Goal: Task Accomplishment & Management: Manage account settings

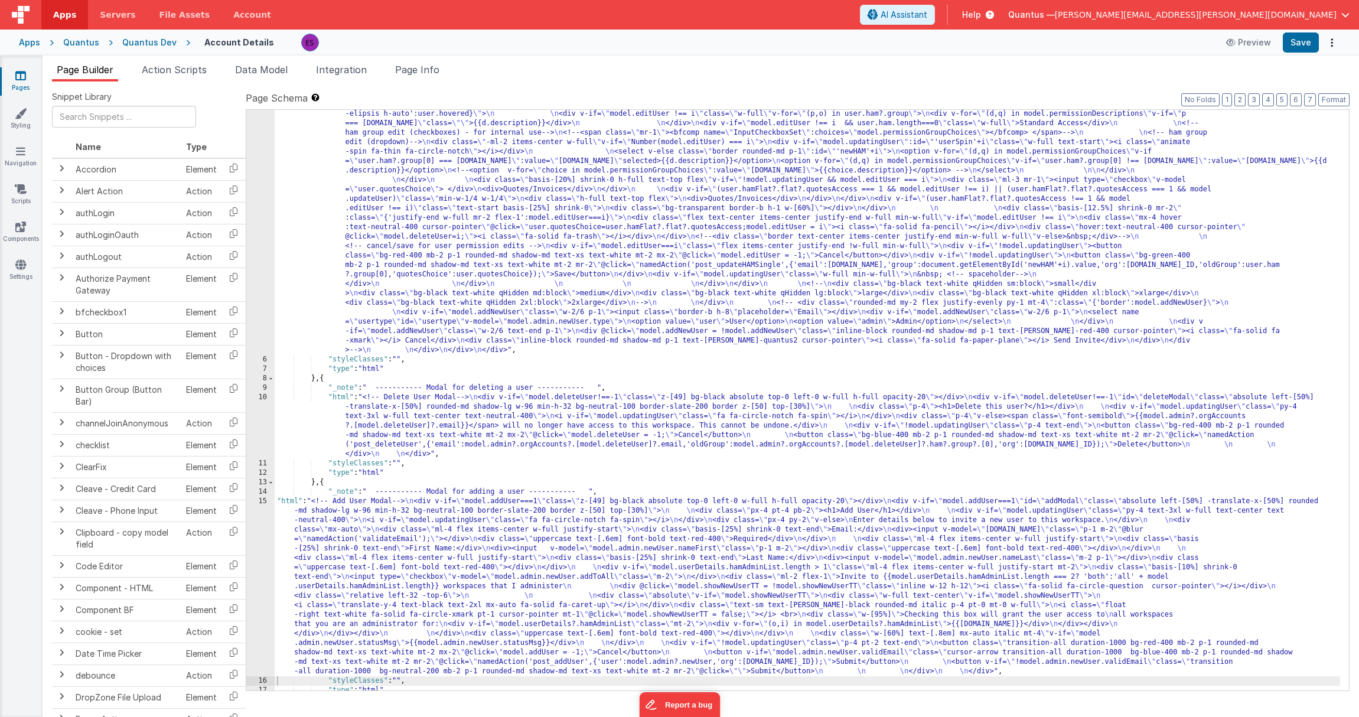
scroll to position [520, 0]
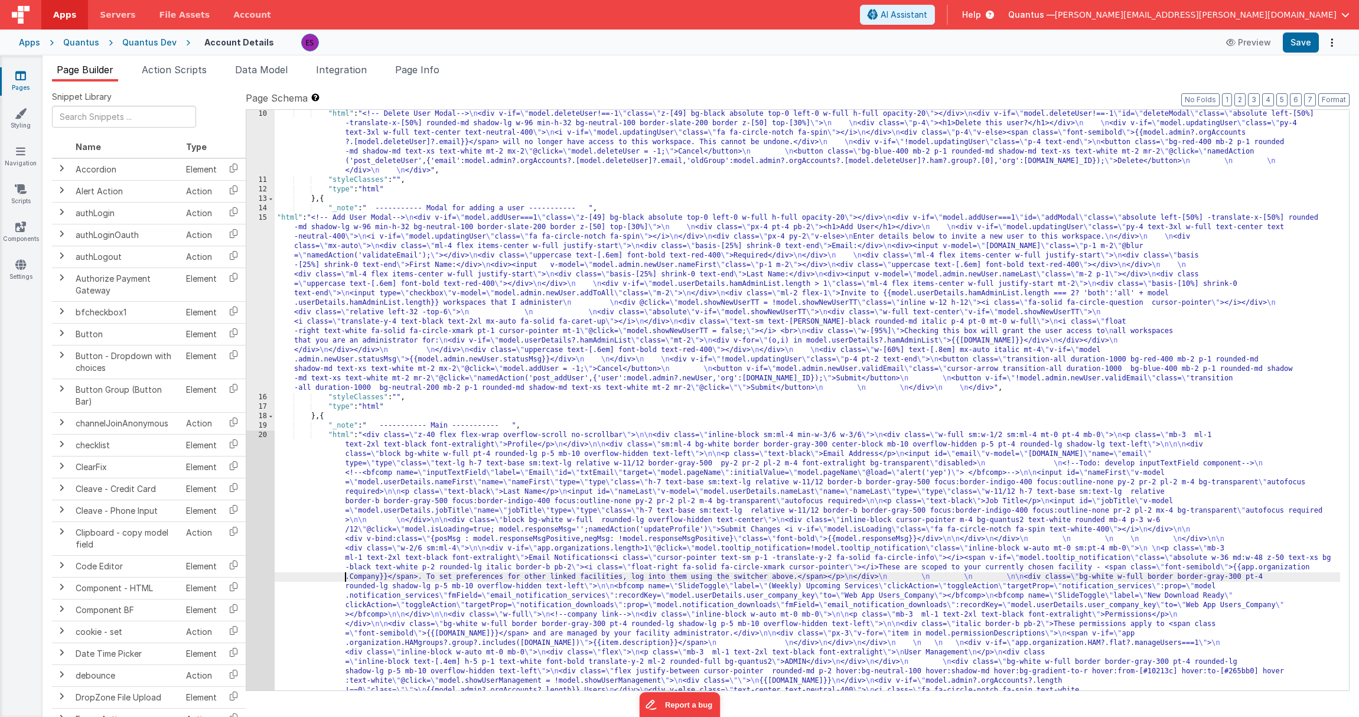
click at [336, 577] on div ""html" : "<!-- Delete User Modal--> \n <div v-if= \" model.deleteUser!==-1 \" c…" at bounding box center [807, 569] width 1065 height 921
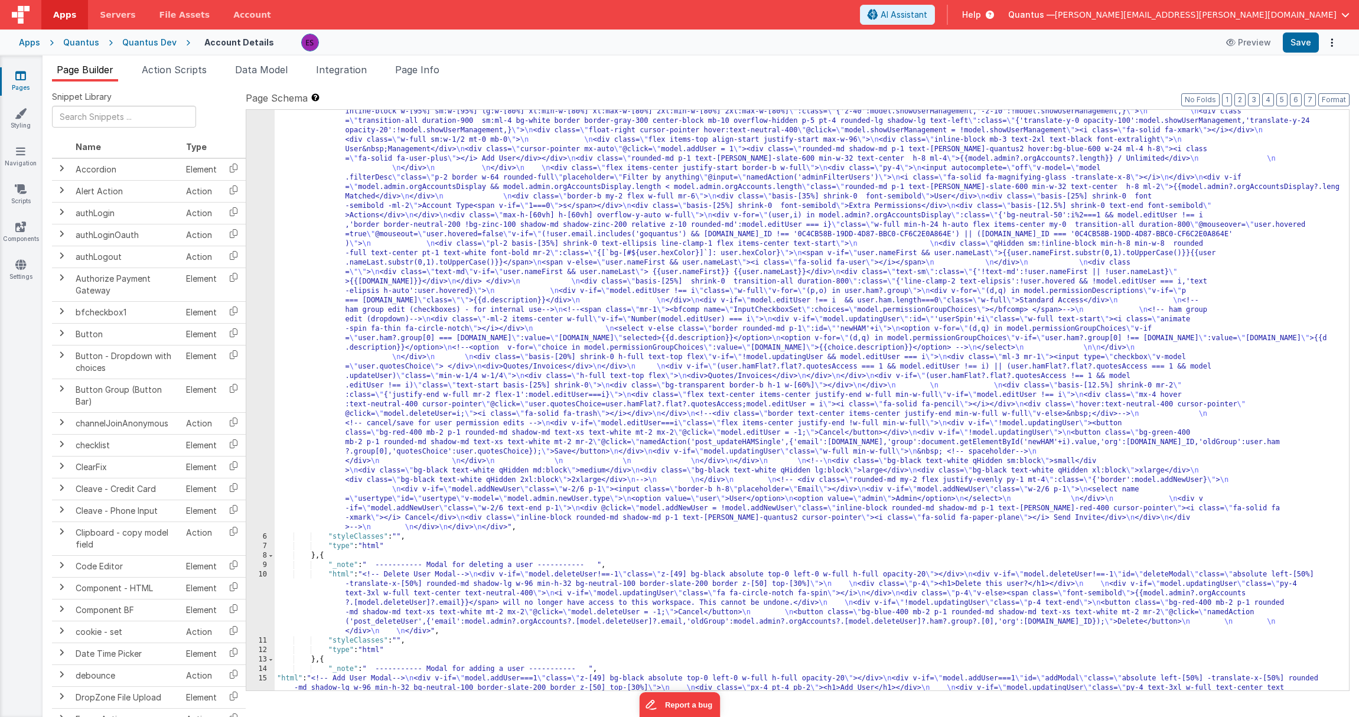
scroll to position [201, 0]
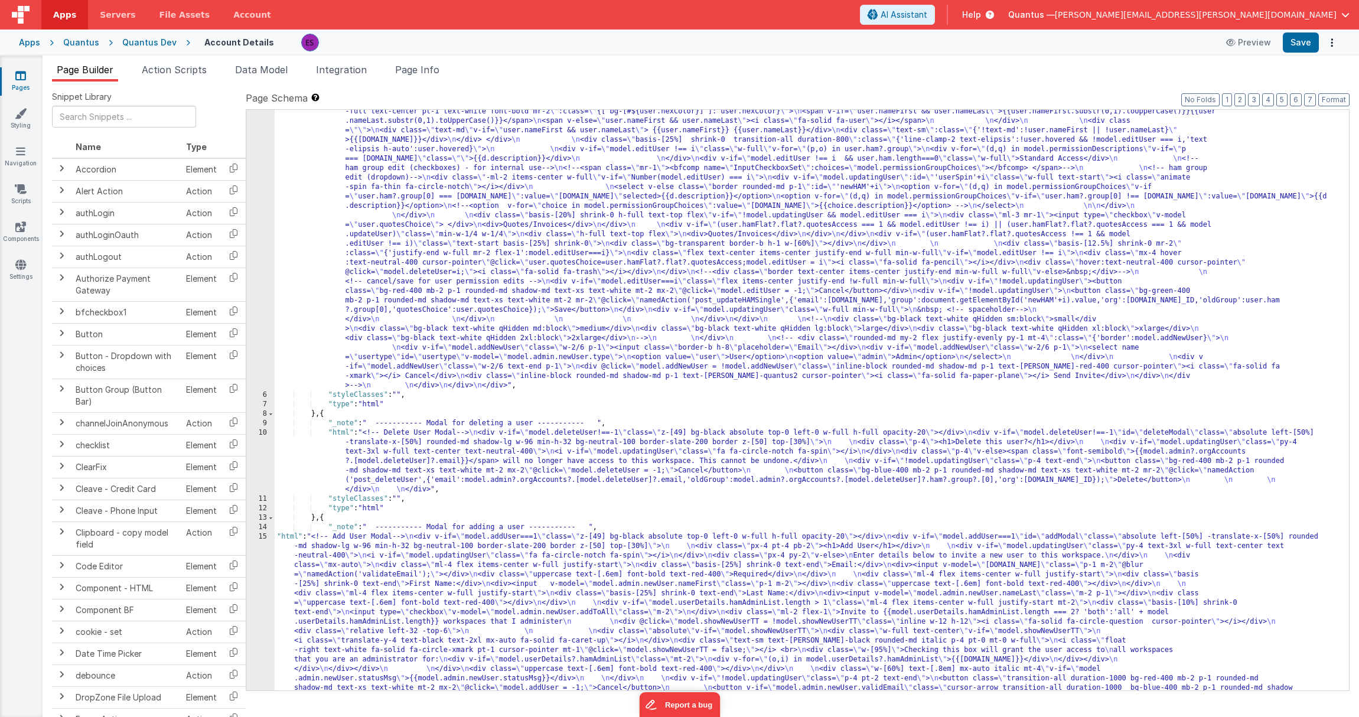
click at [312, 607] on div ""html" : "<!-- User Management Modal--> \n\n <div v-if= \" model.admin \" > \n\…" at bounding box center [807, 548] width 1065 height 1204
click at [249, 567] on div "15" at bounding box center [260, 622] width 28 height 180
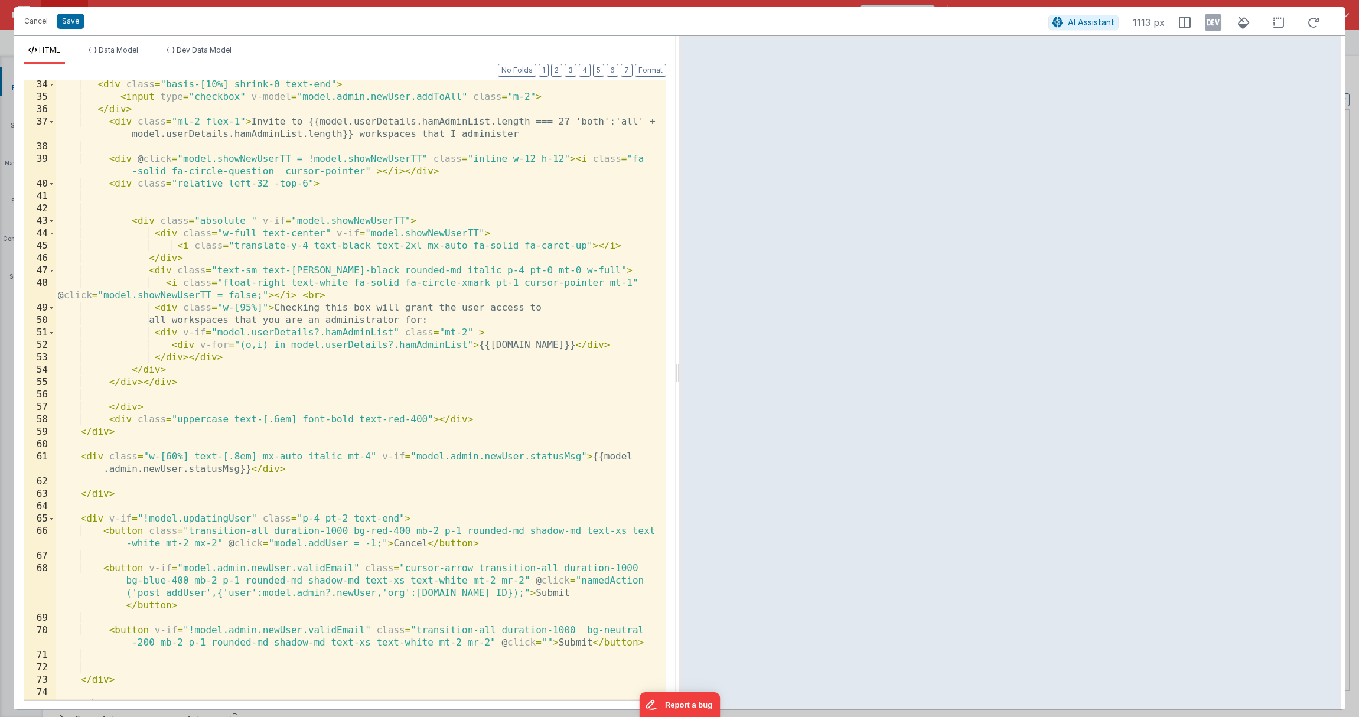
scroll to position [461, 0]
click at [74, 27] on button "Save" at bounding box center [71, 21] width 28 height 15
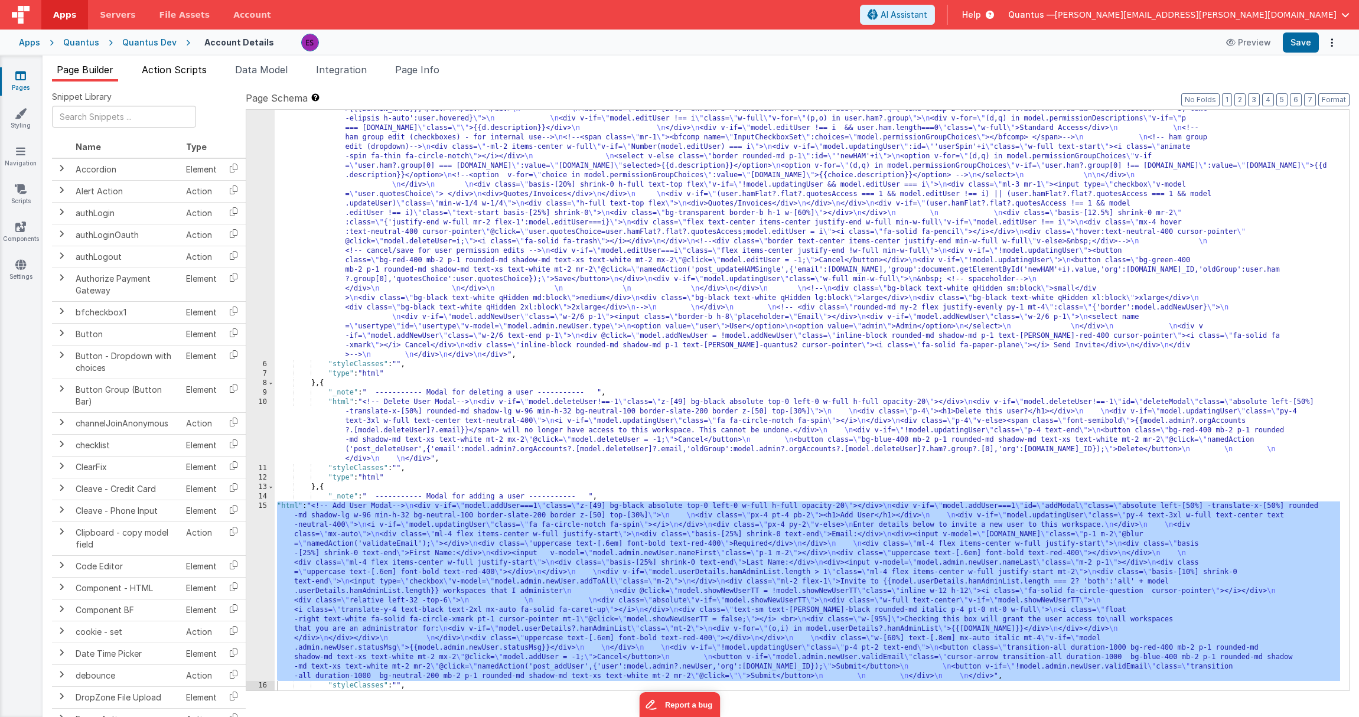
click at [161, 68] on span "Action Scripts" at bounding box center [174, 70] width 65 height 12
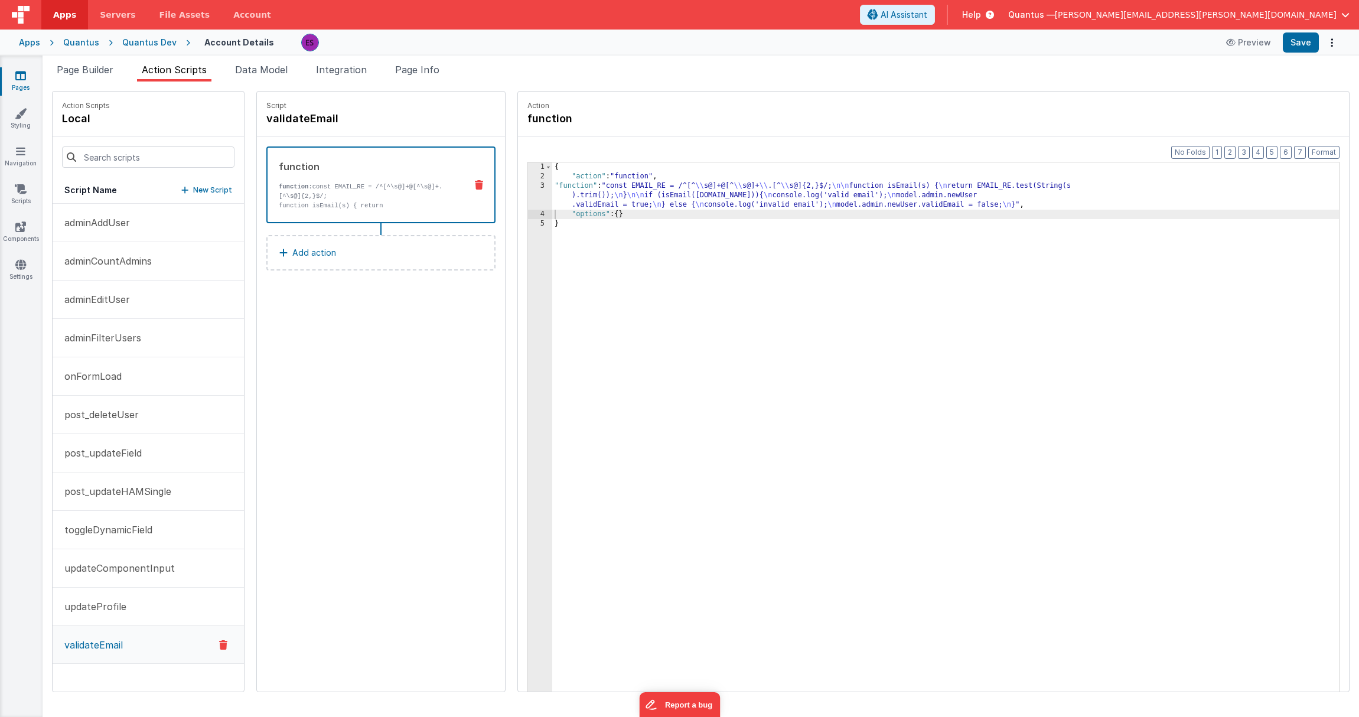
click at [193, 191] on p "New Script" at bounding box center [212, 190] width 39 height 12
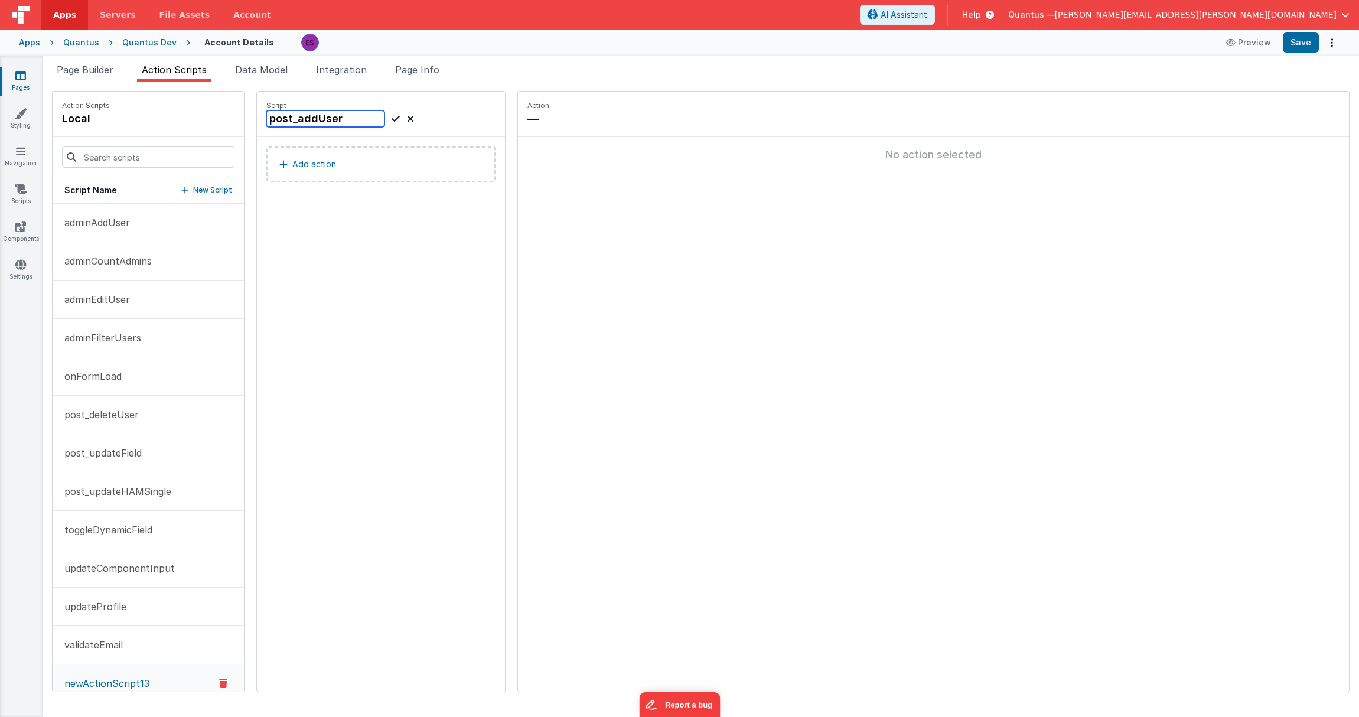
type input "post_addUser"
click at [391, 120] on icon at bounding box center [395, 119] width 8 height 14
click at [343, 169] on button "Add action" at bounding box center [380, 163] width 229 height 35
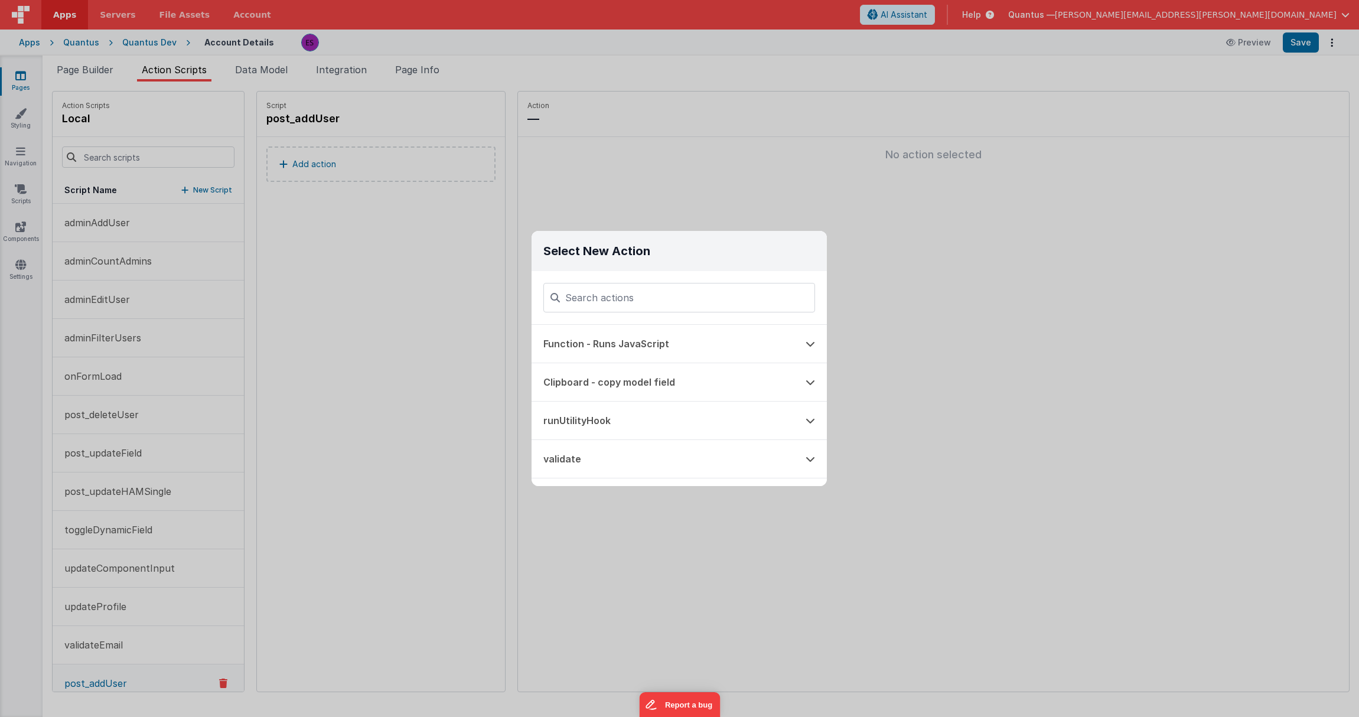
click at [354, 258] on div "Select New Action Function - Runs JavaScript Clipboard - copy model field runUt…" at bounding box center [679, 358] width 1359 height 717
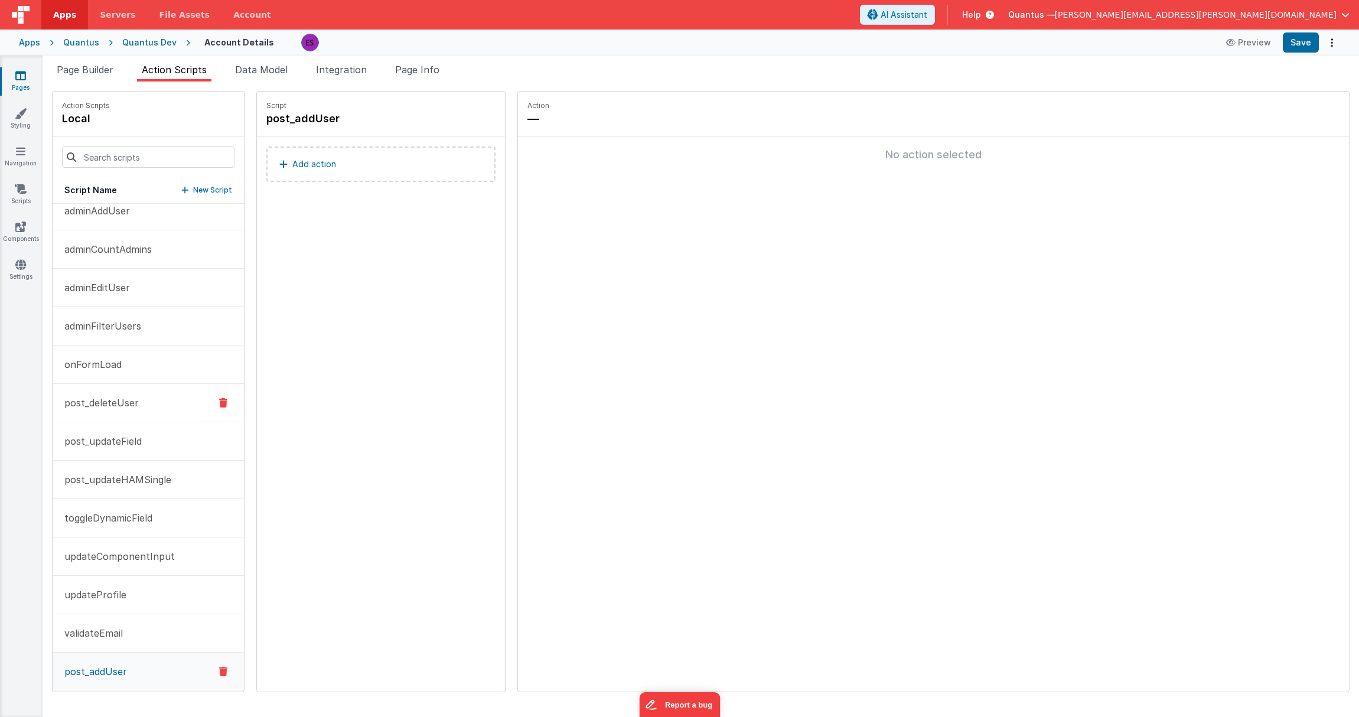
scroll to position [20, 0]
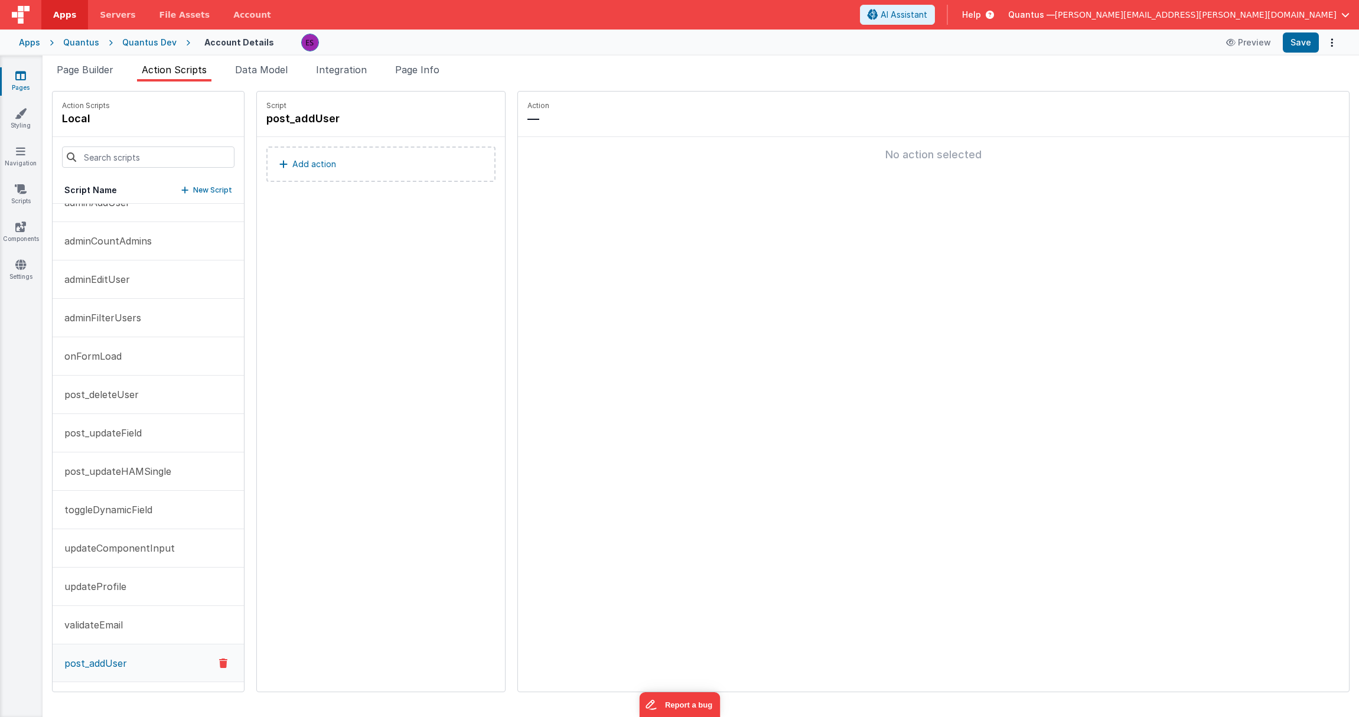
click at [181, 192] on icon at bounding box center [184, 190] width 7 height 8
type input "post_addUserUtil"
drag, startPoint x: 360, startPoint y: 115, endPoint x: 353, endPoint y: 170, distance: 55.4
click at [391, 116] on icon at bounding box center [395, 119] width 8 height 14
click at [349, 174] on button "Add action" at bounding box center [380, 163] width 229 height 35
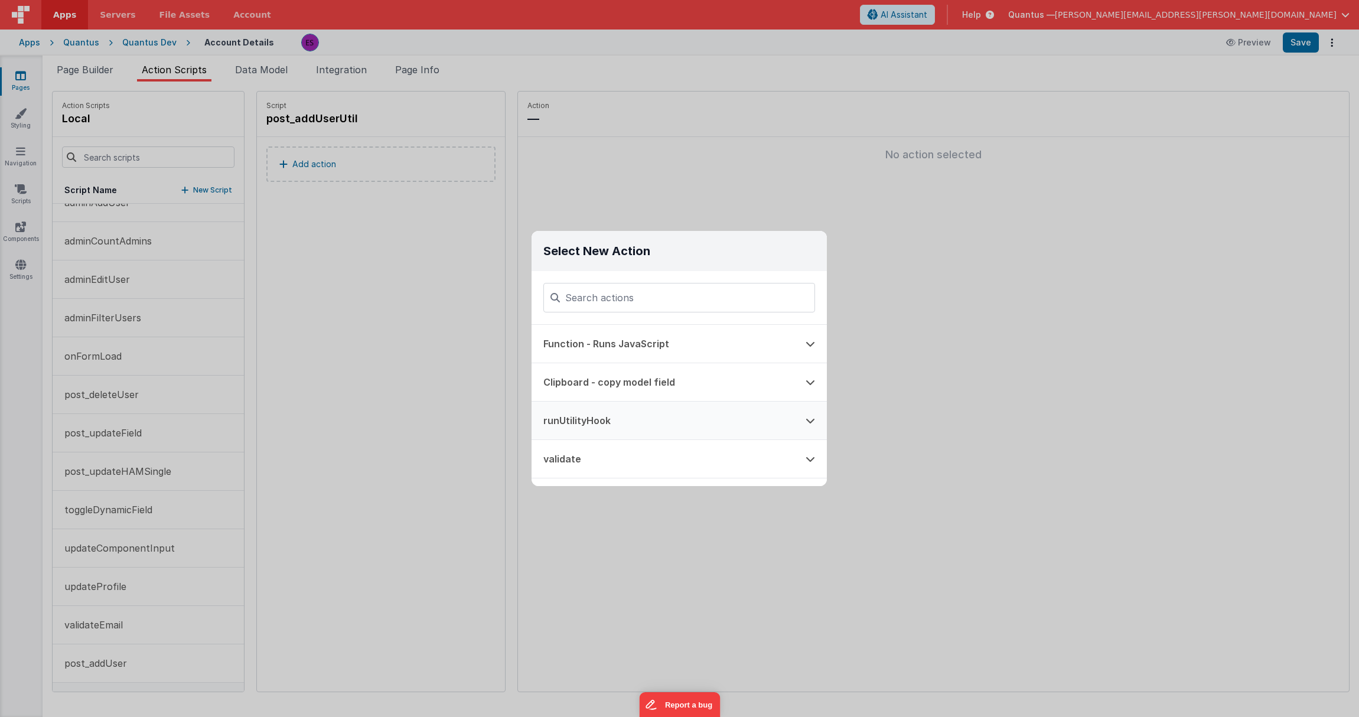
click at [579, 420] on button "runUtilityHook" at bounding box center [662, 421] width 262 height 38
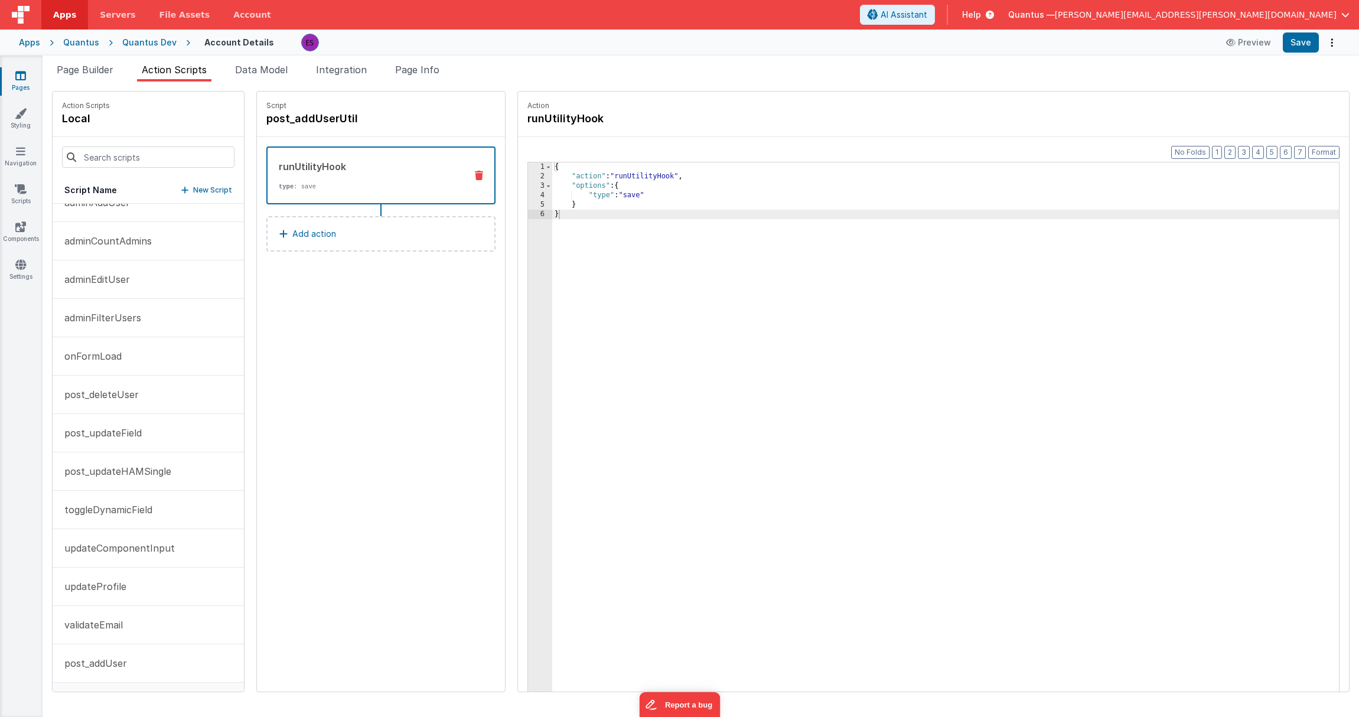
click at [607, 195] on div "{ "action" : "runUtilityHook" , "options" : { "type" : "save" } }" at bounding box center [960, 454] width 817 height 585
drag, startPoint x: 613, startPoint y: 192, endPoint x: 647, endPoint y: 160, distance: 47.2
click at [613, 192] on div "{ "action" : "runUtilityHook" , "options" : { "type" : "adduser" } }" at bounding box center [960, 454] width 817 height 585
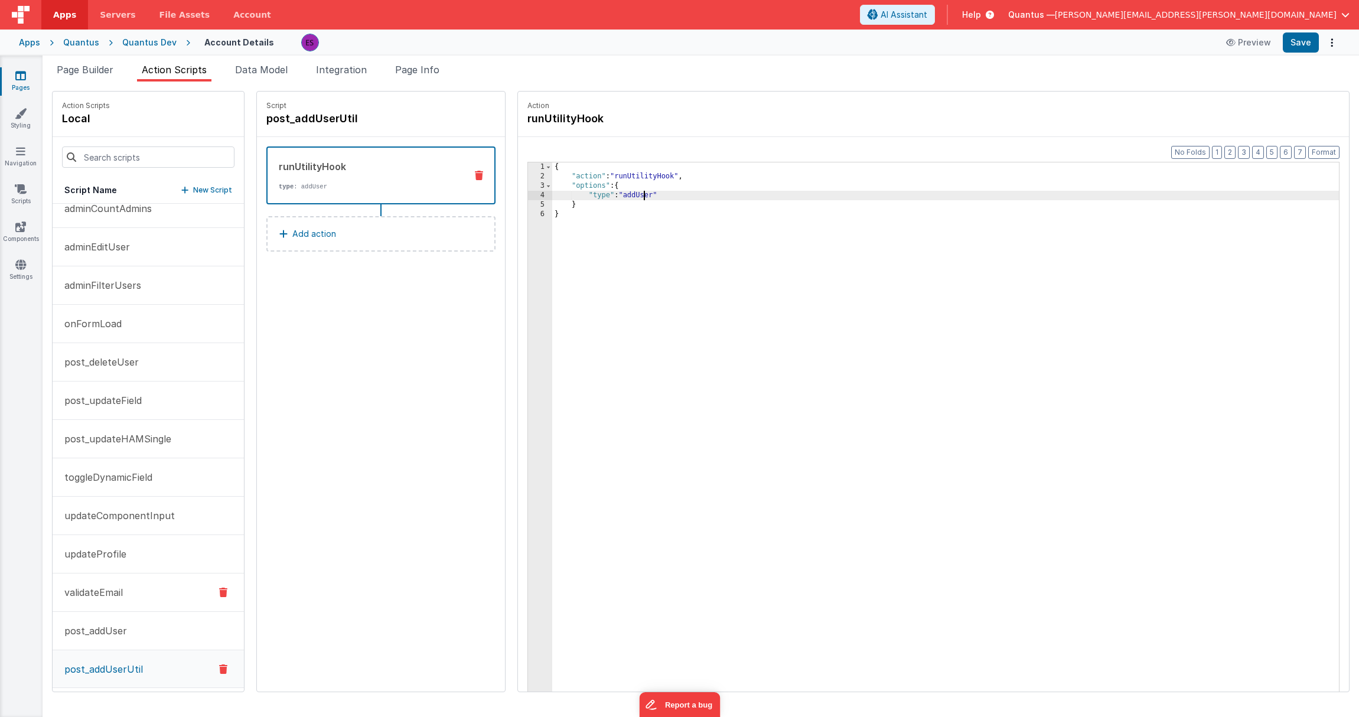
scroll to position [58, 0]
click at [116, 624] on p "post_addUser" at bounding box center [92, 625] width 70 height 14
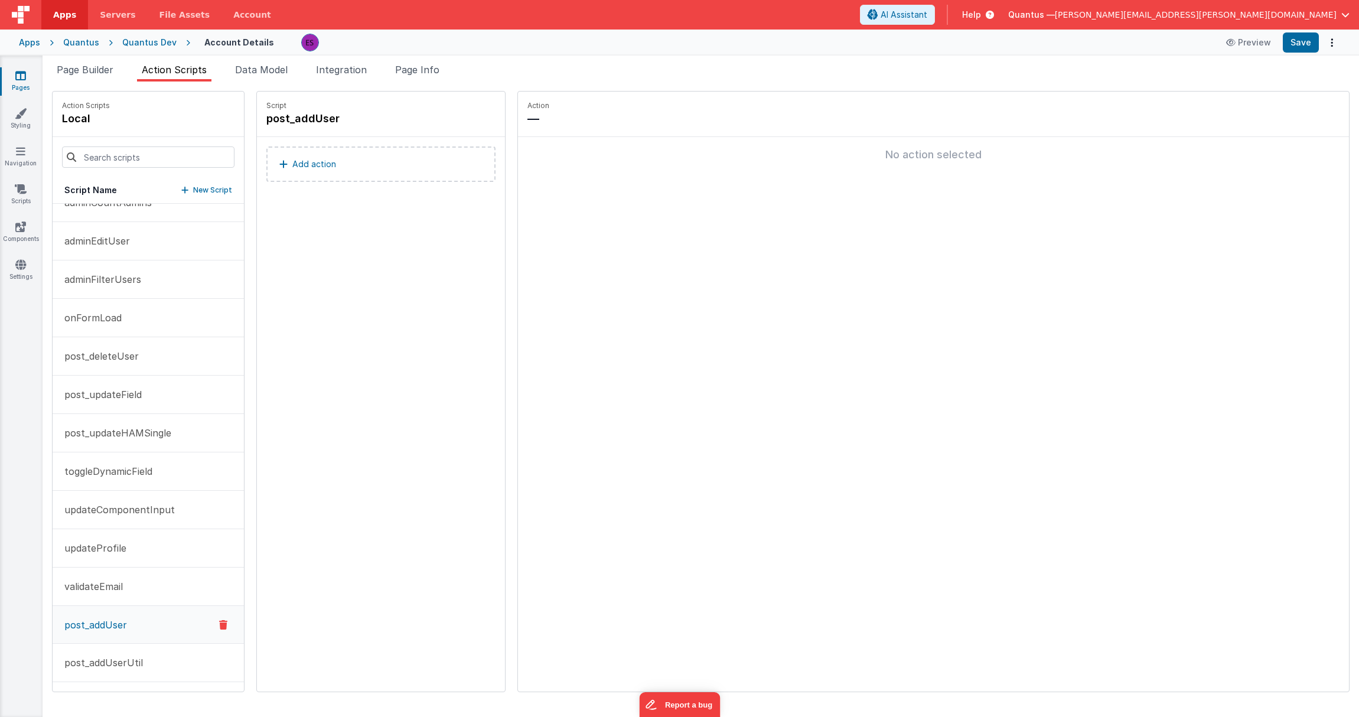
click at [308, 164] on button "Add action" at bounding box center [380, 163] width 229 height 35
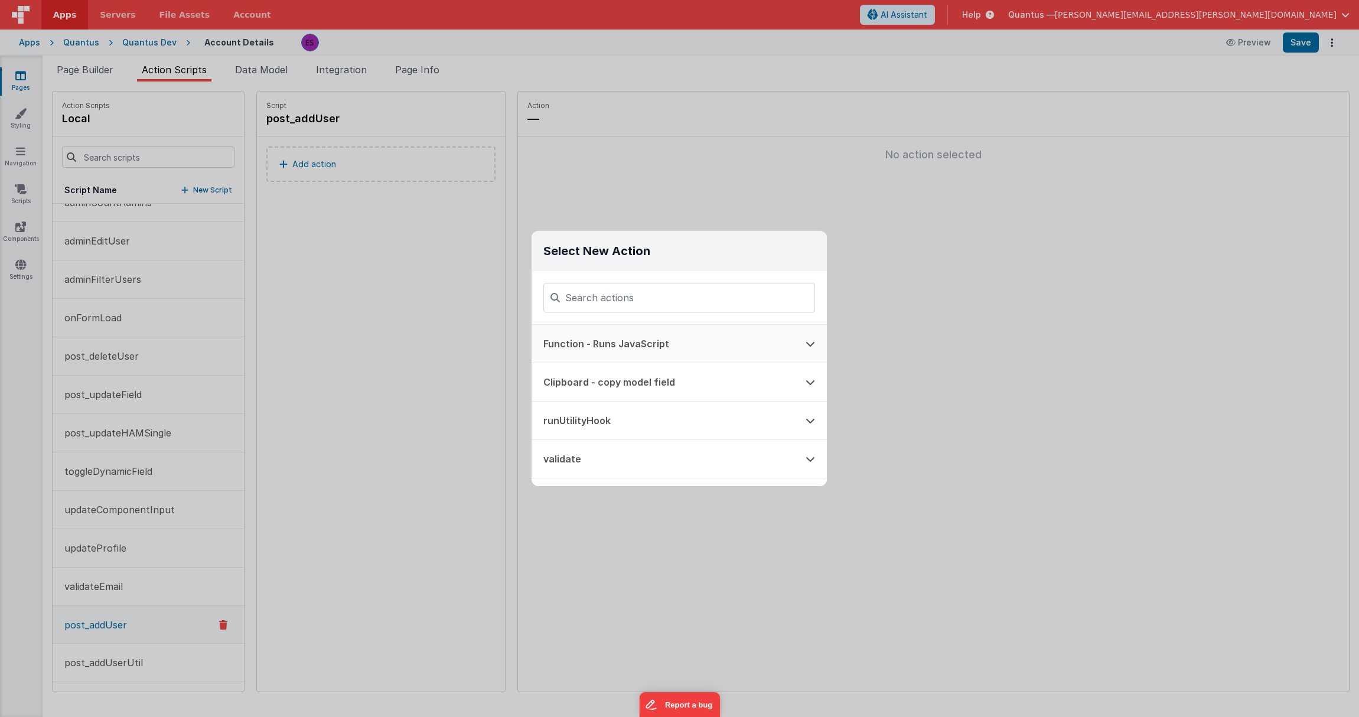
click at [601, 345] on button "Function - Runs JavaScript" at bounding box center [662, 344] width 262 height 38
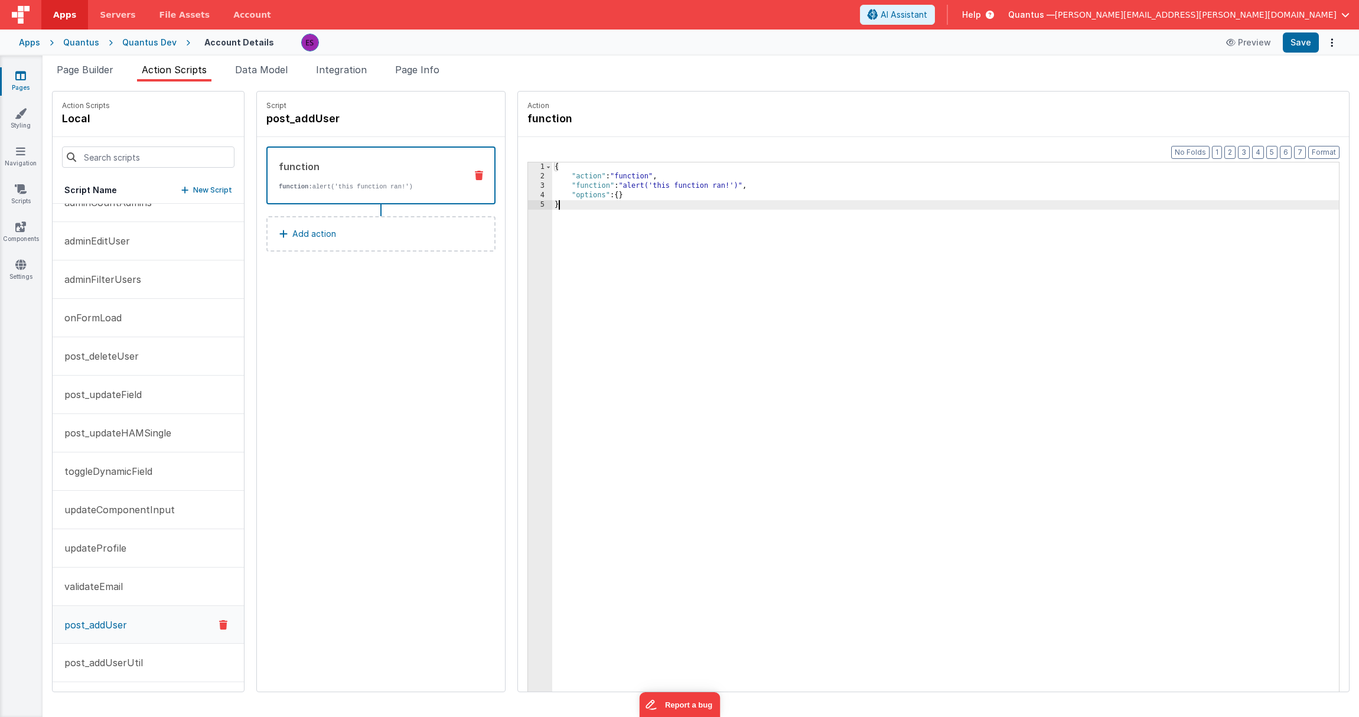
click at [528, 185] on div "3" at bounding box center [540, 185] width 24 height 9
click at [528, 186] on div "3" at bounding box center [540, 185] width 24 height 9
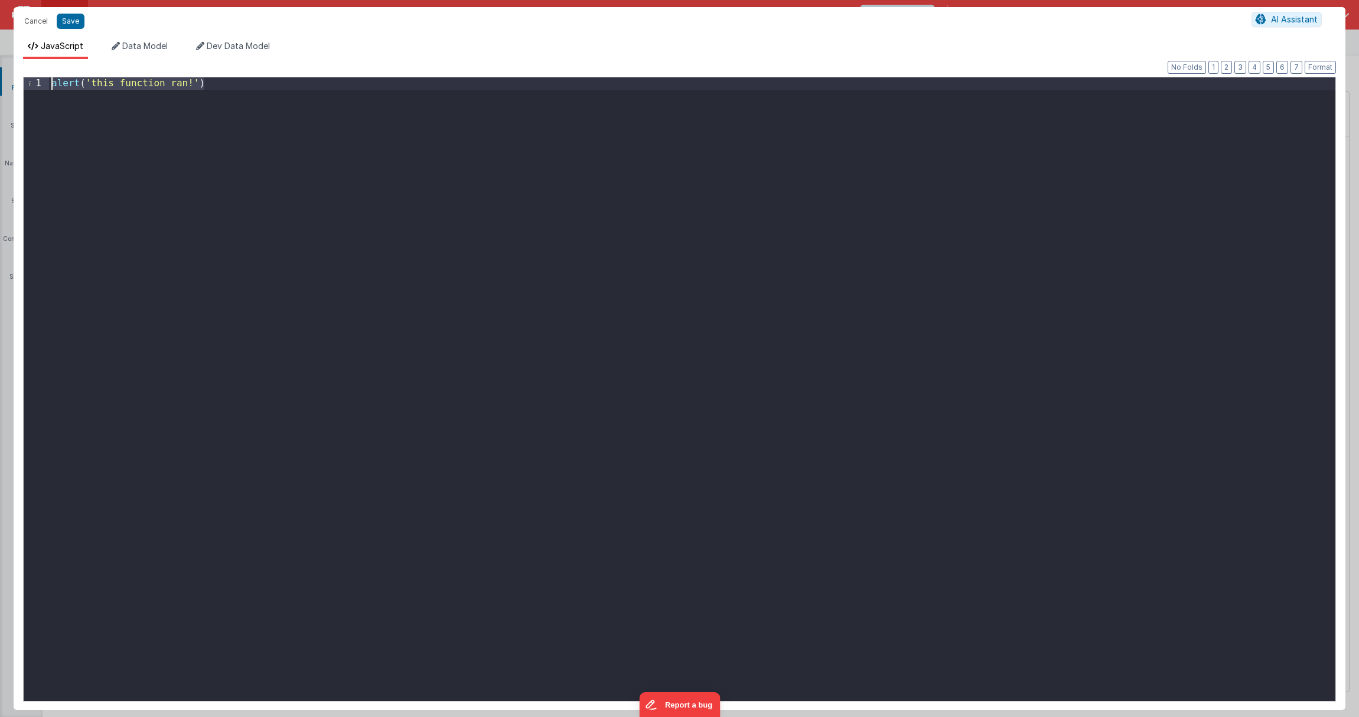
drag, startPoint x: 230, startPoint y: 82, endPoint x: 53, endPoint y: 57, distance: 179.5
click at [53, 62] on div "Format 7 6 5 4 3 2 1 No Folds 1 alert ( 'this function ran!' ) XXXXXXXXXXXXXXXX…" at bounding box center [680, 384] width 1332 height 651
drag, startPoint x: 106, startPoint y: 81, endPoint x: 147, endPoint y: 22, distance: 72.2
click at [107, 81] on div "if ( model . newUser . addToAll === true ) { }" at bounding box center [692, 401] width 1286 height 648
click at [148, 92] on div "if ( model . admin . newUser . addToAll === true ) { }" at bounding box center [692, 401] width 1286 height 648
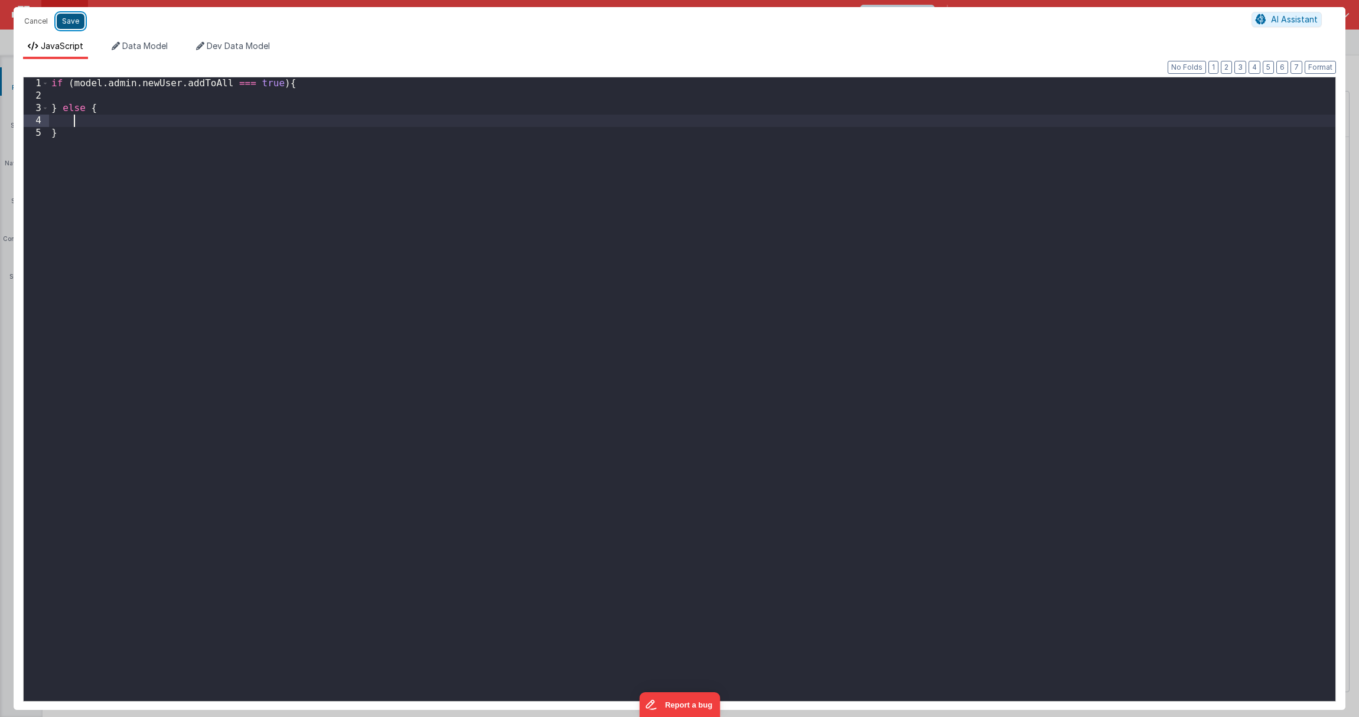
click at [68, 28] on button "Save" at bounding box center [71, 21] width 28 height 15
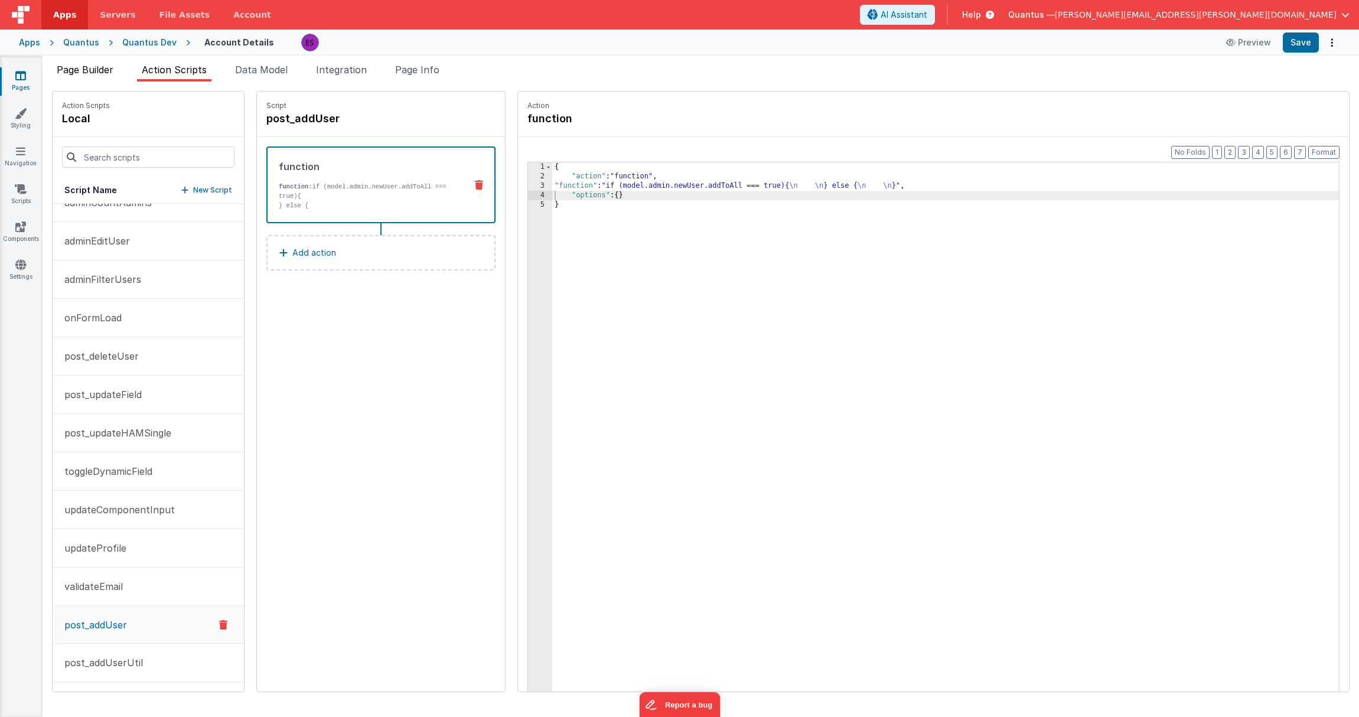
click at [94, 72] on span "Page Builder" at bounding box center [85, 70] width 57 height 12
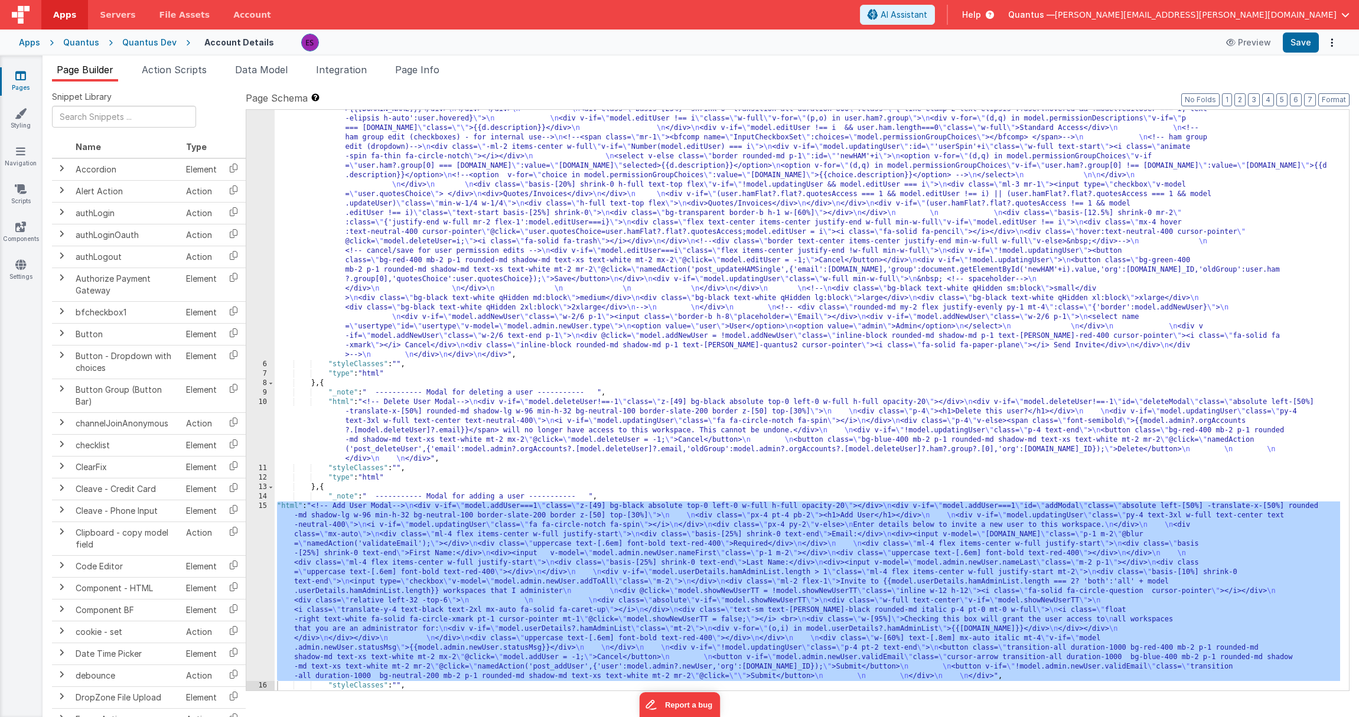
click at [324, 561] on div ""html" : "<!-- User Management Modal--> \n\n <div v-if= \" model.admin \" > \n\…" at bounding box center [807, 433] width 1065 height 1034
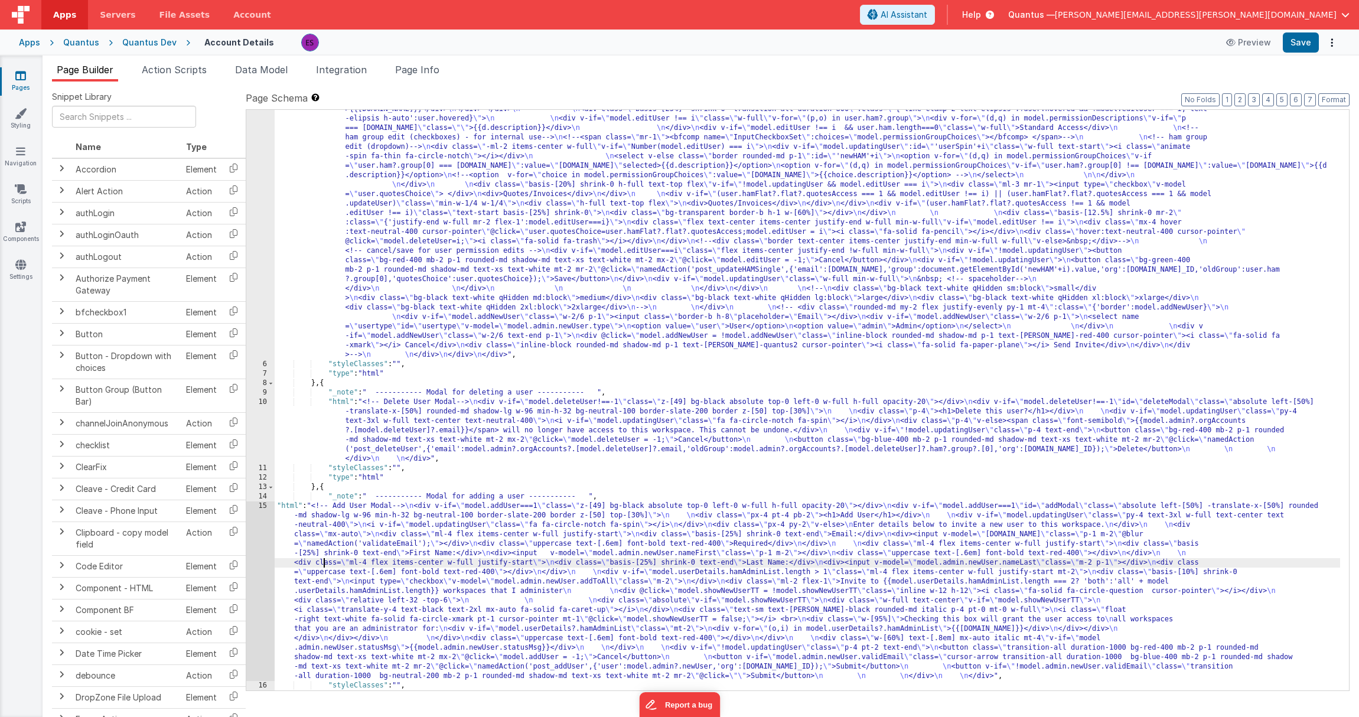
click at [259, 568] on div "15" at bounding box center [260, 591] width 28 height 180
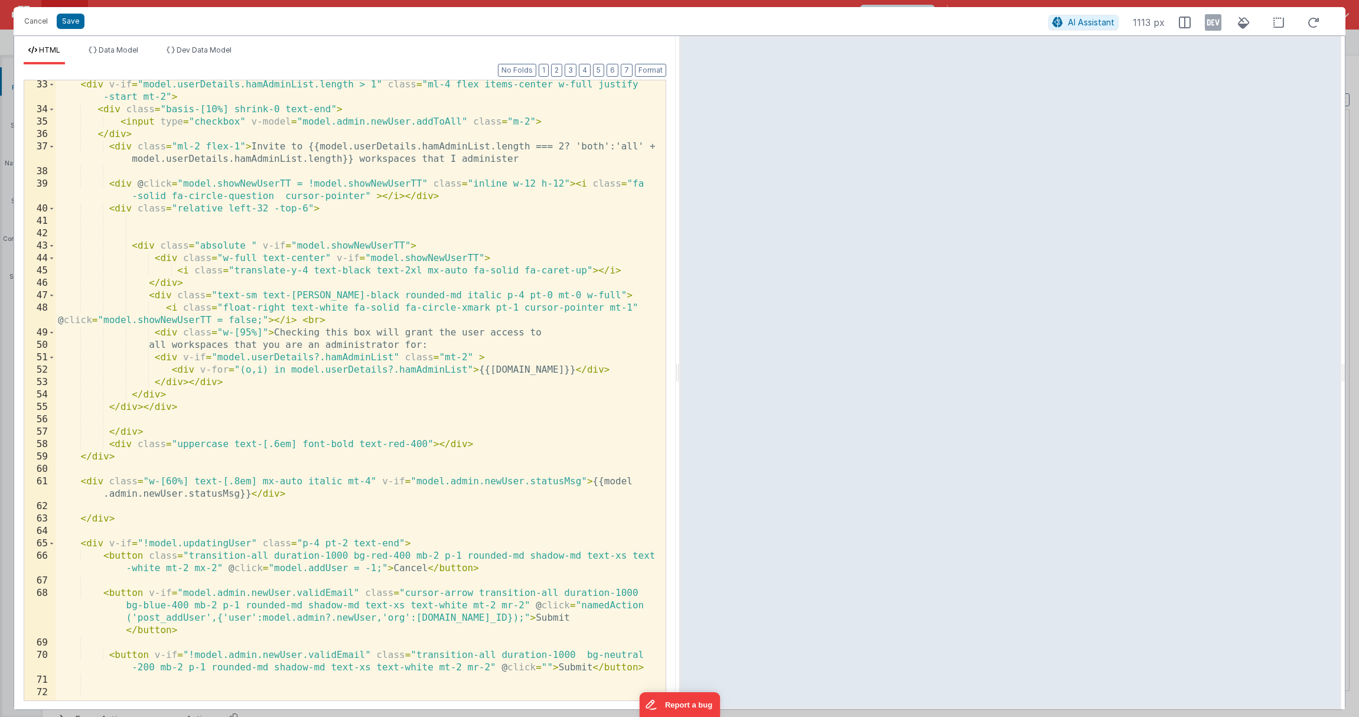
scroll to position [471, 0]
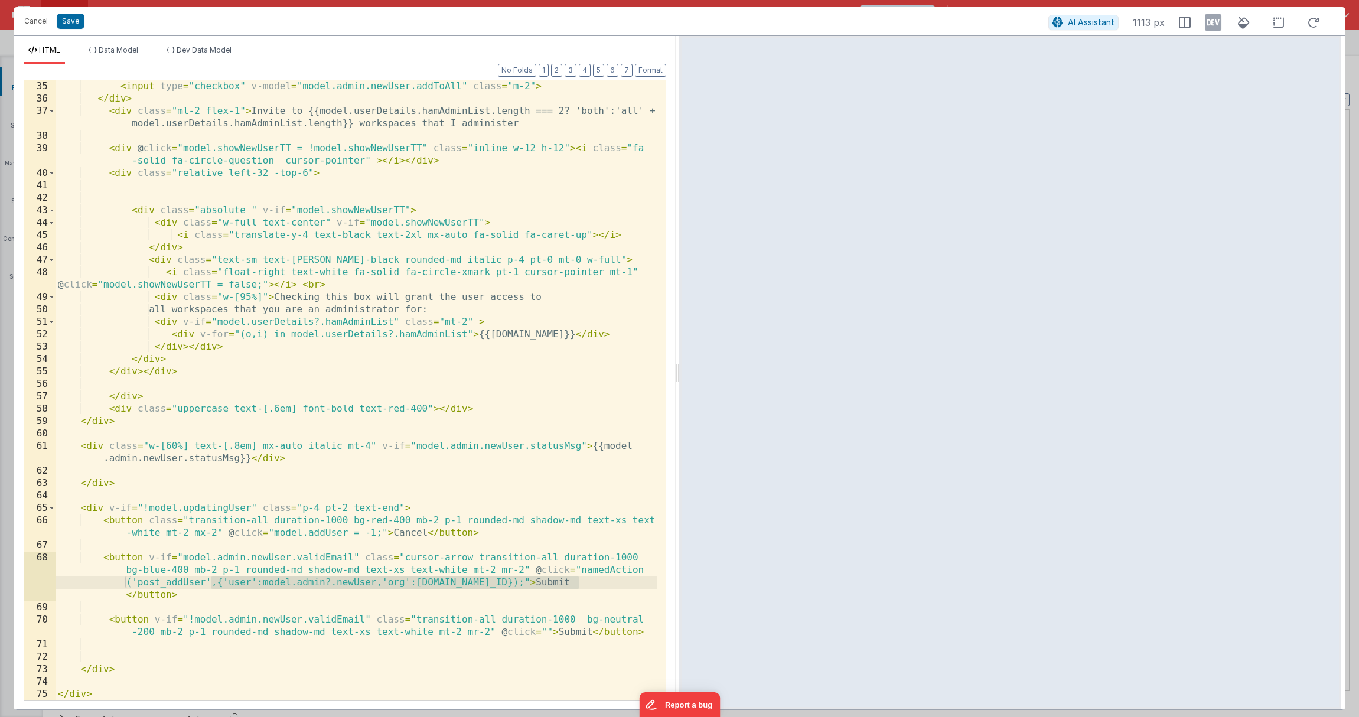
drag, startPoint x: 210, startPoint y: 582, endPoint x: 579, endPoint y: 582, distance: 369.0
click at [579, 582] on div "< input type = "checkbox" v-model = "model.admin.newUser.addToAll" class = "m-2…" at bounding box center [356, 402] width 601 height 645
drag, startPoint x: 578, startPoint y: 571, endPoint x: 584, endPoint y: 580, distance: 10.6
click at [584, 580] on div "< input type = "checkbox" v-model = "model.admin.newUser.addToAll" class = "m-2…" at bounding box center [356, 402] width 601 height 645
click at [581, 581] on div "< input type = "checkbox" v-model = "model.admin.newUser.addToAll" class = "m-2…" at bounding box center [356, 402] width 601 height 645
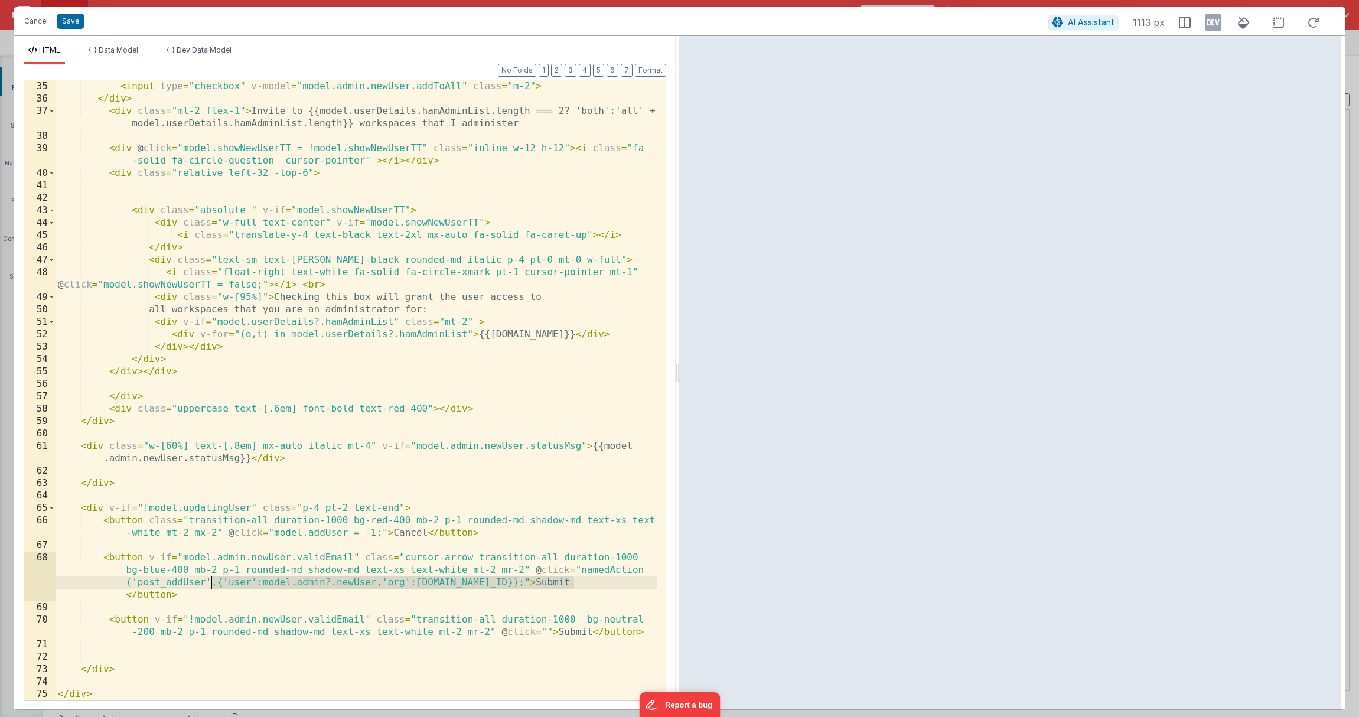
drag, startPoint x: 574, startPoint y: 581, endPoint x: 213, endPoint y: 581, distance: 361.4
click at [213, 581] on div "< input type = "checkbox" v-model = "model.admin.newUser.addToAll" class = "m-2…" at bounding box center [356, 402] width 601 height 645
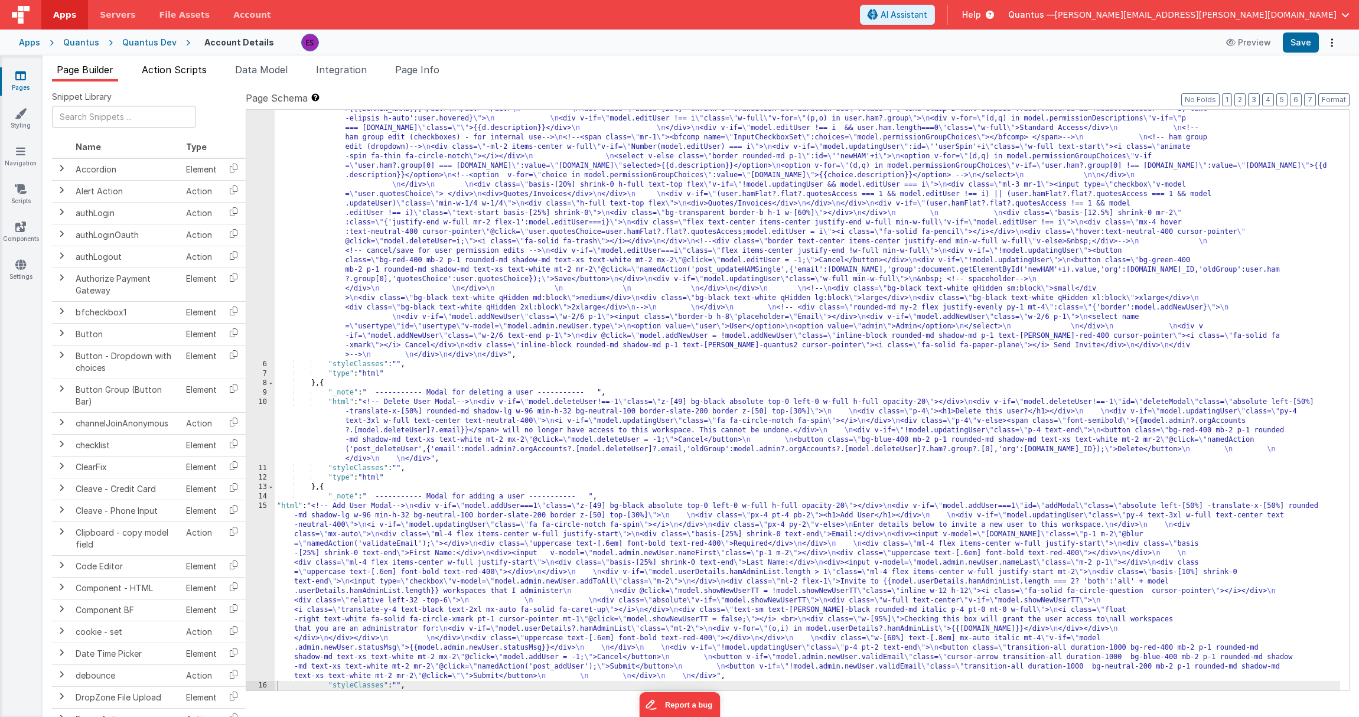
click at [158, 71] on span "Action Scripts" at bounding box center [174, 70] width 65 height 12
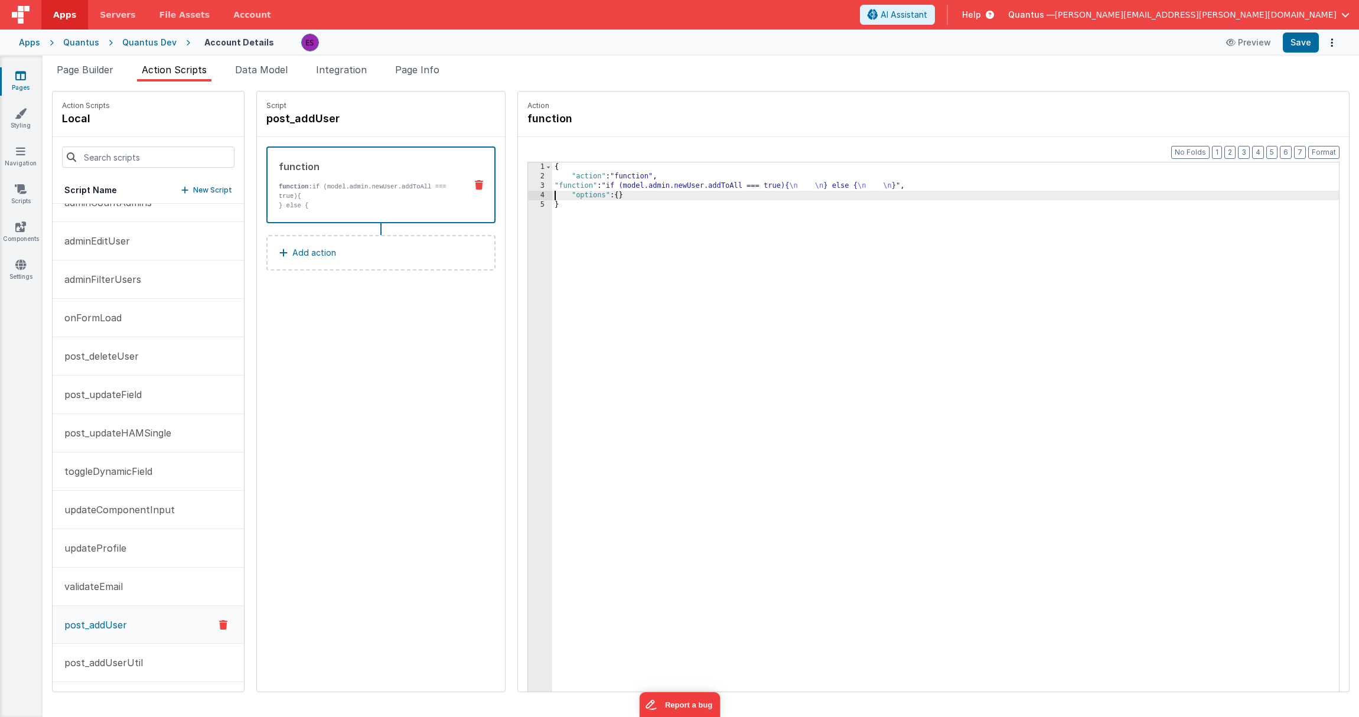
click at [528, 188] on div "3" at bounding box center [540, 185] width 24 height 9
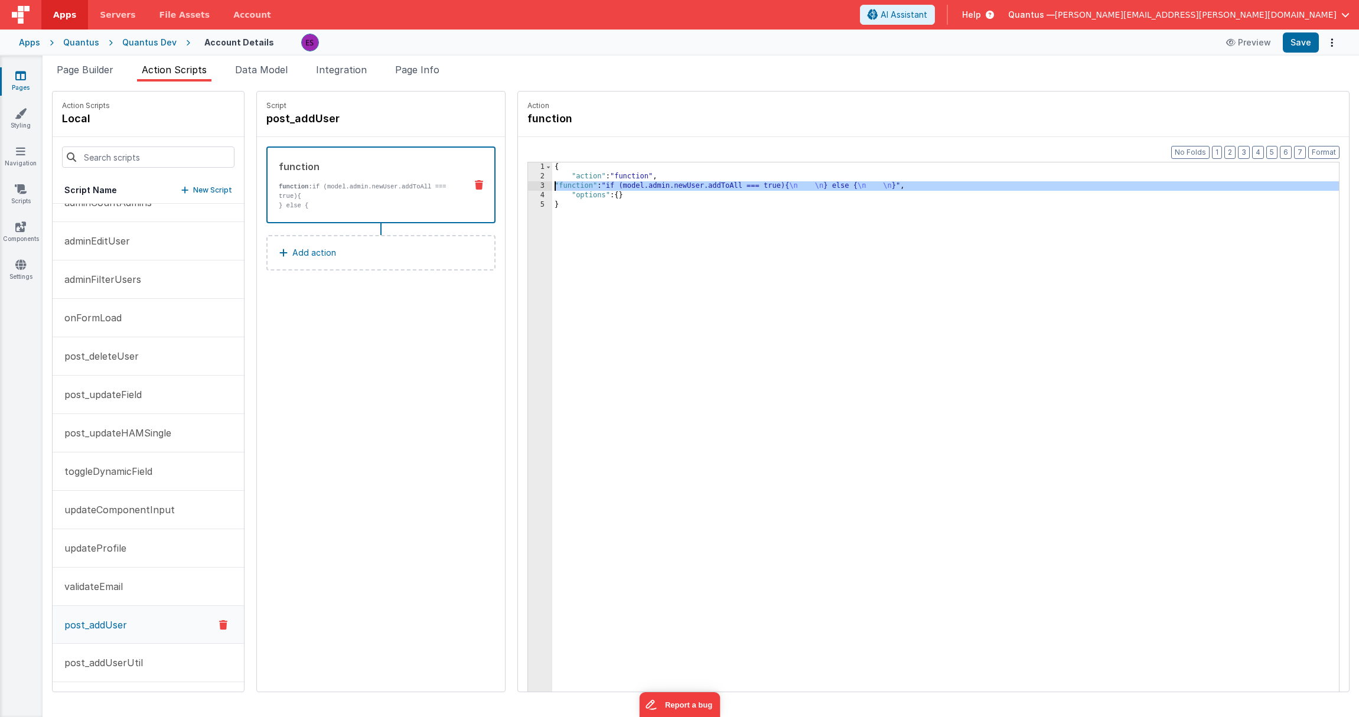
click at [528, 185] on div "3" at bounding box center [540, 185] width 24 height 9
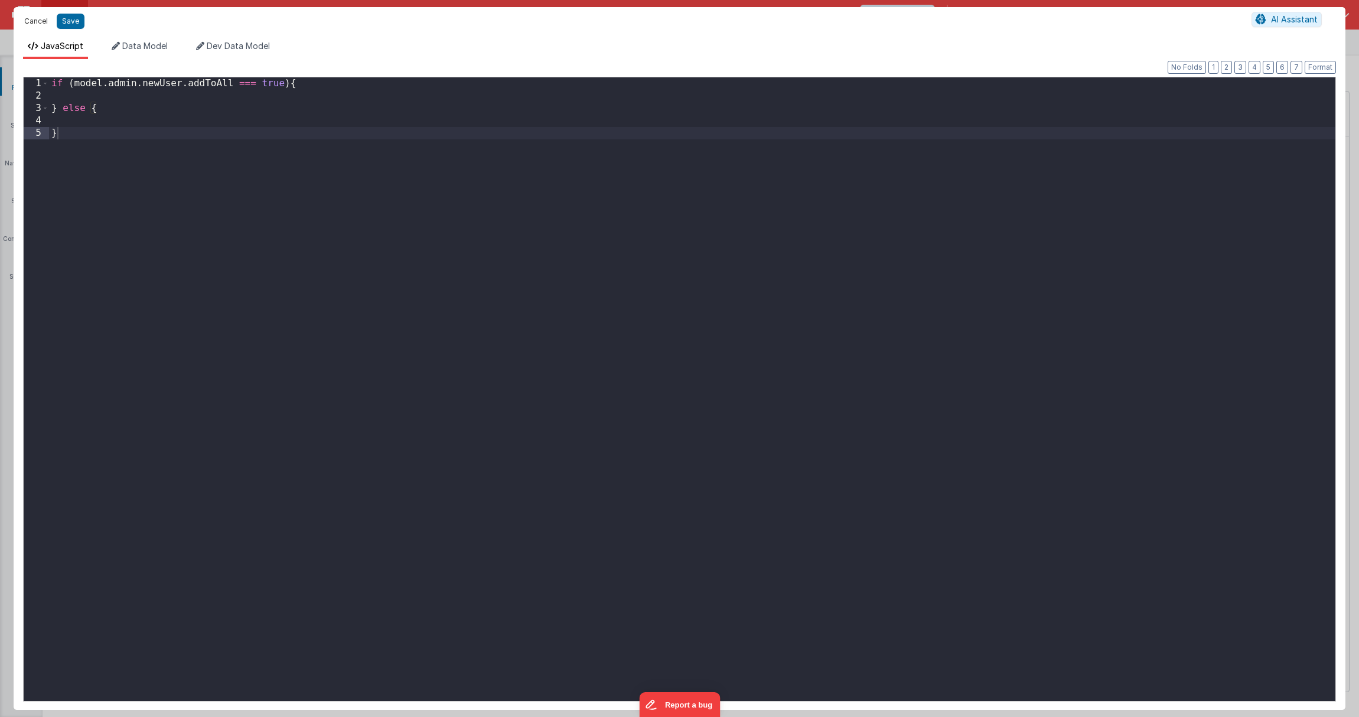
click at [45, 19] on button "Cancel" at bounding box center [35, 21] width 35 height 17
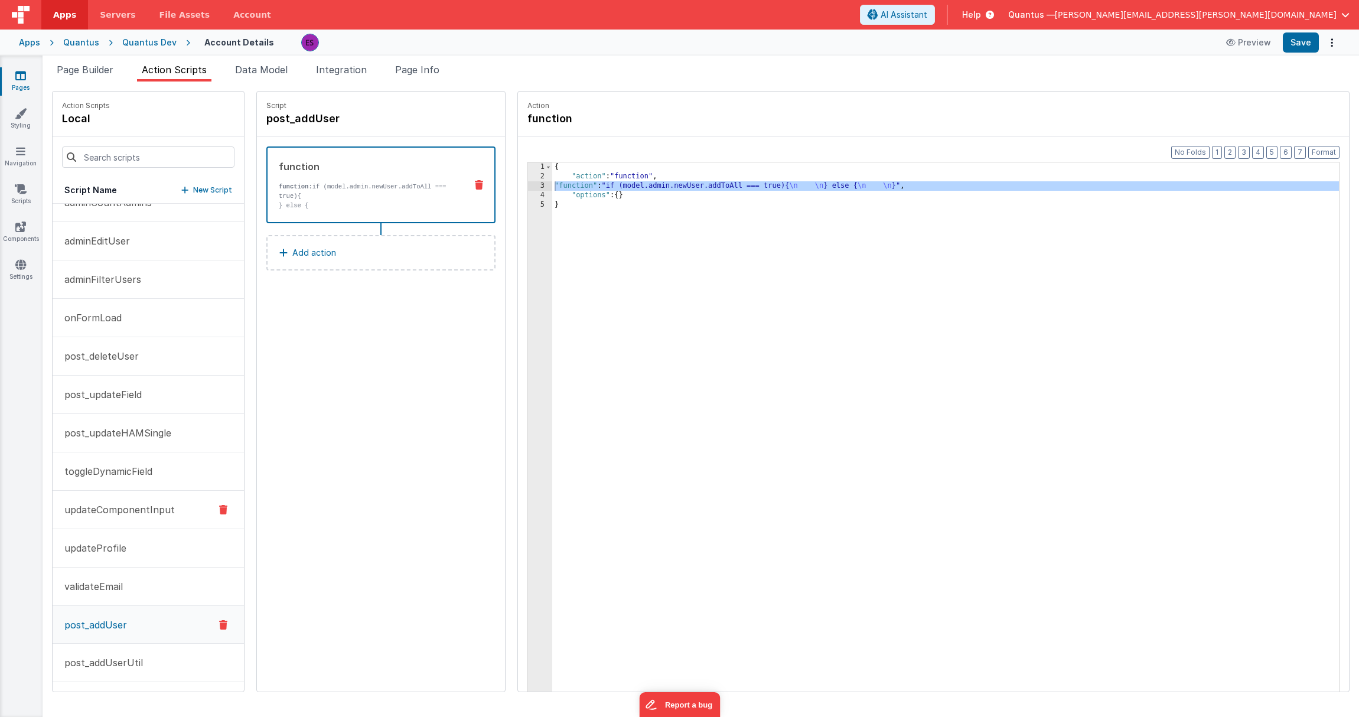
click at [84, 521] on button "updateComponentInput" at bounding box center [148, 510] width 191 height 38
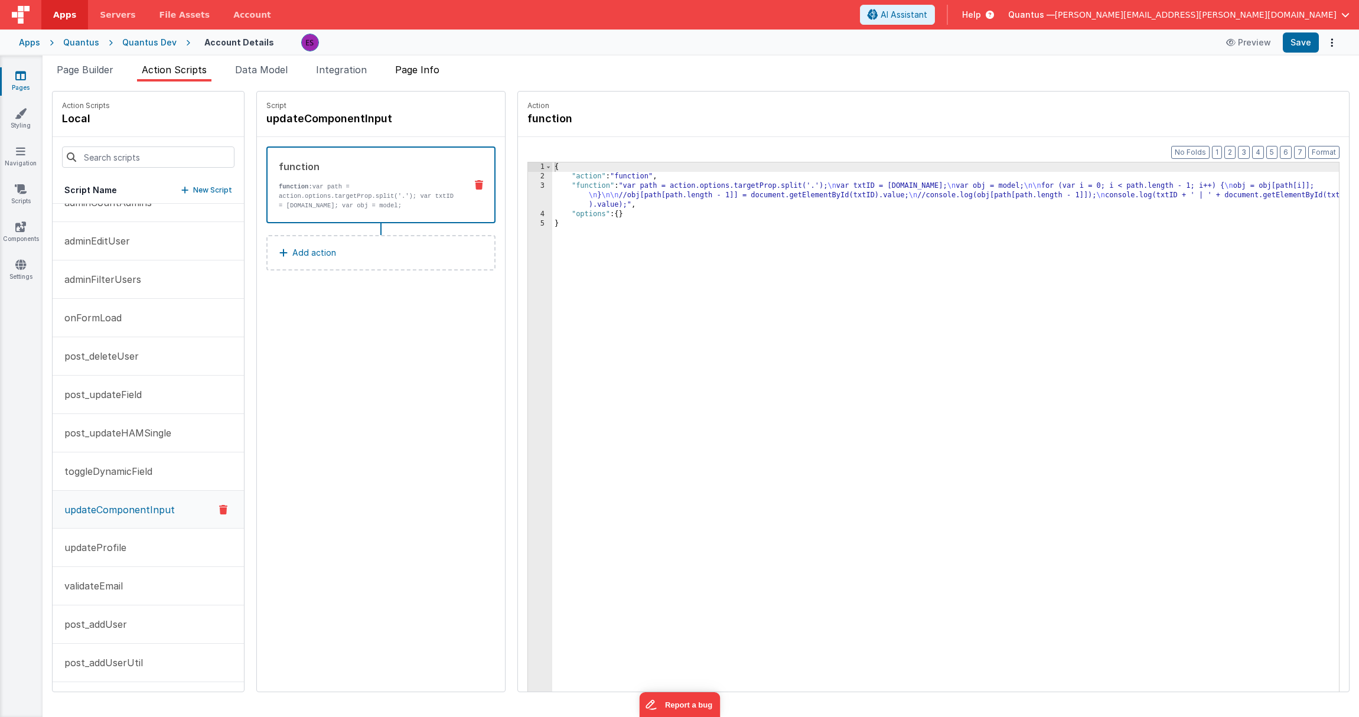
click at [429, 71] on span "Page Info" at bounding box center [417, 70] width 44 height 12
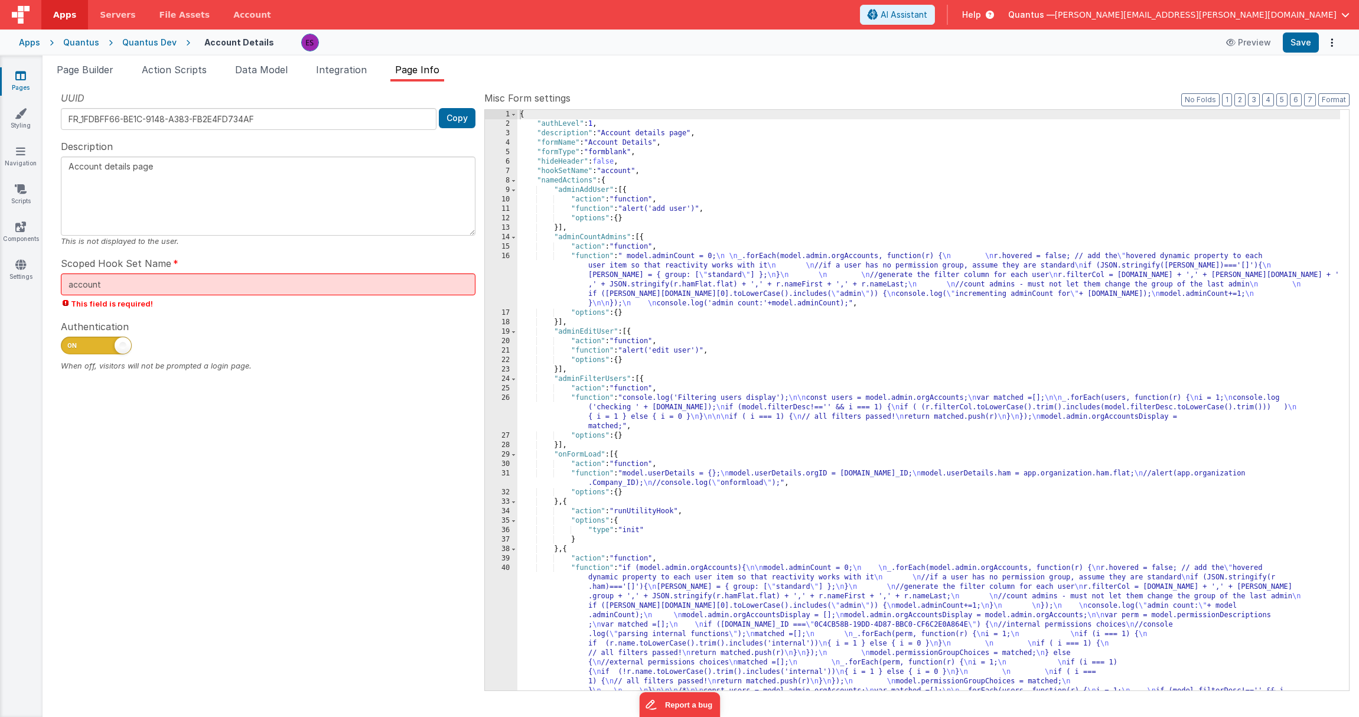
click at [743, 152] on div "{ "authLevel" : 1 , "description" : "Account details page" , "formName" : "Acco…" at bounding box center [928, 485] width 823 height 750
type input "n"
type input "action"
click at [1300, 119] on span at bounding box center [1297, 119] width 14 height 15
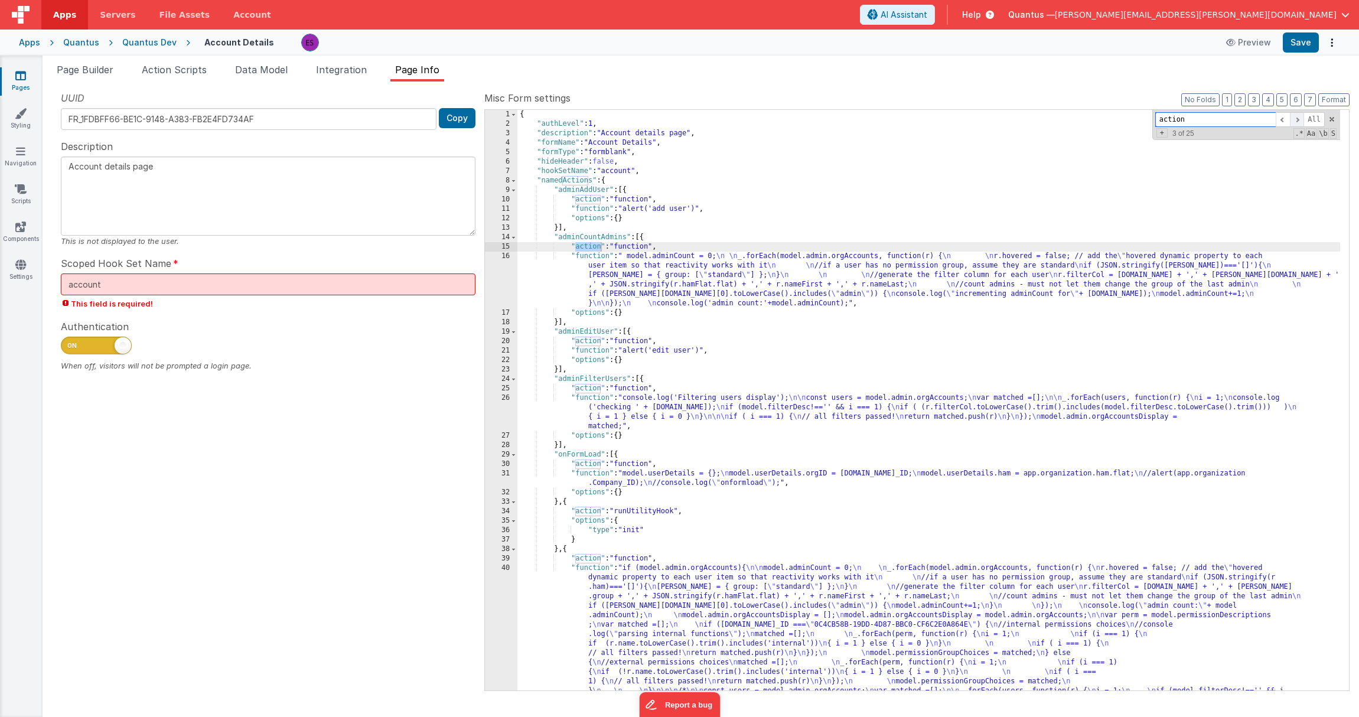
click at [1300, 119] on span at bounding box center [1297, 119] width 14 height 15
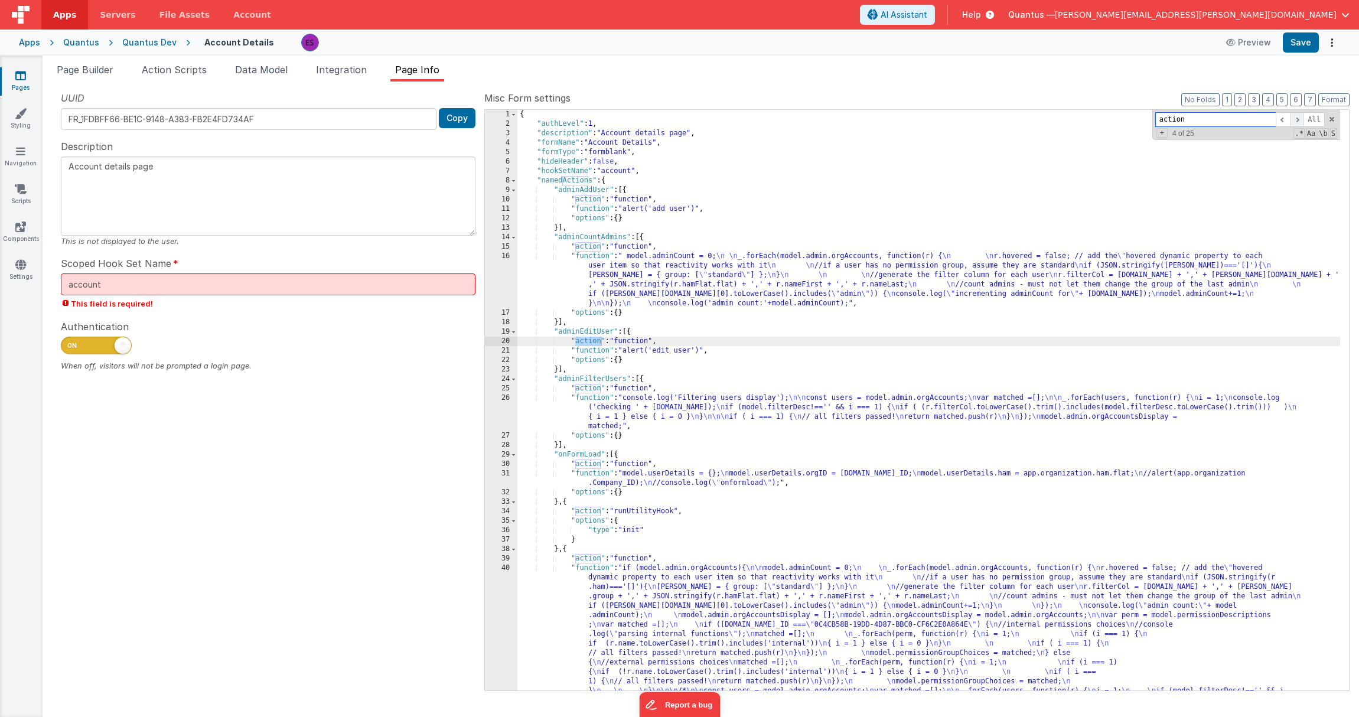
click at [1300, 119] on span at bounding box center [1297, 119] width 14 height 15
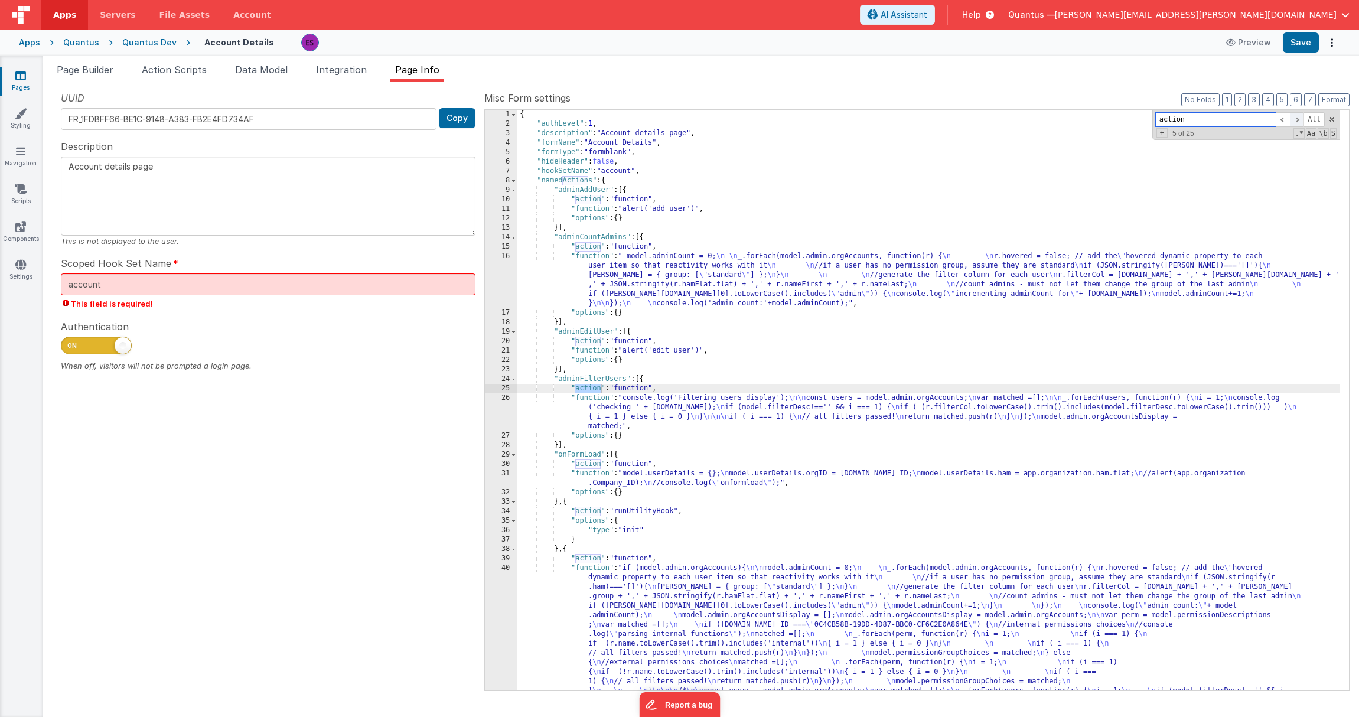
click at [1300, 119] on span at bounding box center [1297, 119] width 14 height 15
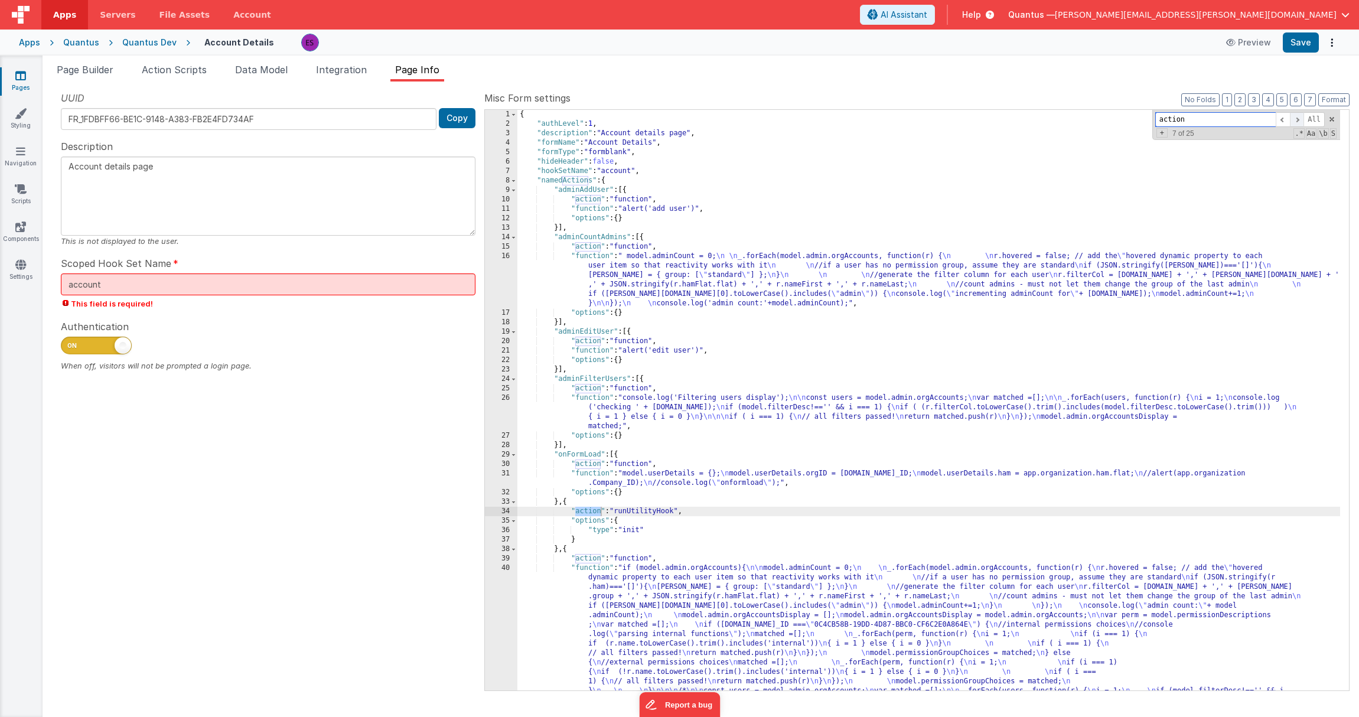
click at [1300, 119] on span at bounding box center [1297, 119] width 14 height 15
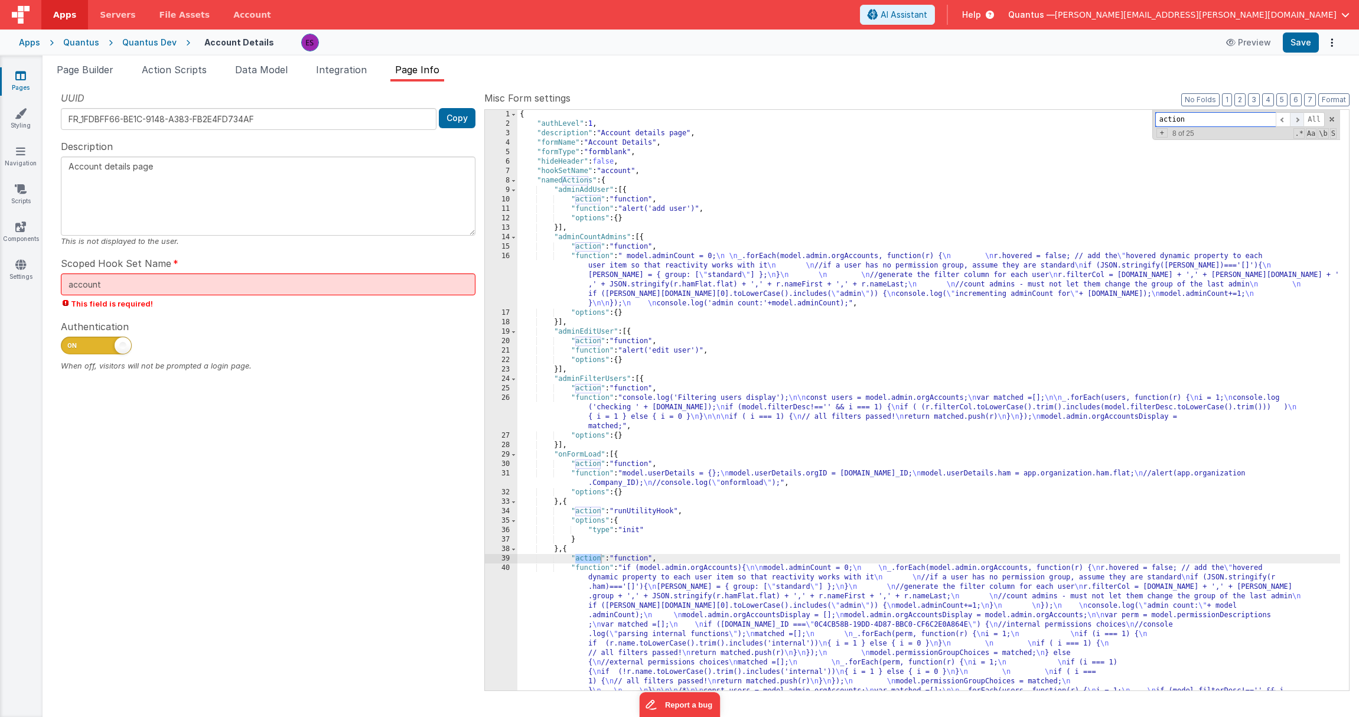
click at [1300, 119] on span at bounding box center [1297, 119] width 14 height 15
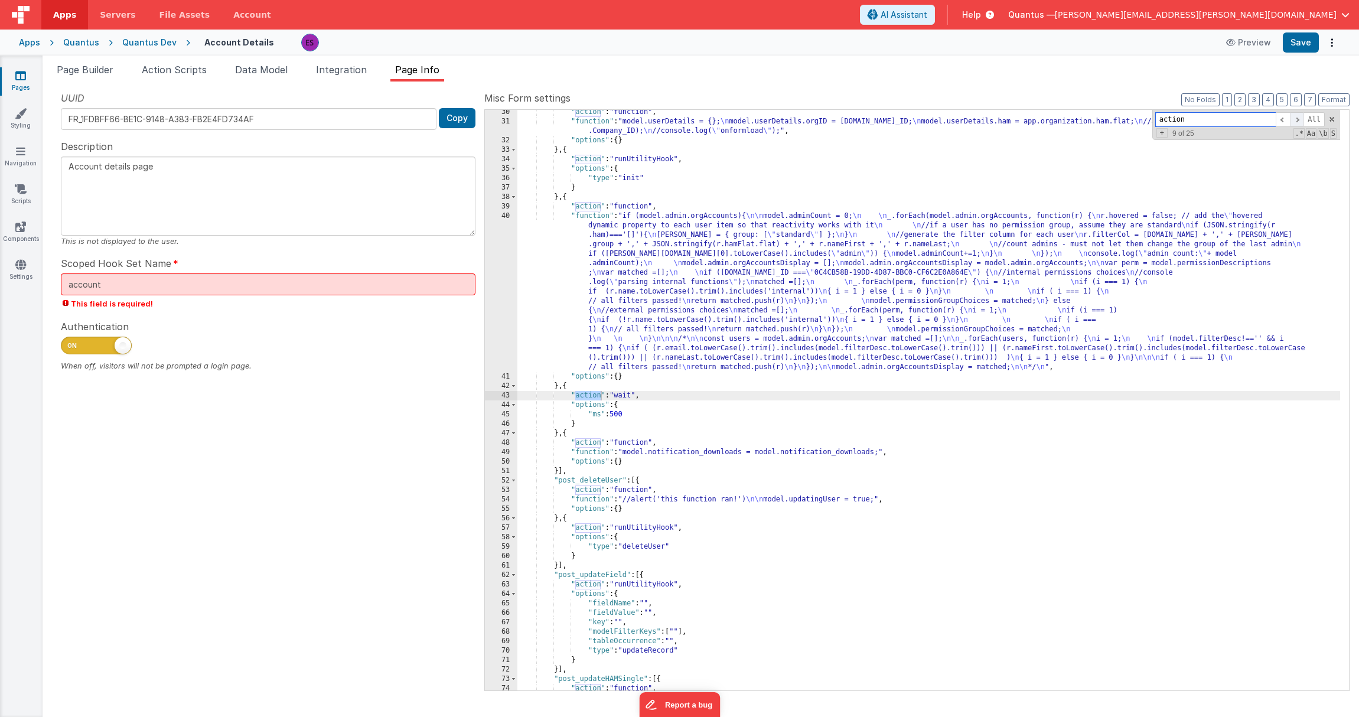
scroll to position [353, 0]
click at [1300, 119] on span at bounding box center [1297, 119] width 14 height 15
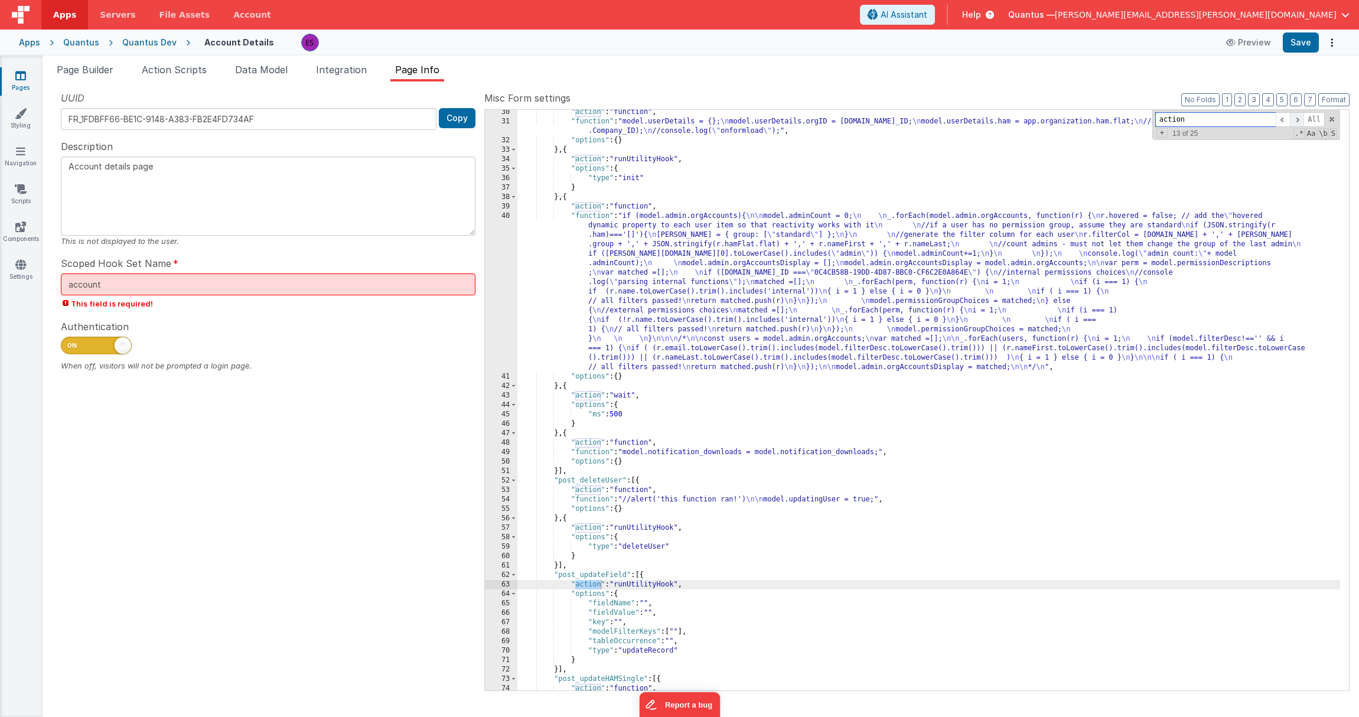
click at [1300, 119] on span at bounding box center [1297, 119] width 14 height 15
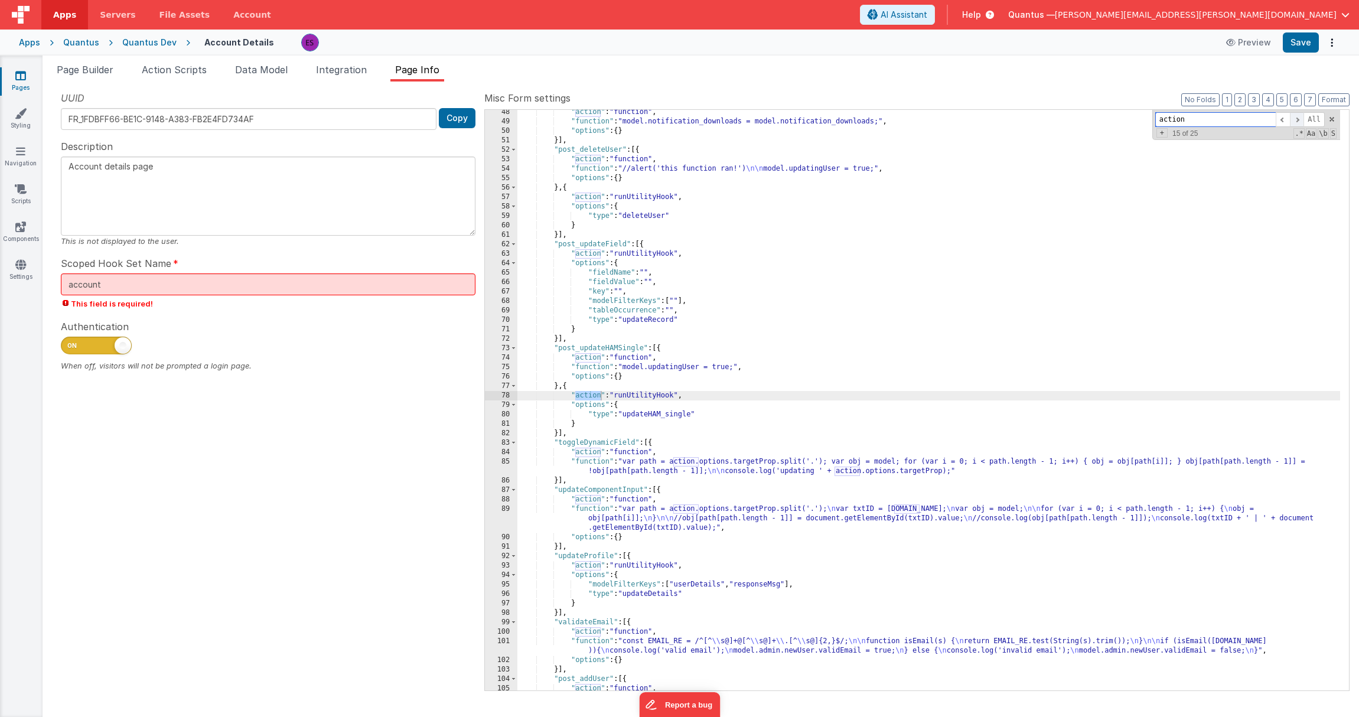
click at [1300, 119] on span at bounding box center [1297, 119] width 14 height 15
click at [161, 71] on span "Action Scripts" at bounding box center [174, 70] width 65 height 12
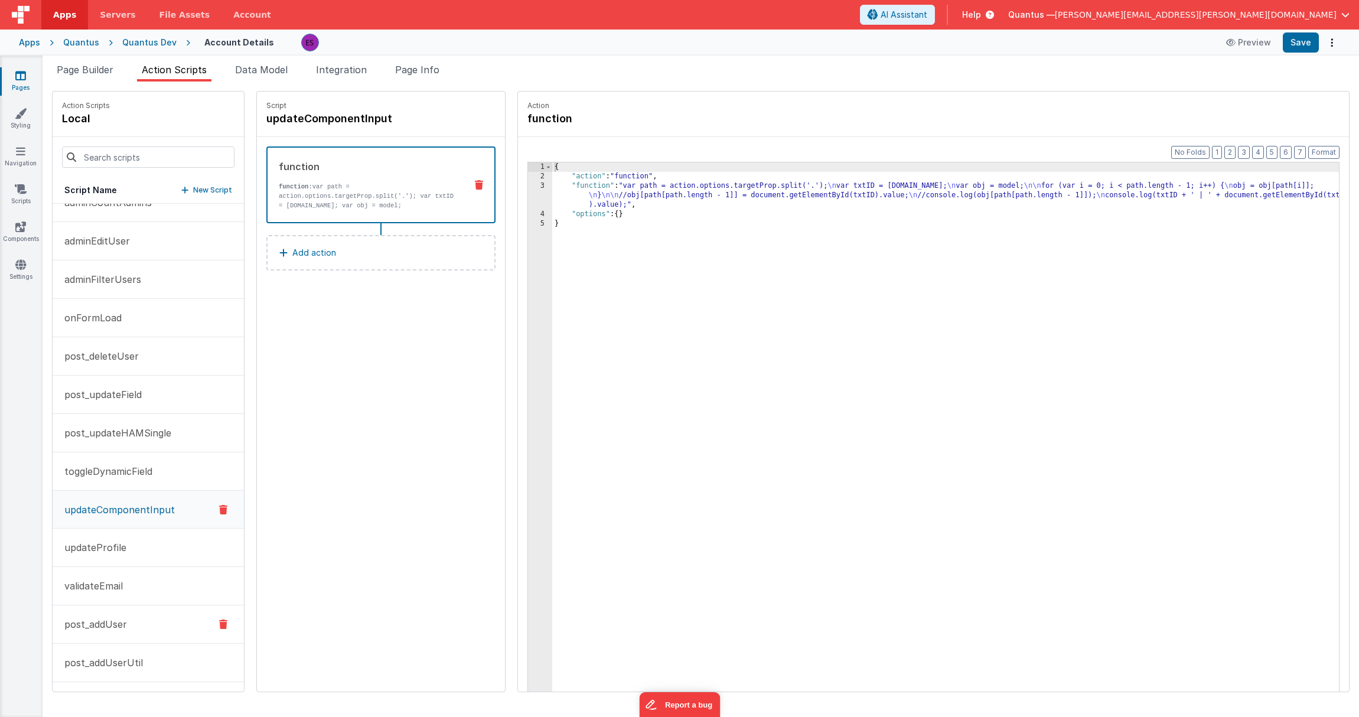
click at [99, 616] on button "post_addUser" at bounding box center [148, 624] width 191 height 38
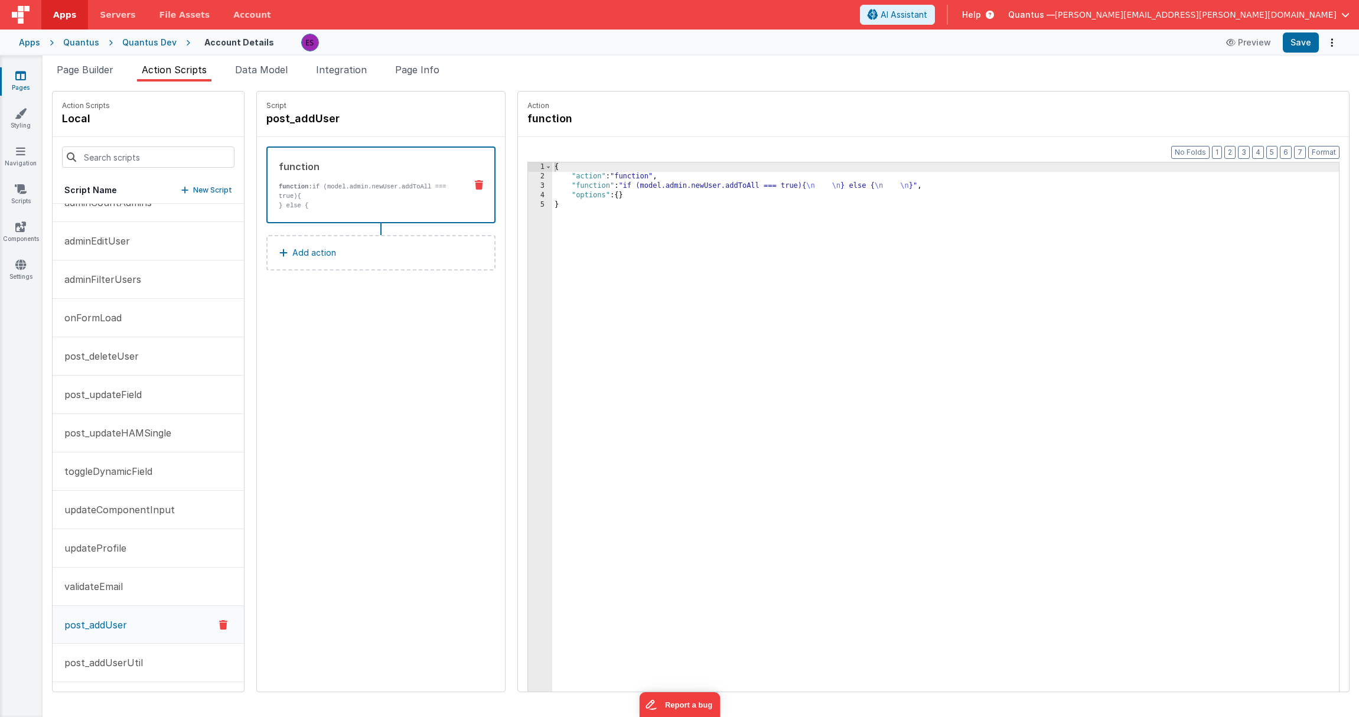
click at [586, 184] on div "{ "action" : "function" , "function" : "if (model.admin.newUser.addToAll === tr…" at bounding box center [960, 454] width 817 height 585
click at [528, 184] on div "3" at bounding box center [540, 185] width 24 height 9
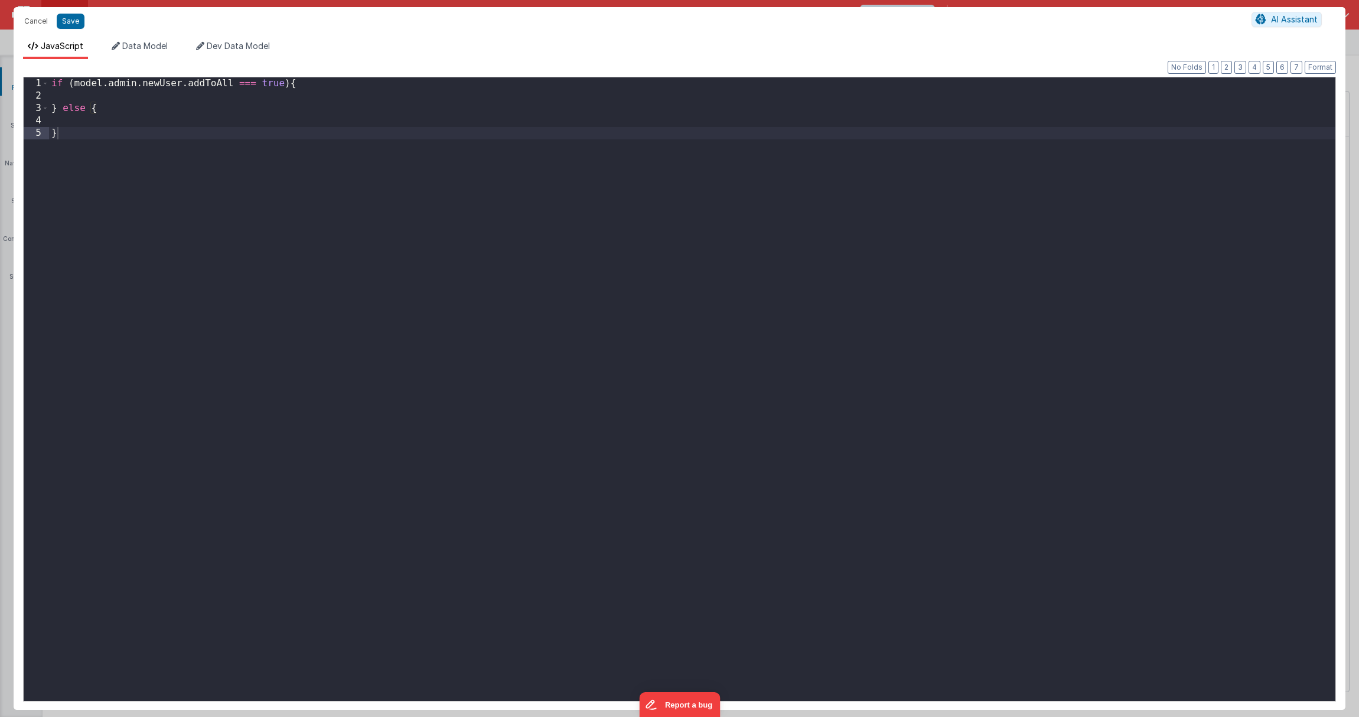
click at [566, 246] on div "if ( model . admin . newUser . addToAll === true ) { } else { }" at bounding box center [692, 401] width 1286 height 648
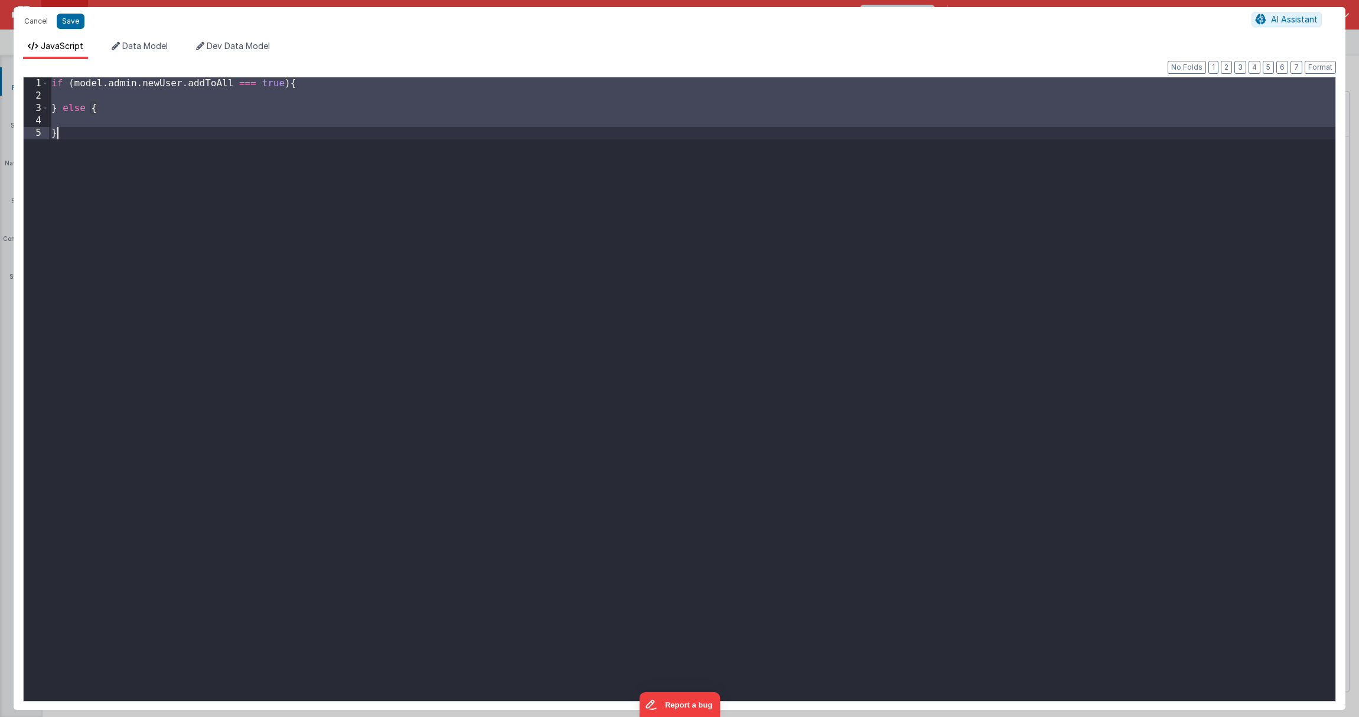
click at [806, 233] on div "if ( model . admin . newUser . addToAll === true ) { } else { }" at bounding box center [692, 401] width 1286 height 648
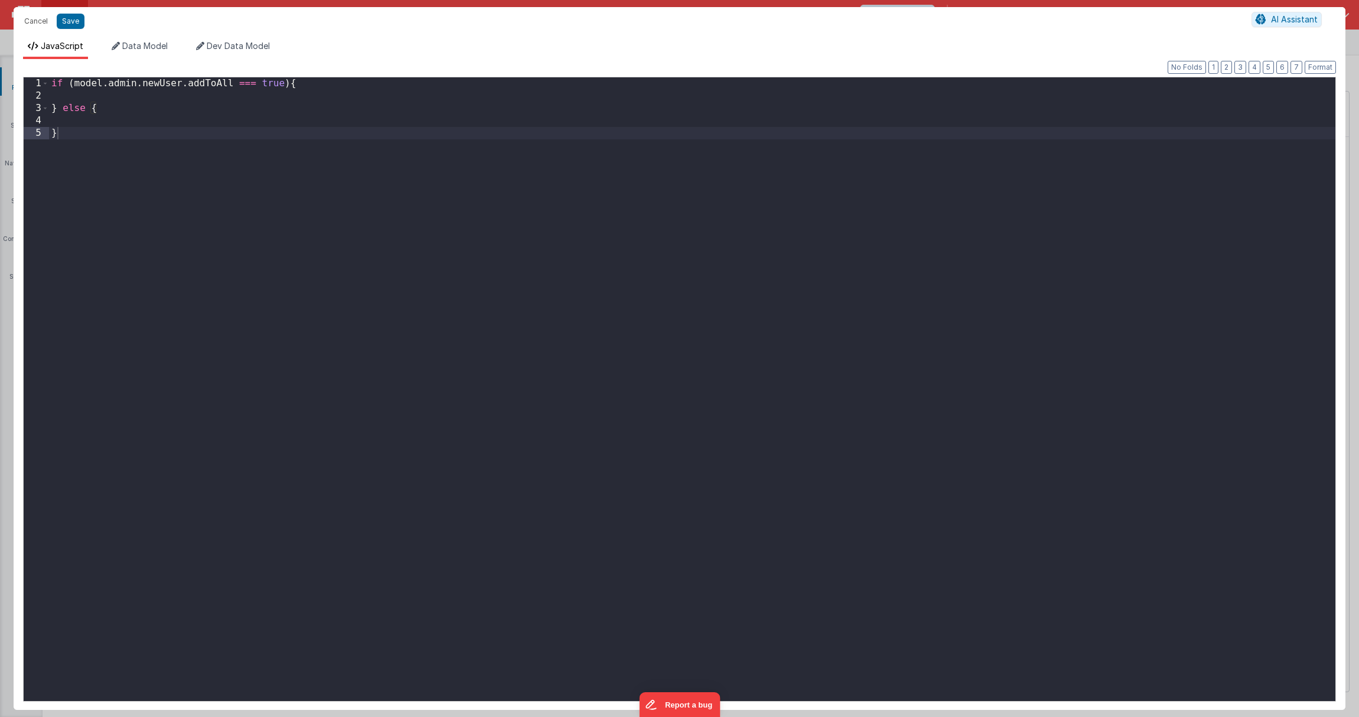
click at [1301, 10] on div "Cancel Save AI Assistant" at bounding box center [680, 21] width 1332 height 28
click at [1296, 17] on span "AI Assistant" at bounding box center [1294, 19] width 47 height 10
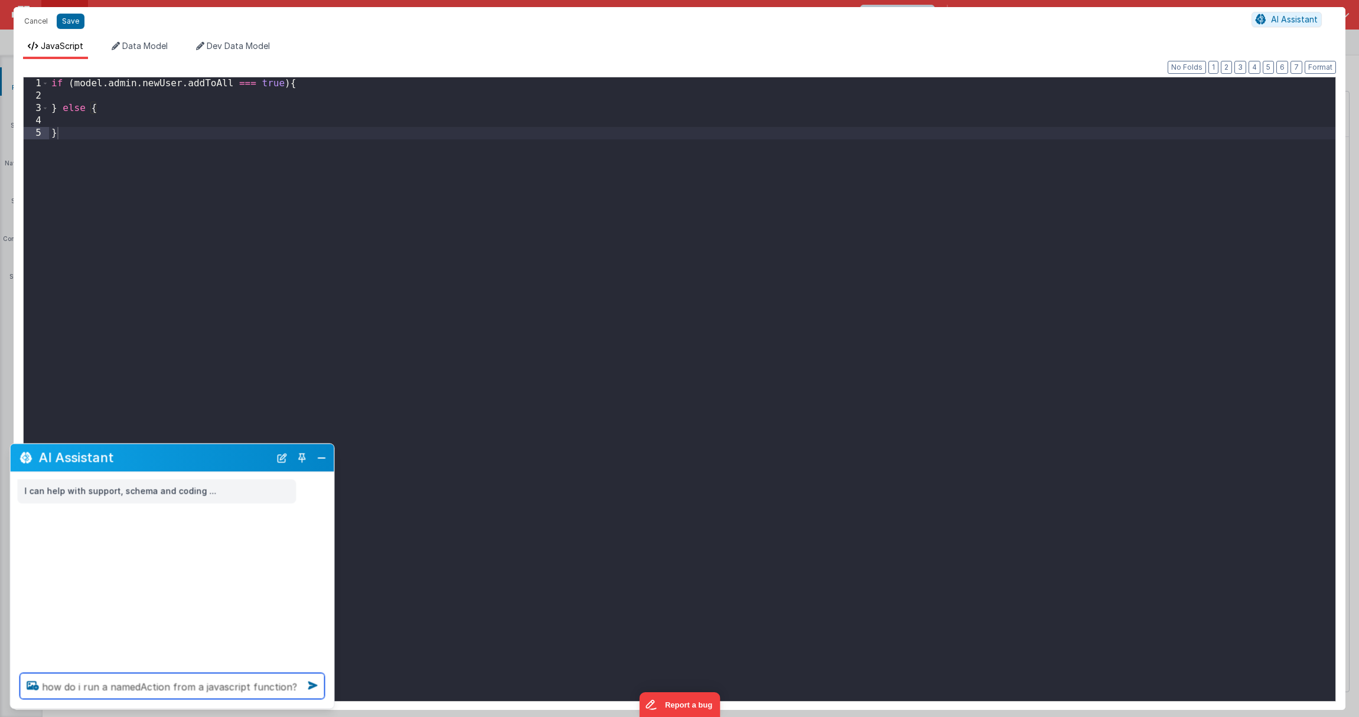
type textarea "how do i run a namedAction from a javascript function?"
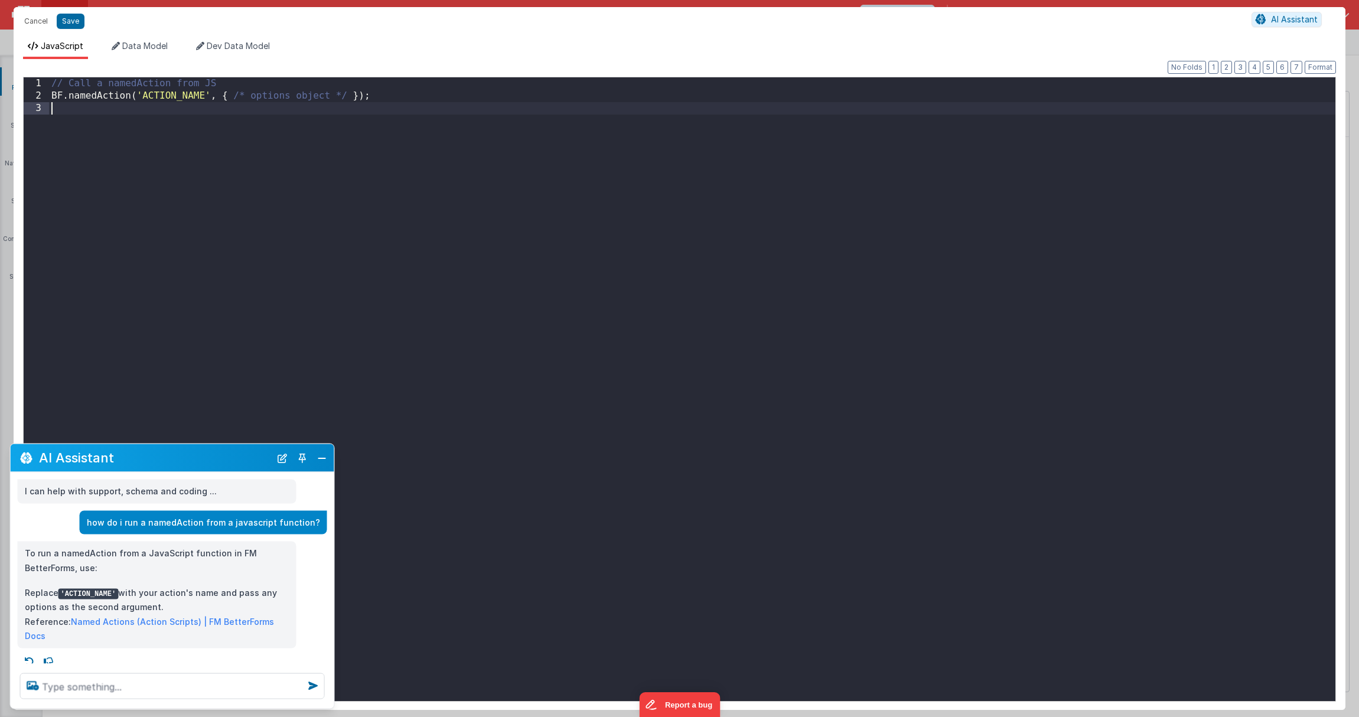
click at [482, 246] on div "// Call a namedAction from JS BF . namedAction ( 'ACTION_NAME' , { /* options o…" at bounding box center [692, 401] width 1286 height 648
click at [326, 451] on button "Close" at bounding box center [321, 457] width 15 height 17
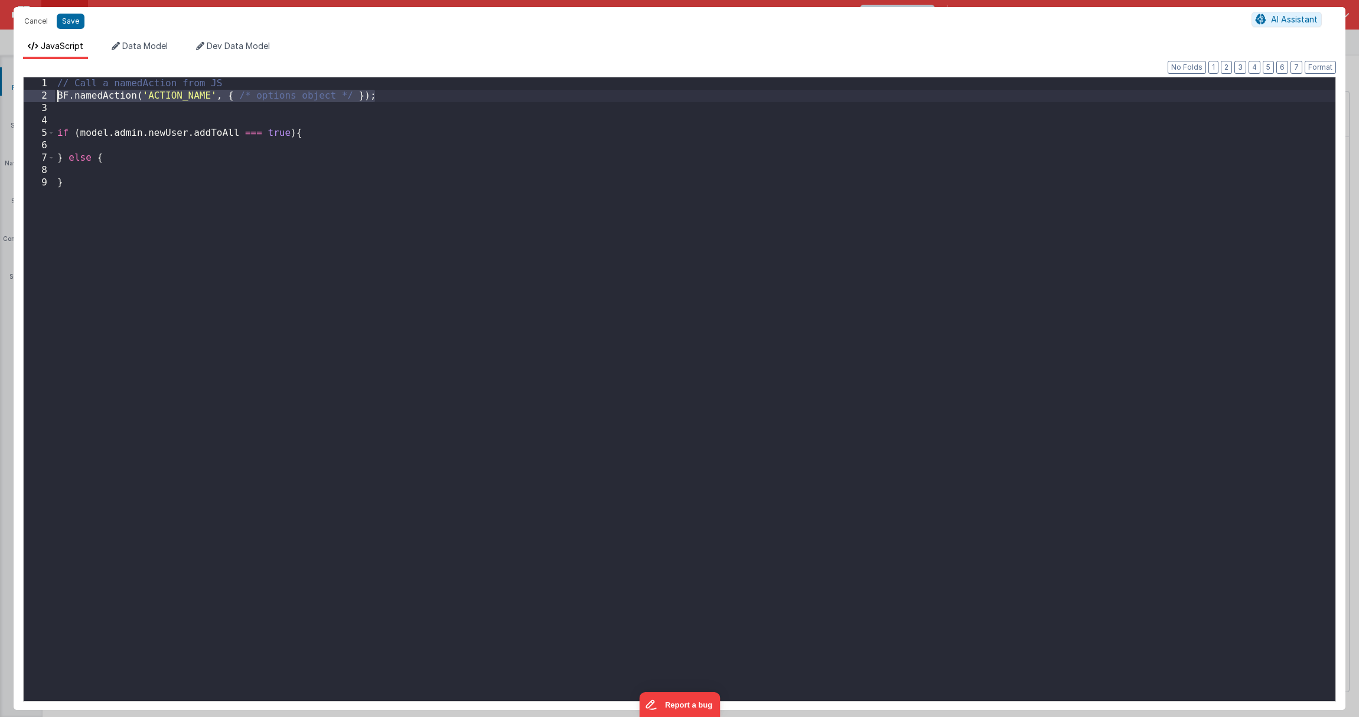
drag, startPoint x: 380, startPoint y: 96, endPoint x: 0, endPoint y: 97, distance: 380.3
click at [0, 97] on div "Cancel Save AI Assistant JavaScript Data Model Dev Data Model Format 7 6 5 4 3 …" at bounding box center [679, 358] width 1359 height 717
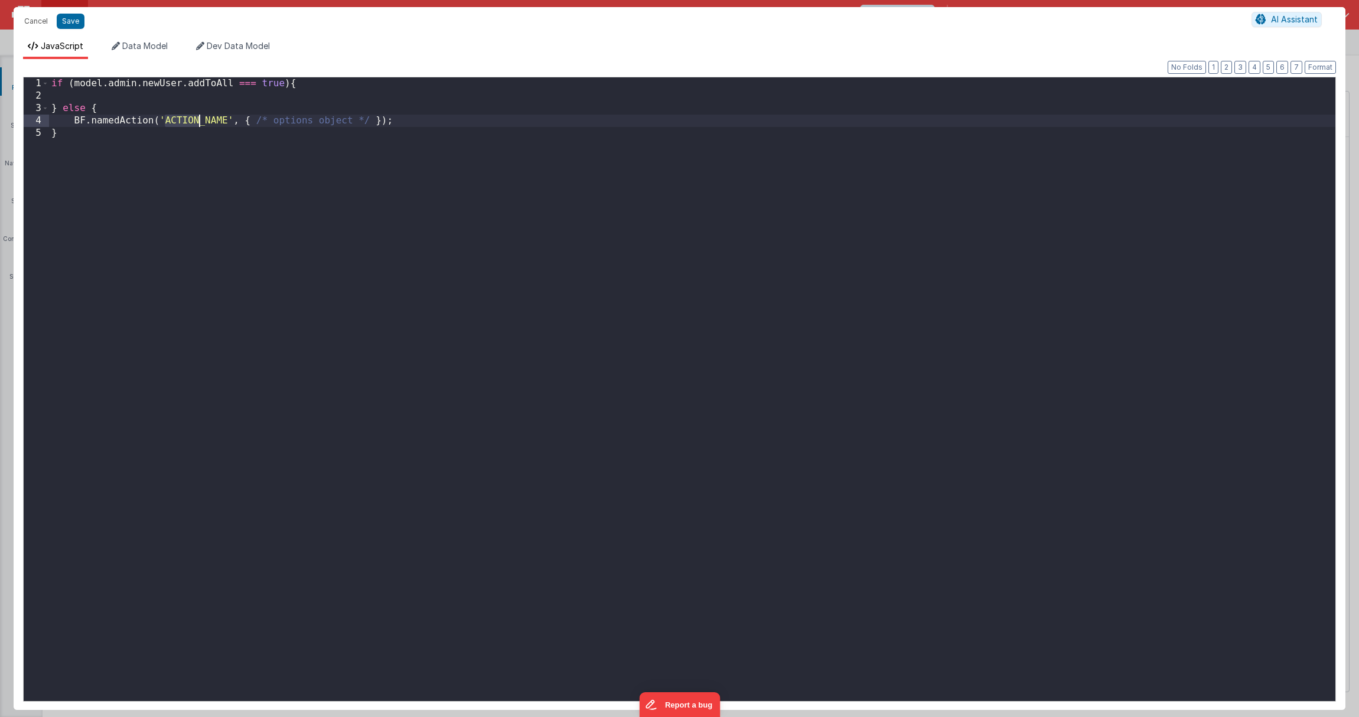
drag, startPoint x: 168, startPoint y: 119, endPoint x: 198, endPoint y: 122, distance: 30.3
click at [198, 122] on div "if ( model . admin . newUser . addToAll === true ) { } else { BF . namedAction …" at bounding box center [692, 401] width 1286 height 648
drag, startPoint x: 226, startPoint y: 120, endPoint x: 164, endPoint y: 121, distance: 62.0
click at [164, 121] on div "if ( model . admin . newUser . addToAll === true ) { } else { BF . namedAction …" at bounding box center [692, 401] width 1286 height 648
drag, startPoint x: 284, startPoint y: 119, endPoint x: 397, endPoint y: 126, distance: 113.6
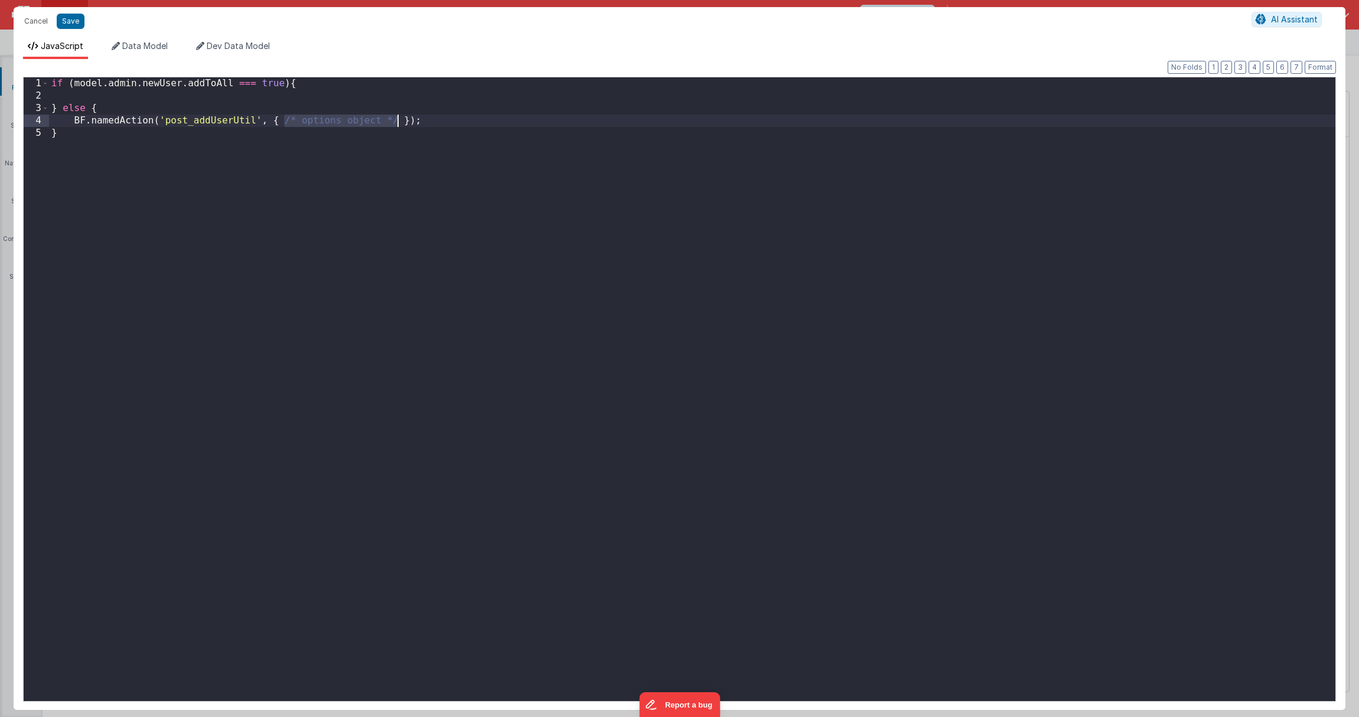
click at [397, 126] on div "if ( model . admin . newUser . addToAll === true ) { } else { BF . namedAction …" at bounding box center [692, 401] width 1286 height 648
click at [585, 120] on div "if ( model . admin . newUser . addToAll === true ) { } else { BF . namedAction …" at bounding box center [692, 401] width 1286 height 648
drag, startPoint x: 289, startPoint y: 119, endPoint x: 396, endPoint y: 116, distance: 107.5
click at [396, 116] on div "if ( model . admin . newUser . addToAll === true ) { } else { BF . namedAction …" at bounding box center [692, 401] width 1286 height 648
click at [299, 121] on div "if ( model . admin . newUser . addToAll === true ) { } else { BF . namedAction …" at bounding box center [692, 401] width 1286 height 648
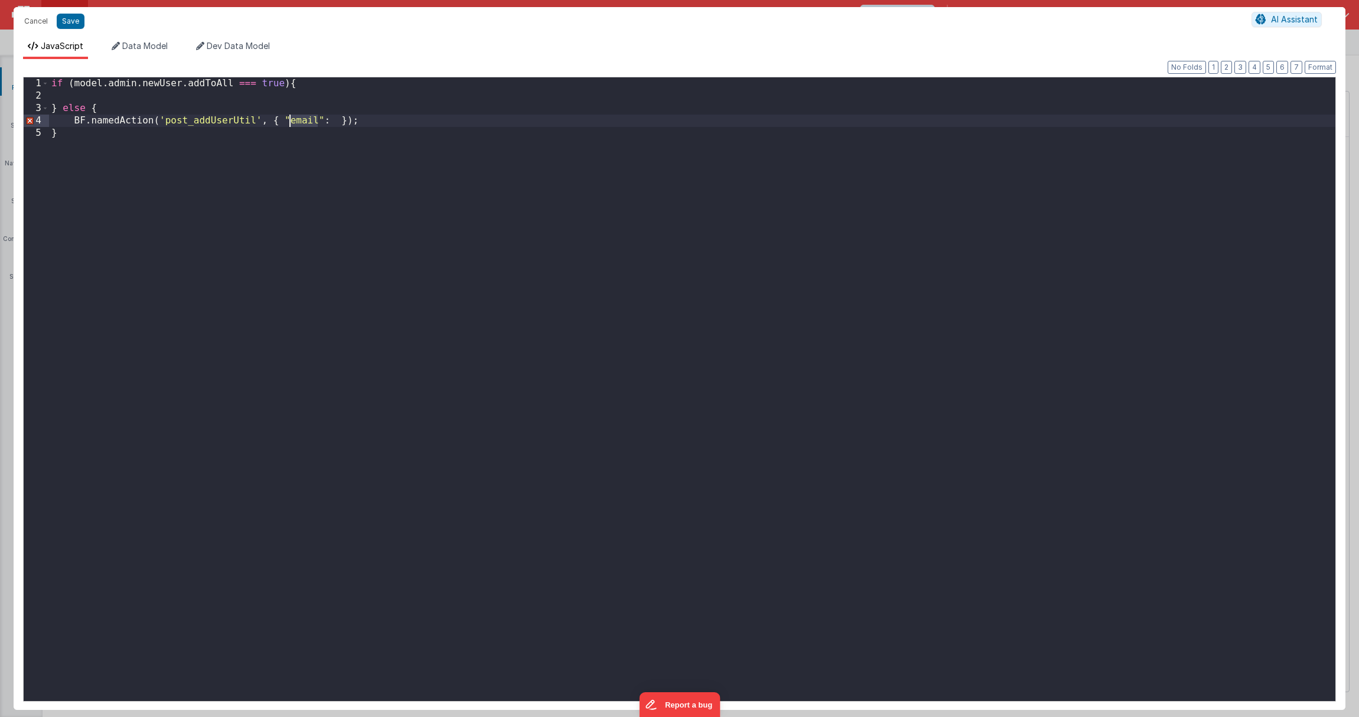
click at [299, 121] on div "if ( model . admin . newUser . addToAll === true ) { } else { BF . namedAction …" at bounding box center [692, 401] width 1286 height 648
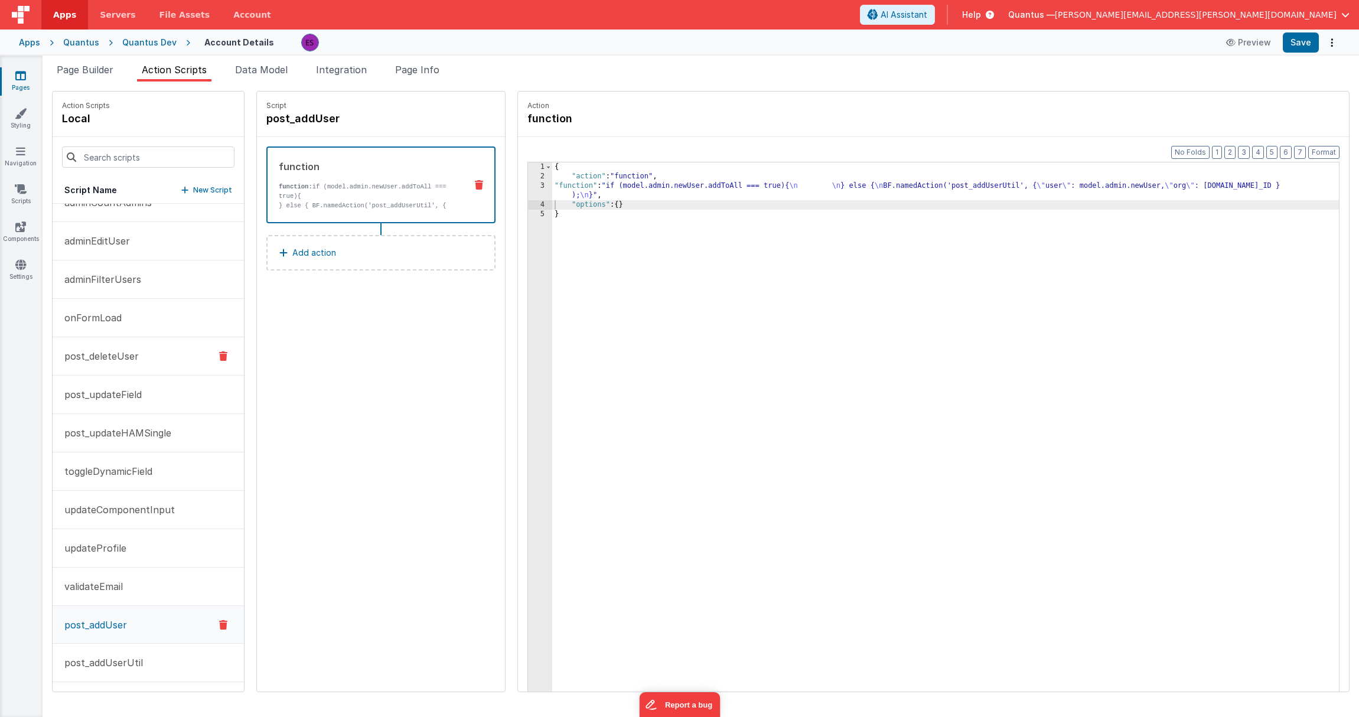
click at [87, 354] on p "post_deleteUser" at bounding box center [97, 356] width 81 height 14
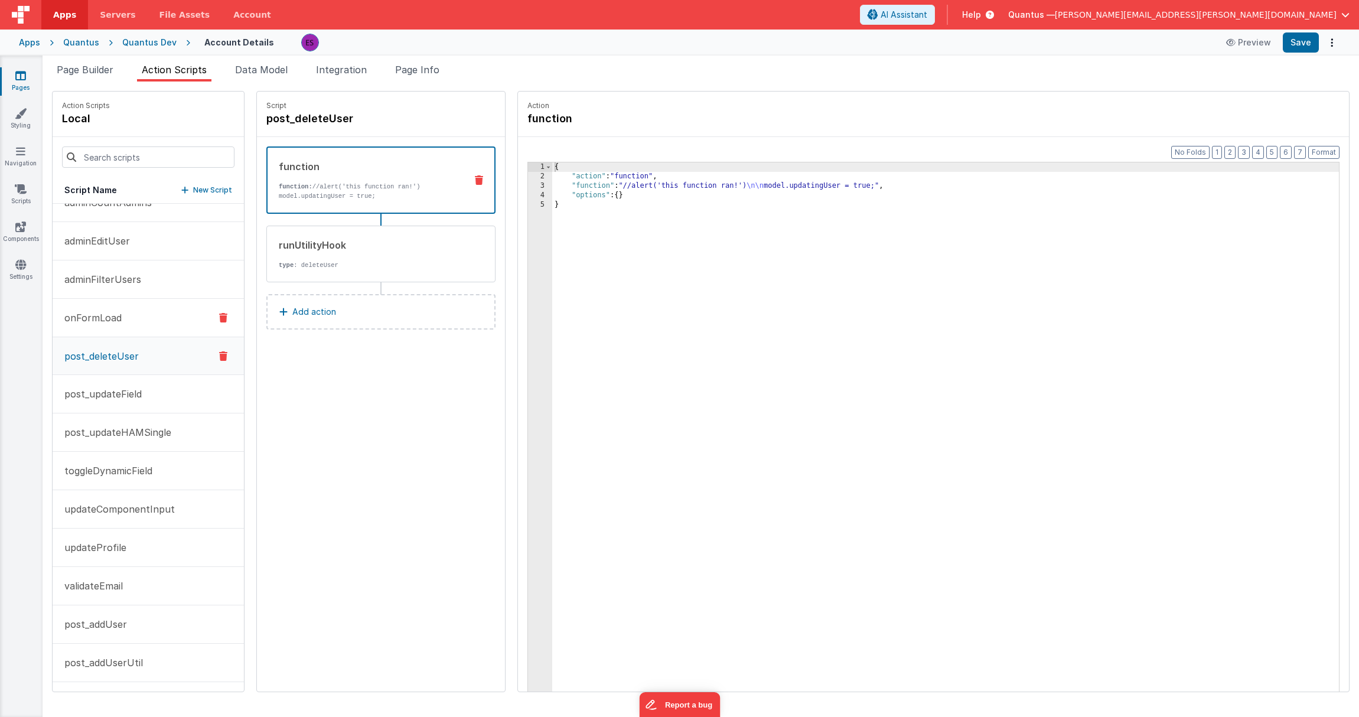
click at [93, 314] on p "onFormLoad" at bounding box center [89, 318] width 64 height 14
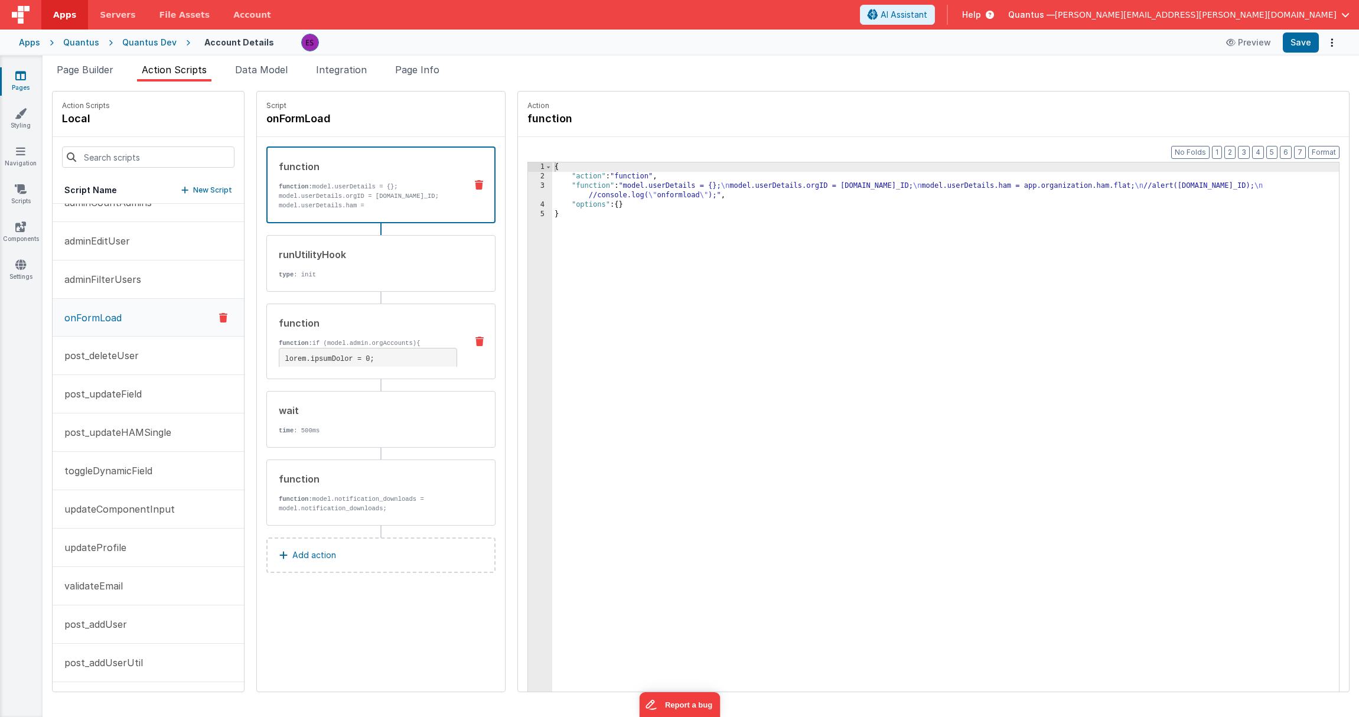
click at [362, 338] on p "function: if (model.admin.orgAccounts){" at bounding box center [368, 342] width 178 height 9
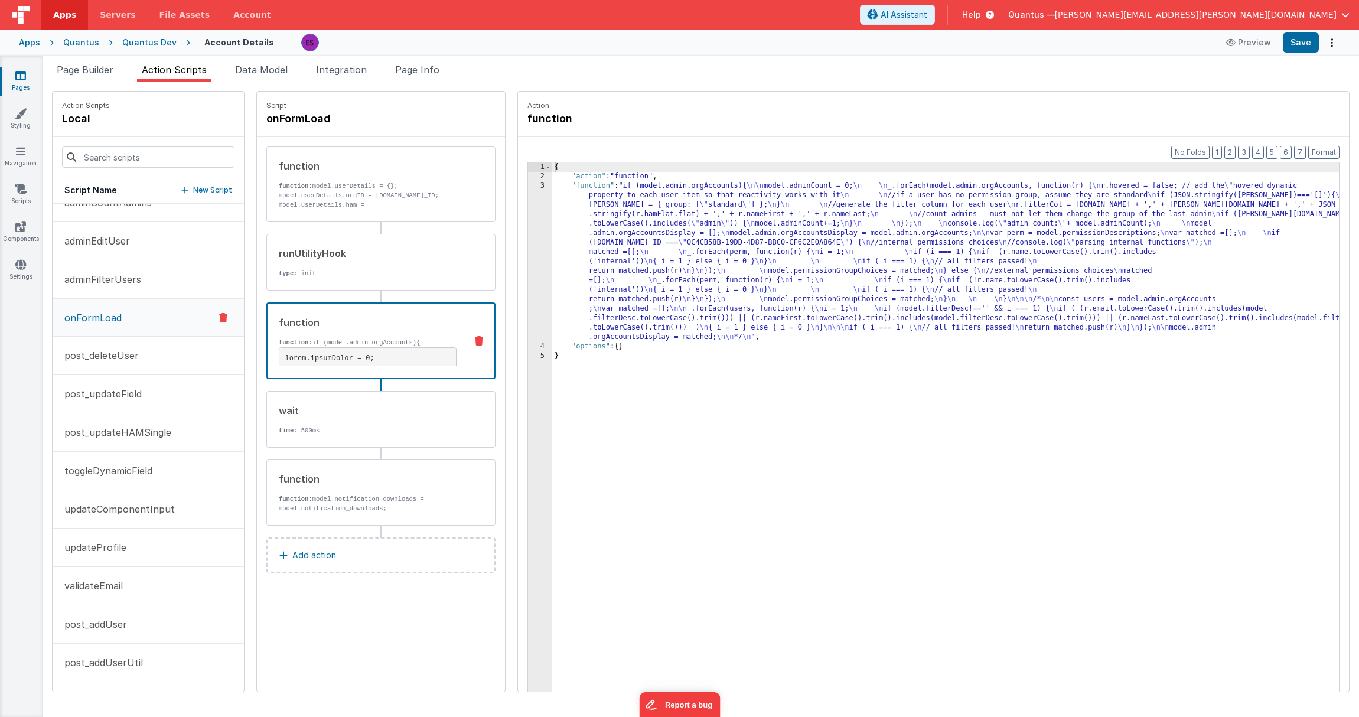
click at [528, 236] on div "3" at bounding box center [540, 261] width 24 height 161
click at [528, 230] on div "3" at bounding box center [540, 261] width 24 height 161
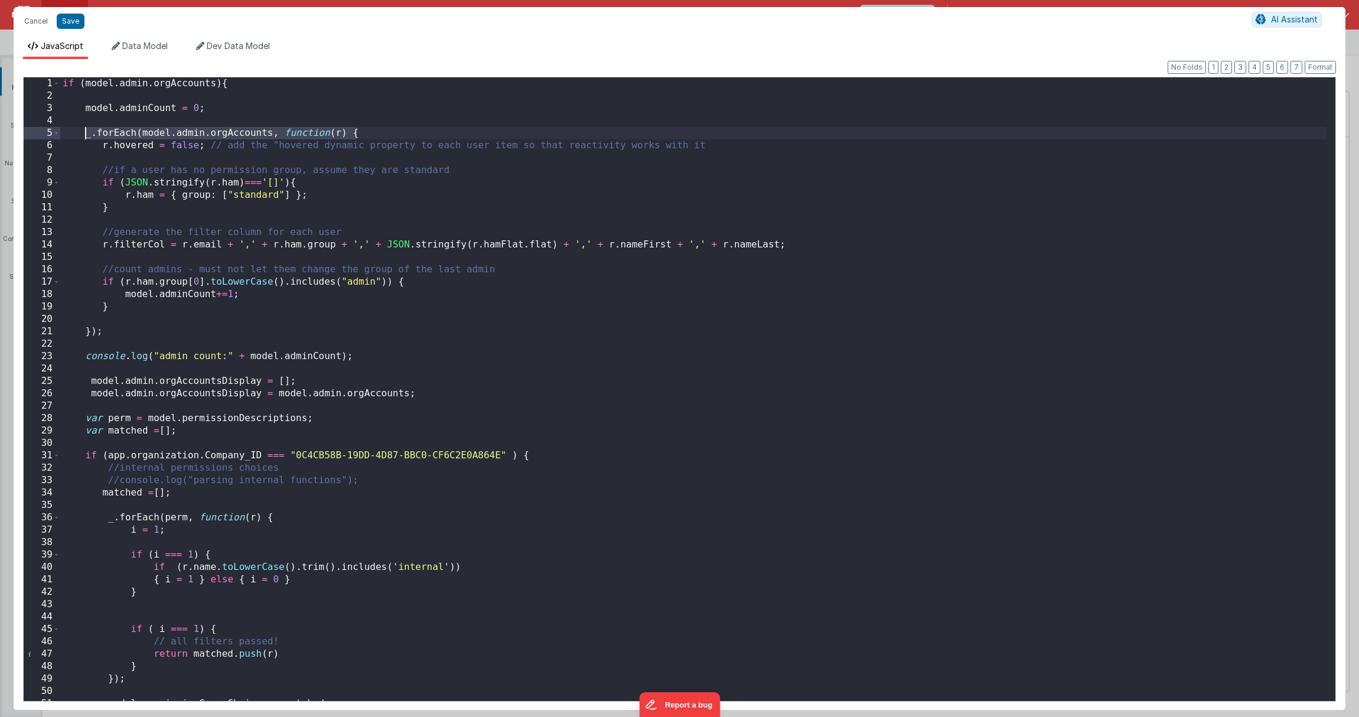
drag, startPoint x: 373, startPoint y: 129, endPoint x: 86, endPoint y: 130, distance: 287.0
click at [86, 130] on div "if ( model . admin . orgAccounts ) { model . adminCount = 0 ; _ . forEach ( mod…" at bounding box center [693, 401] width 1266 height 648
click at [83, 168] on div "if ( model . admin . orgAccounts ) { model . adminCount = 0 ; _ . forEach ( mod…" at bounding box center [693, 401] width 1266 height 648
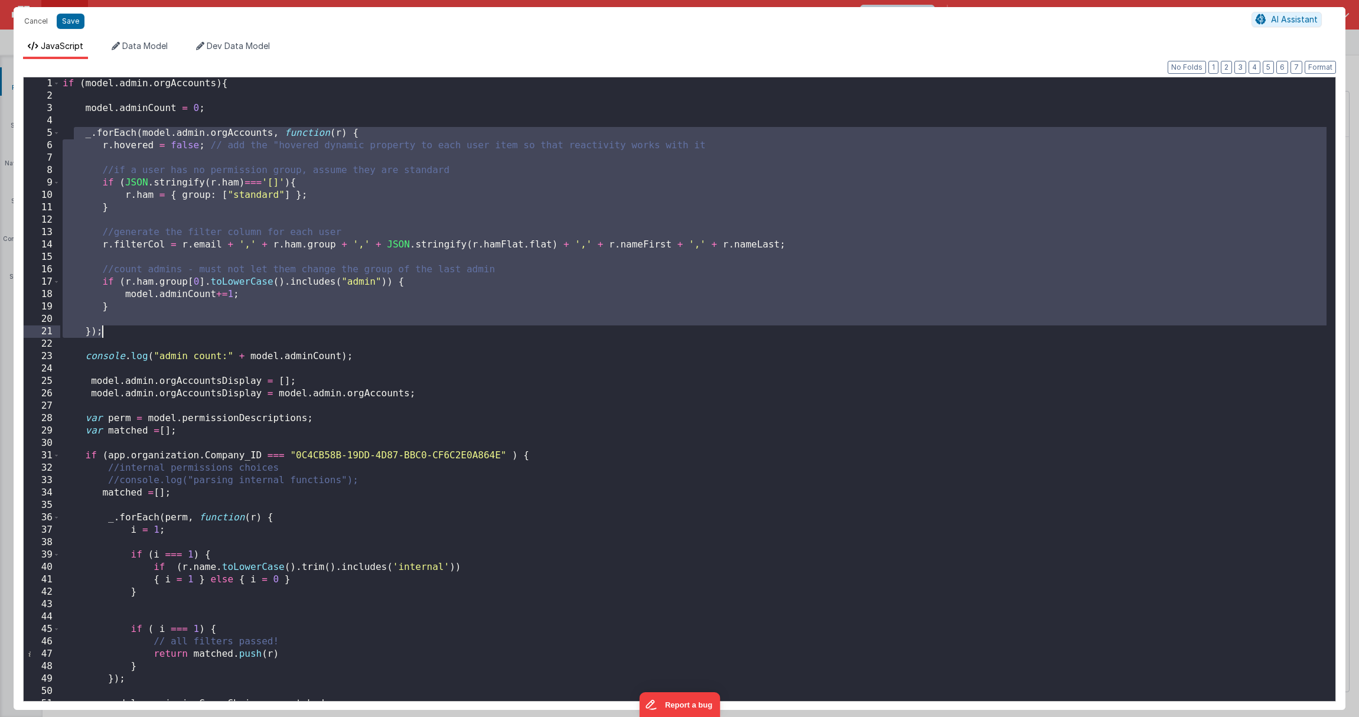
drag, startPoint x: 80, startPoint y: 140, endPoint x: 154, endPoint y: 336, distance: 209.5
click at [154, 336] on div "if ( model . admin . orgAccounts ) { model . adminCount = 0 ; _ . forEach ( mod…" at bounding box center [693, 401] width 1266 height 648
click at [31, 25] on button "Cancel" at bounding box center [35, 21] width 35 height 17
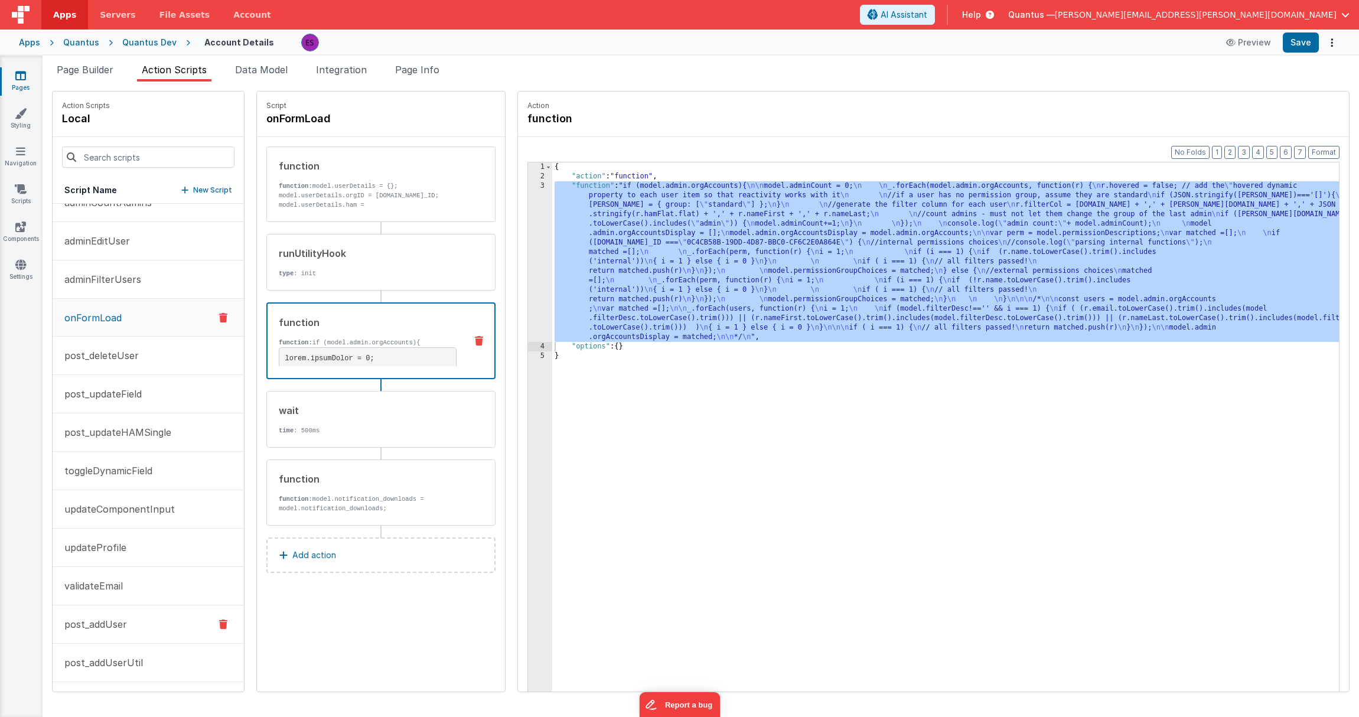
click at [114, 634] on button "post_addUser" at bounding box center [148, 624] width 191 height 38
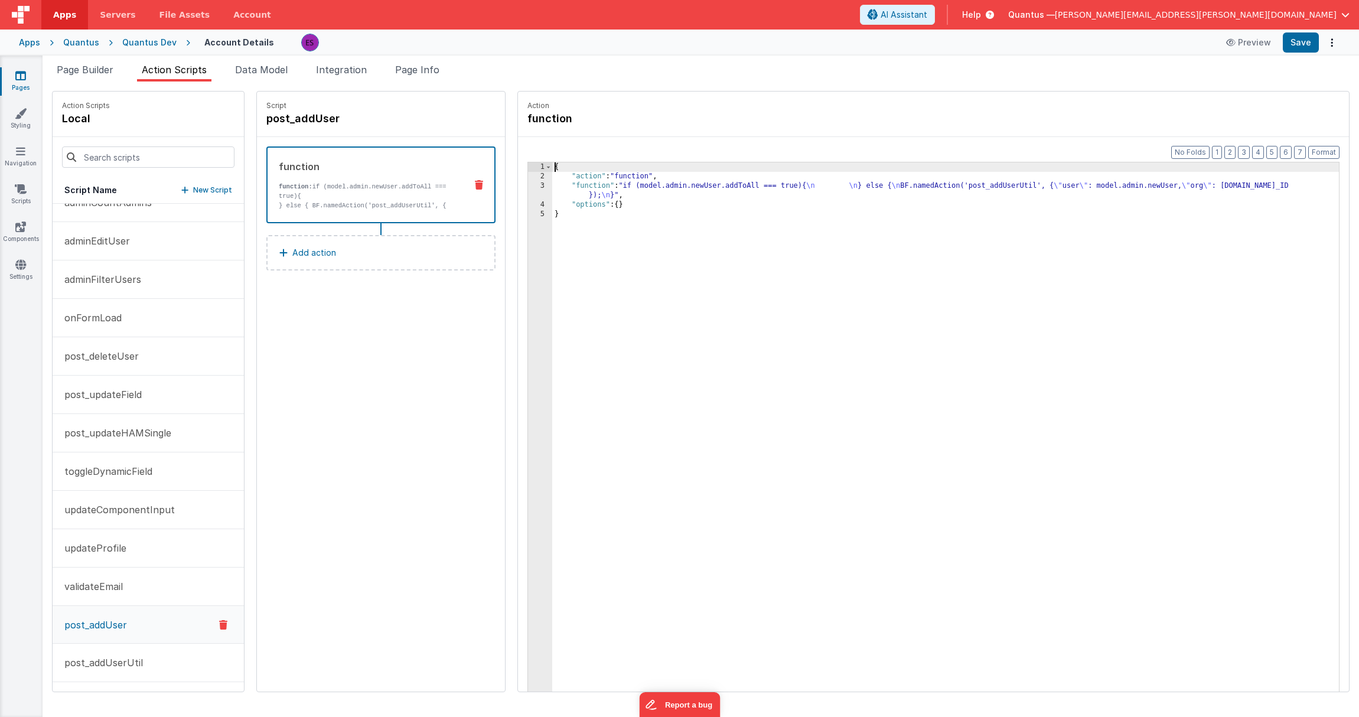
click at [528, 184] on div "3" at bounding box center [540, 190] width 24 height 19
click at [528, 185] on div "3" at bounding box center [540, 190] width 24 height 19
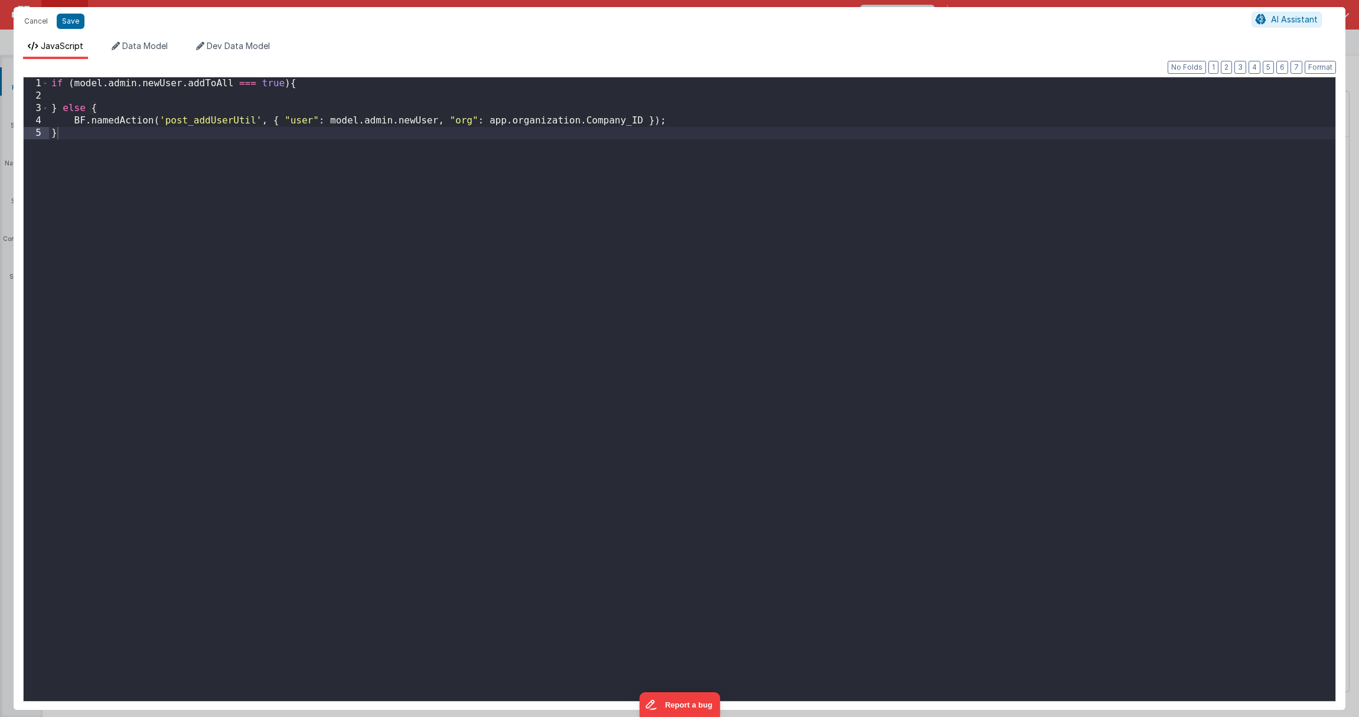
click at [259, 90] on div "if ( model . admin . newUser . addToAll === true ) { } else { BF . namedAction …" at bounding box center [692, 401] width 1286 height 648
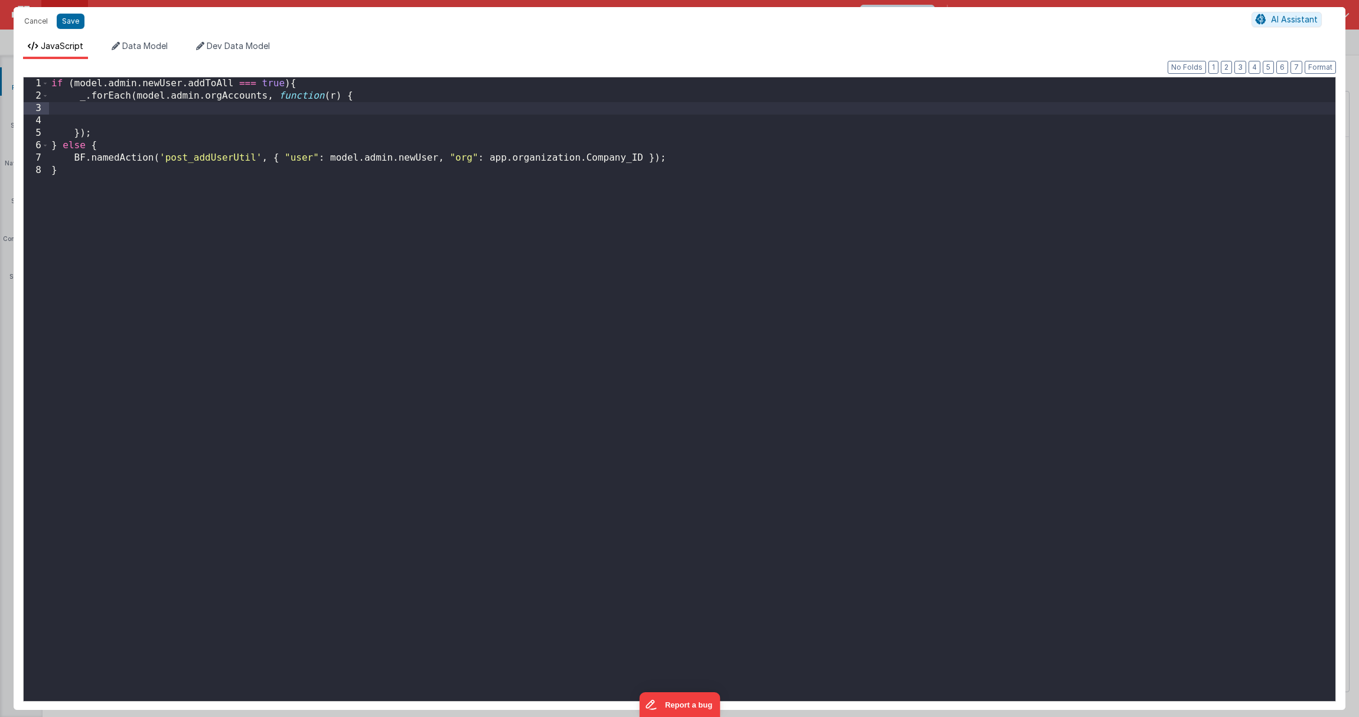
click at [186, 97] on div "if ( model . admin . newUser . addToAll === true ) { _ . forEach ( model . admi…" at bounding box center [692, 401] width 1286 height 648
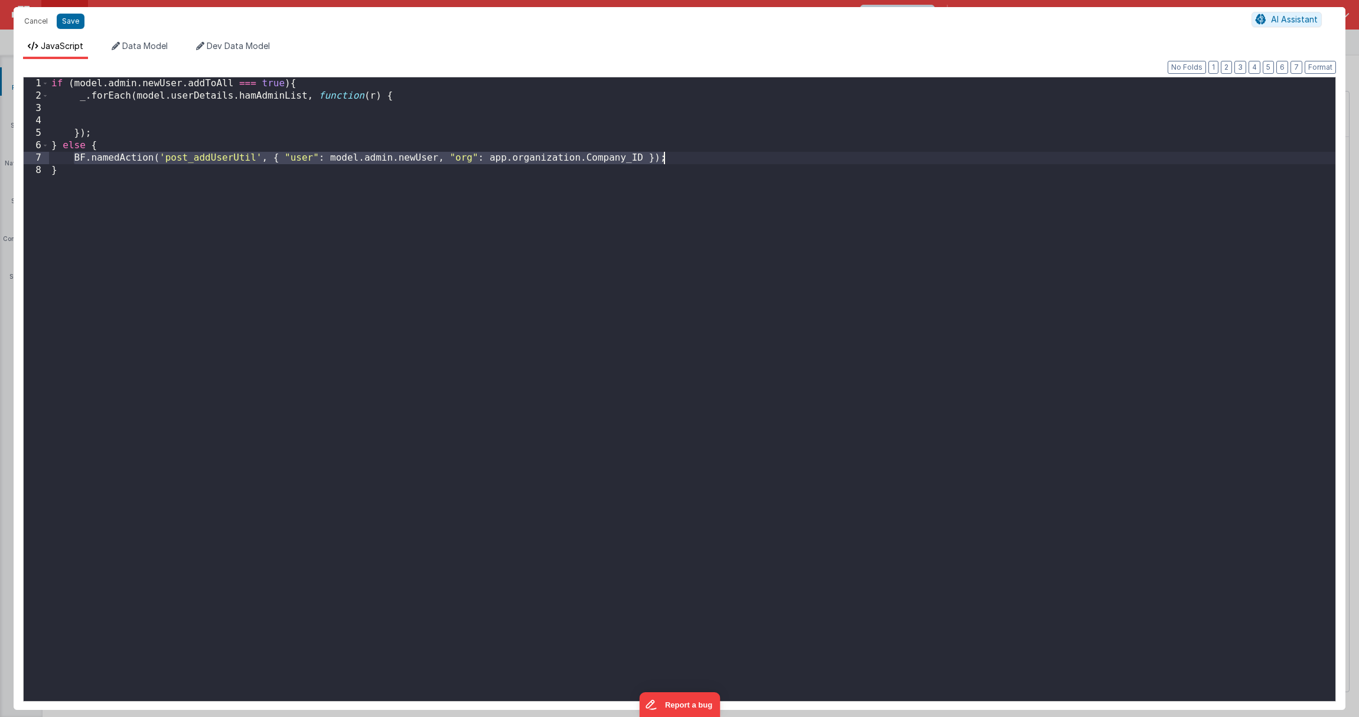
drag, startPoint x: 76, startPoint y: 157, endPoint x: 706, endPoint y: 154, distance: 630.6
click at [706, 154] on div "if ( model . admin . newUser . addToAll === true ) { _ . forEach ( model . user…" at bounding box center [692, 401] width 1286 height 648
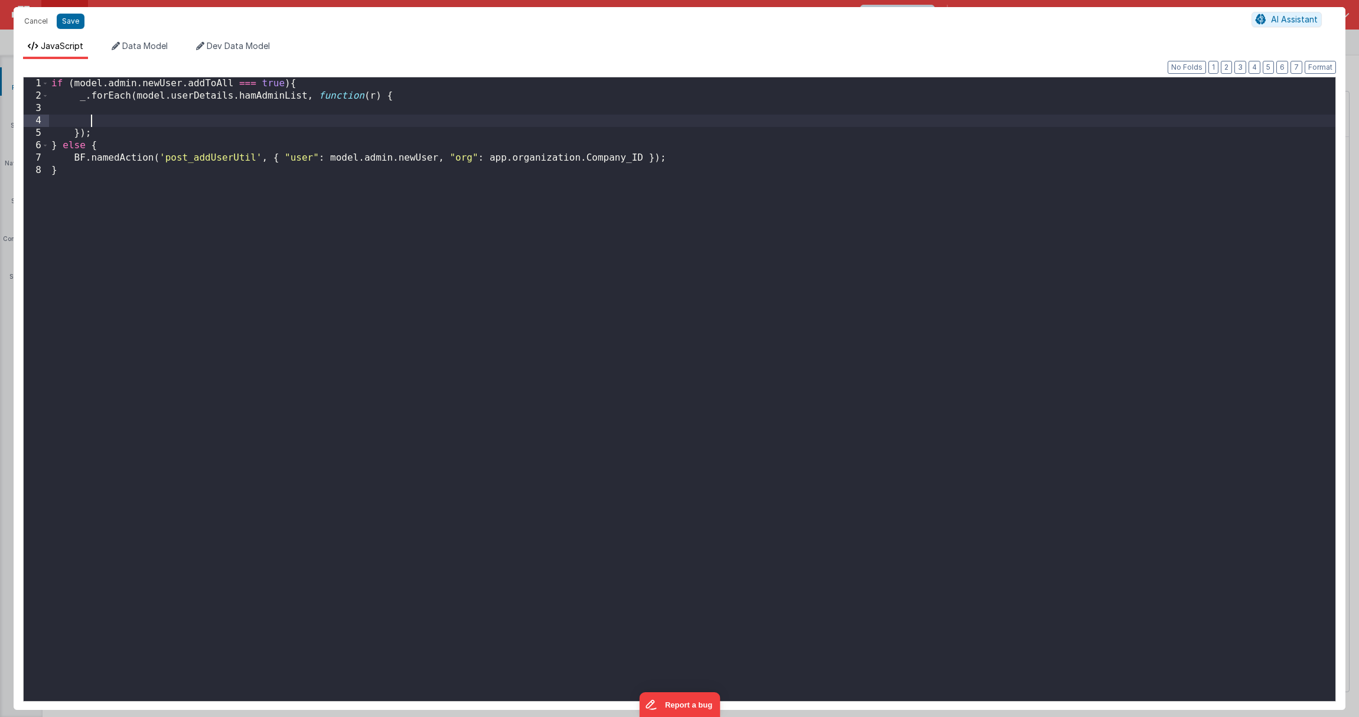
click at [464, 120] on div "if ( model . admin . newUser . addToAll === true ) { _ . forEach ( model . user…" at bounding box center [692, 401] width 1286 height 648
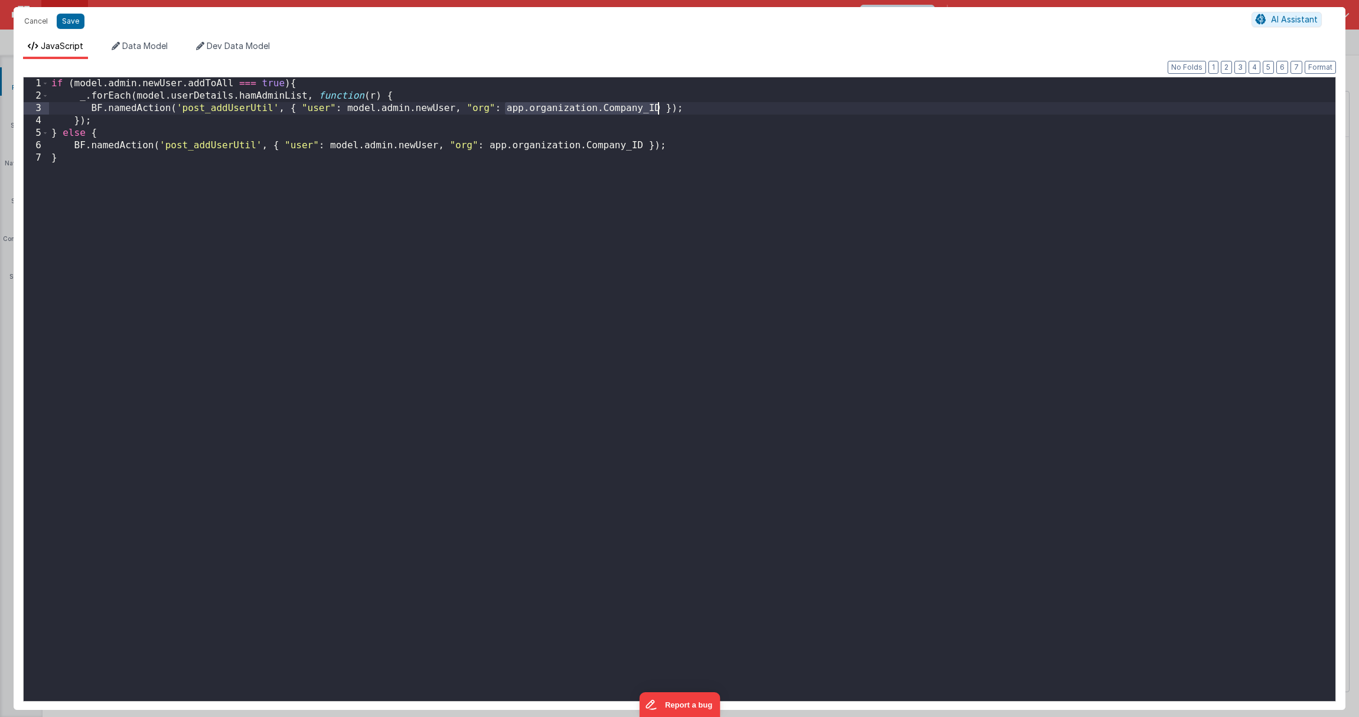
drag, startPoint x: 506, startPoint y: 113, endPoint x: 660, endPoint y: 103, distance: 154.4
click at [660, 103] on div "if ( model . admin . newUser . addToAll === true ) { _ . forEach ( model . user…" at bounding box center [692, 401] width 1286 height 648
click at [557, 100] on div "if ( model . admin . newUser . addToAll === true ) { _ . forEach ( model . user…" at bounding box center [692, 401] width 1286 height 648
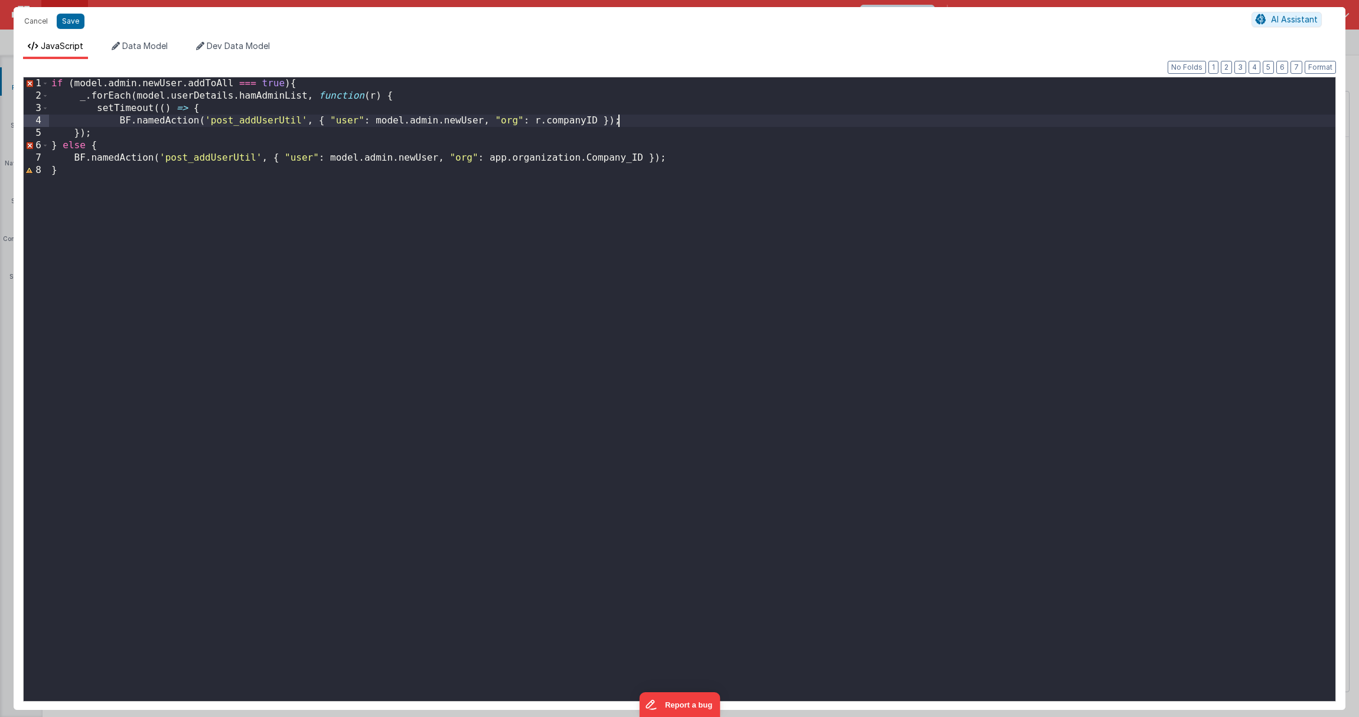
click at [637, 121] on div "if ( model . admin . newUser . addToAll === true ) { _ . forEach ( model . user…" at bounding box center [692, 401] width 1286 height 648
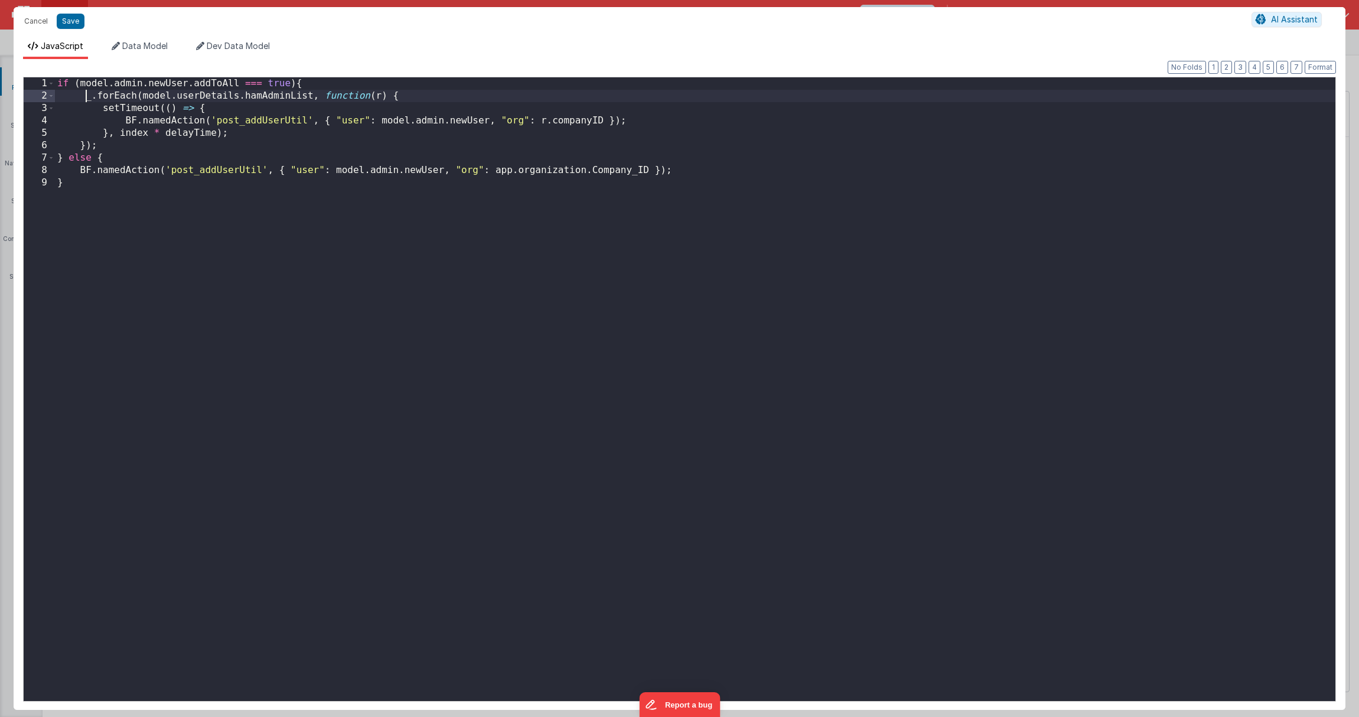
click at [88, 95] on div "if ( model . admin . newUser . addToAll === true ) { _ . forEach ( model . user…" at bounding box center [695, 401] width 1280 height 648
drag, startPoint x: 327, startPoint y: 93, endPoint x: 385, endPoint y: 92, distance: 58.5
click at [386, 92] on div "if ( model . admin . newUser . addToAll === true ) { _ . forEach ( model . user…" at bounding box center [695, 401] width 1280 height 648
drag, startPoint x: 325, startPoint y: 97, endPoint x: 331, endPoint y: 93, distance: 8.0
click at [325, 97] on div "if ( model . admin . newUser . addToAll === true ) { _ . forEach ( model . user…" at bounding box center [695, 401] width 1280 height 648
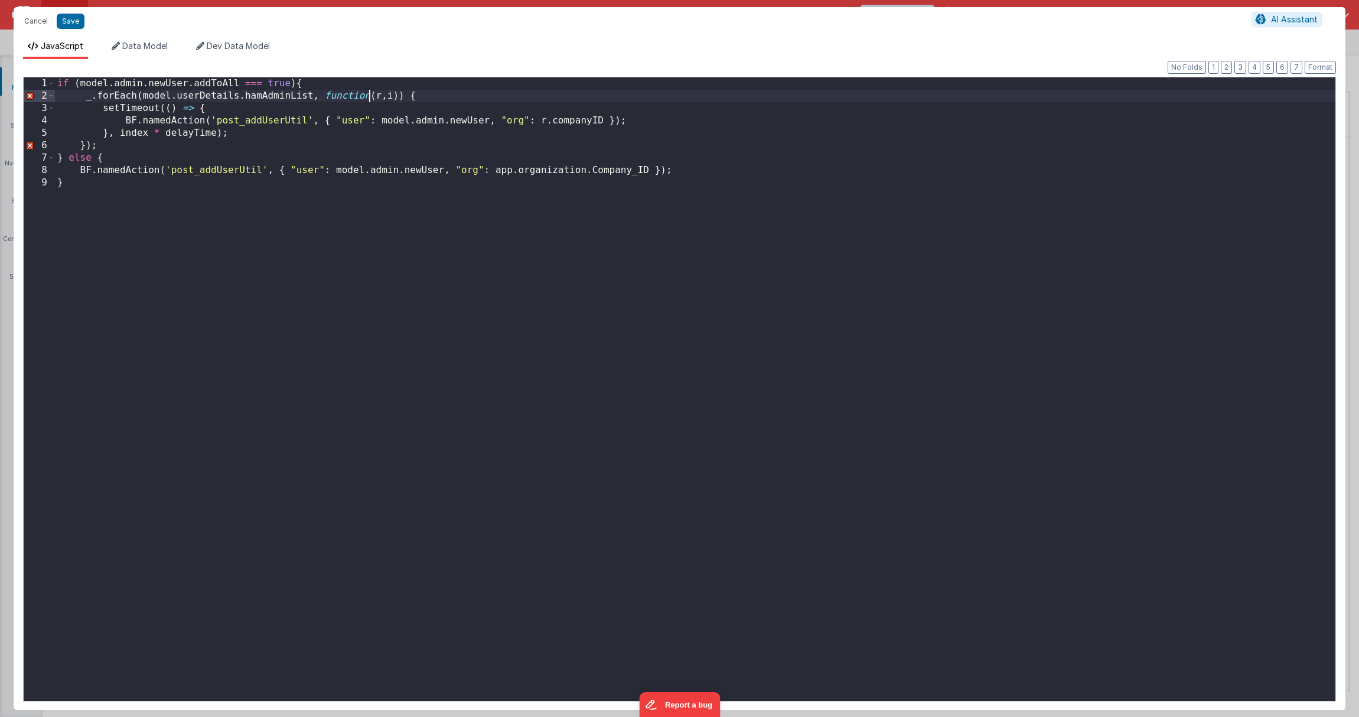
click at [353, 263] on div "if ( model . admin . newUser . addToAll === true ) { _ . forEach ( model . user…" at bounding box center [695, 401] width 1280 height 648
click at [380, 93] on div "if ( model . admin . newUser . addToAll === true ) { _ . forEach ( model . user…" at bounding box center [695, 401] width 1280 height 648
click at [130, 129] on div "if ( model . admin . newUser . addToAll === true ) { _ . forEach ( model . user…" at bounding box center [695, 401] width 1280 height 648
click at [156, 129] on div "if ( model . admin . newUser . addToAll === true ) { _ . forEach ( model . user…" at bounding box center [695, 401] width 1280 height 648
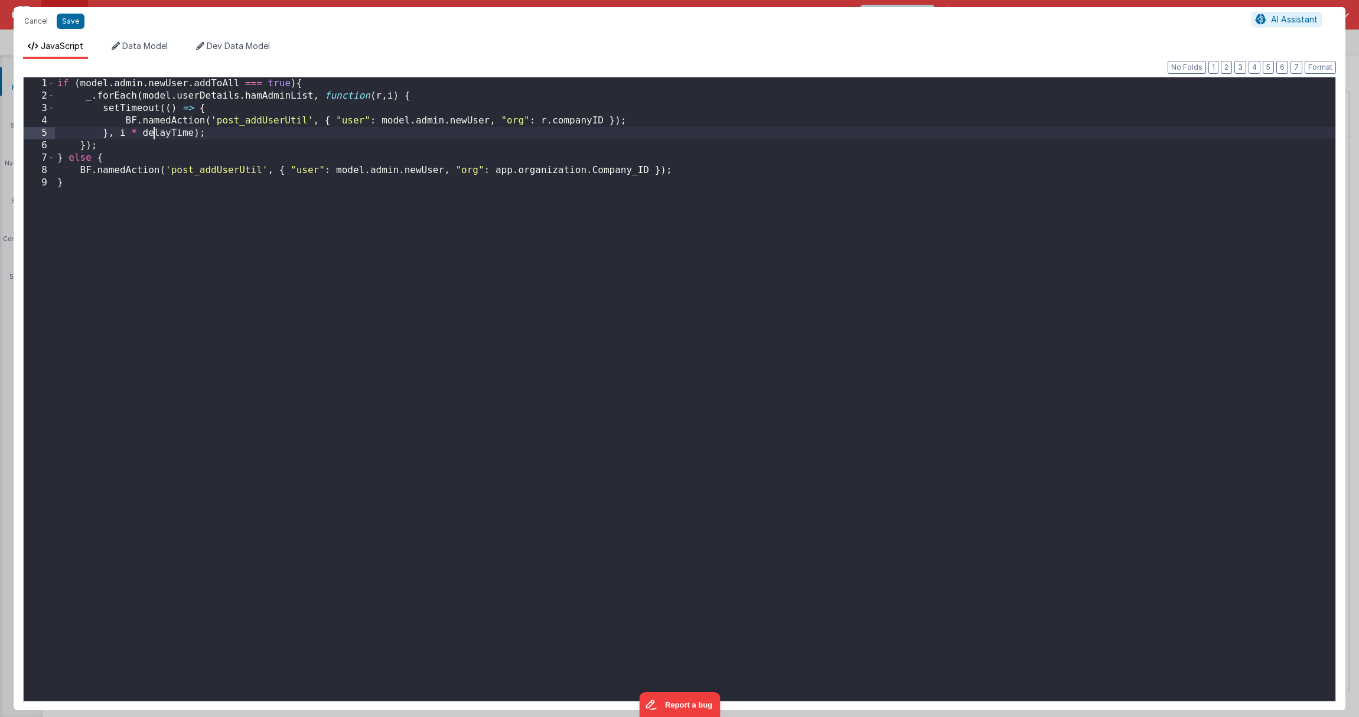
click at [156, 129] on div "if ( model . admin . newUser . addToAll === true ) { _ . forEach ( model . user…" at bounding box center [695, 401] width 1280 height 648
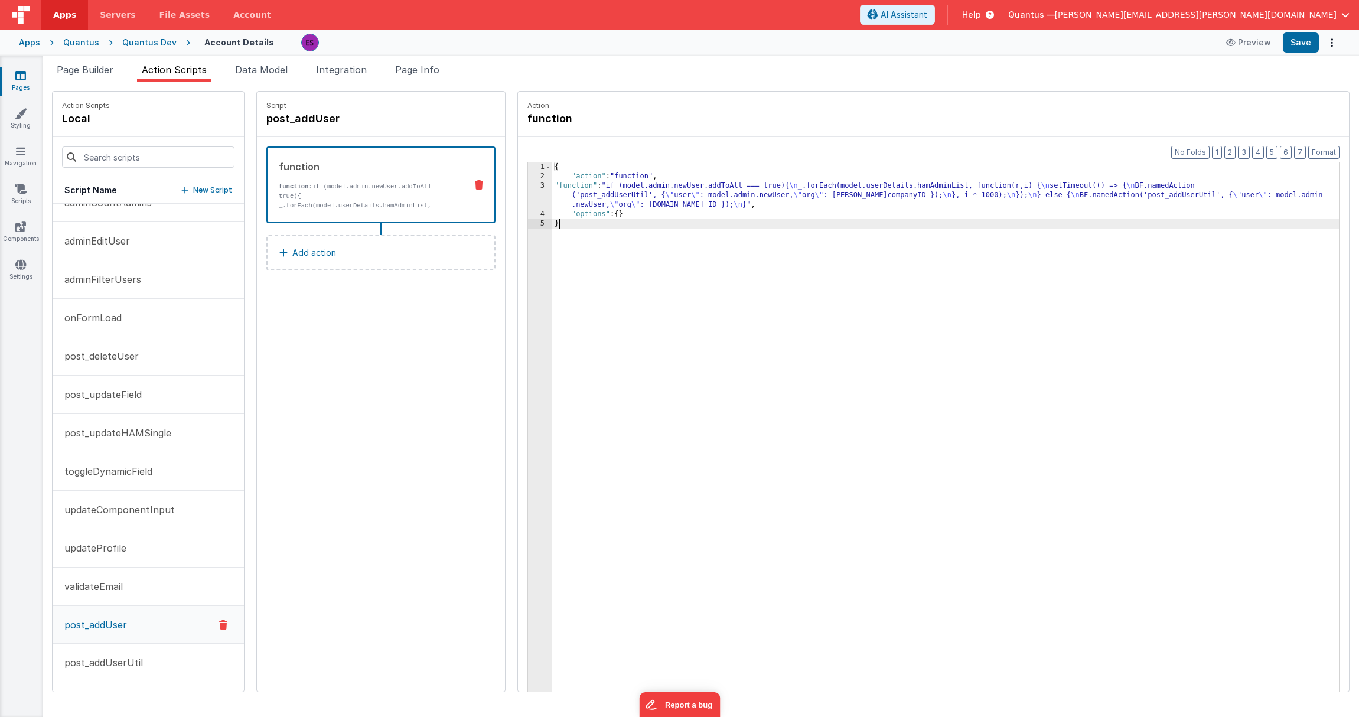
click at [578, 330] on div "{ "action" : "function" , "function" : "if (model.admin.newUser.addToAll === tr…" at bounding box center [960, 454] width 817 height 585
drag, startPoint x: 581, startPoint y: 198, endPoint x: 565, endPoint y: 198, distance: 15.9
click at [581, 198] on div "{ "action" : "function" , "function" : "if (model.admin.newUser.addToAll === tr…" at bounding box center [960, 454] width 817 height 585
click at [528, 201] on div "3" at bounding box center [540, 195] width 24 height 28
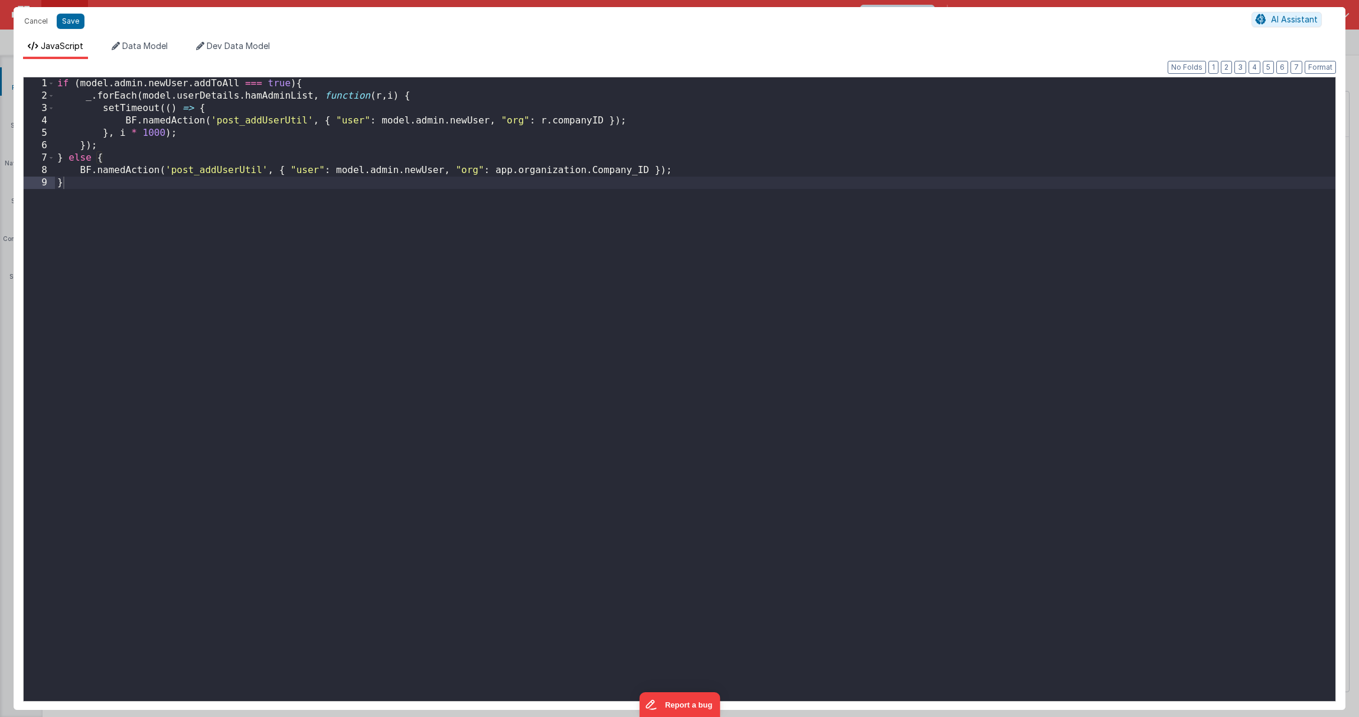
click at [190, 138] on div "if ( model . admin . newUser . addToAll === true ) { _ . forEach ( model . user…" at bounding box center [695, 401] width 1280 height 648
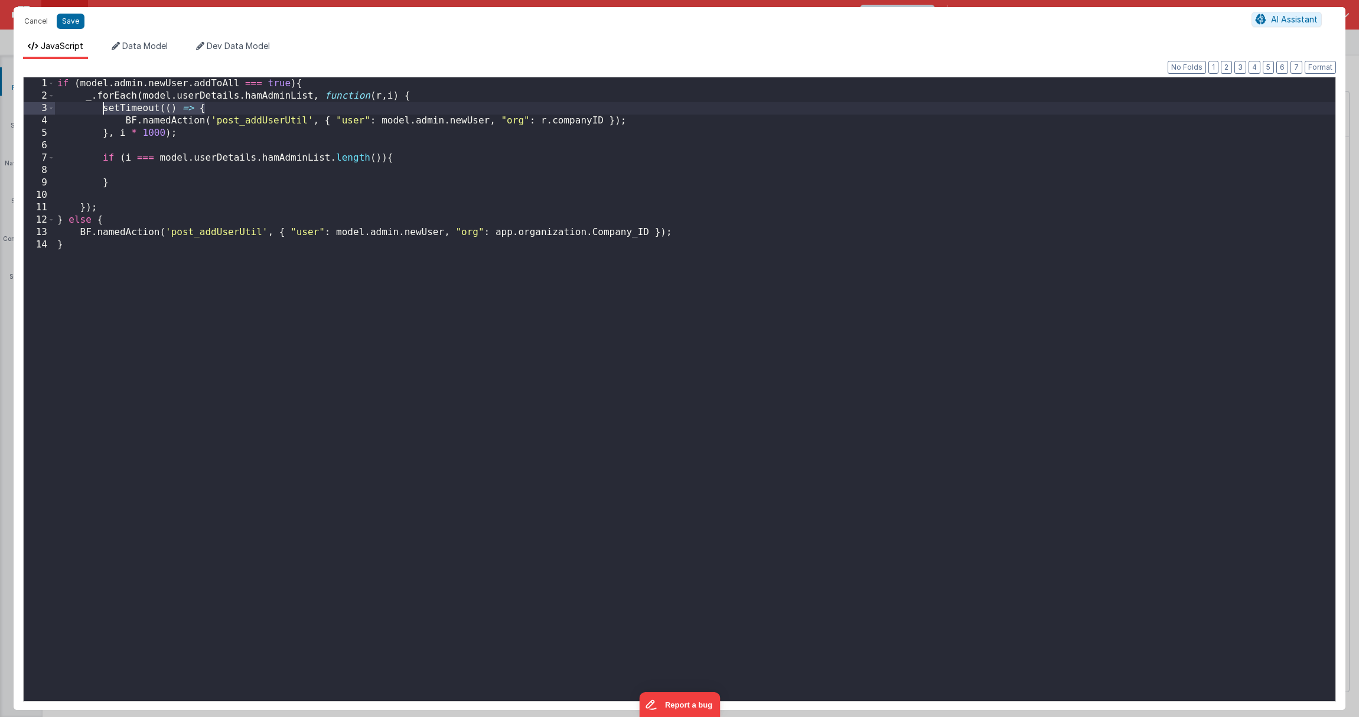
drag, startPoint x: 209, startPoint y: 109, endPoint x: 102, endPoint y: 110, distance: 106.9
click at [102, 110] on div "if ( model . admin . newUser . addToAll === true ) { _ . forEach ( model . user…" at bounding box center [695, 401] width 1280 height 648
click at [135, 168] on div "if ( model . admin . newUser . addToAll === true ) { _ . forEach ( model . user…" at bounding box center [695, 401] width 1280 height 648
drag, startPoint x: 175, startPoint y: 130, endPoint x: 104, endPoint y: 136, distance: 71.1
click at [104, 136] on div "if ( model . admin . newUser . addToAll === true ) { _ . forEach ( model . user…" at bounding box center [695, 401] width 1280 height 648
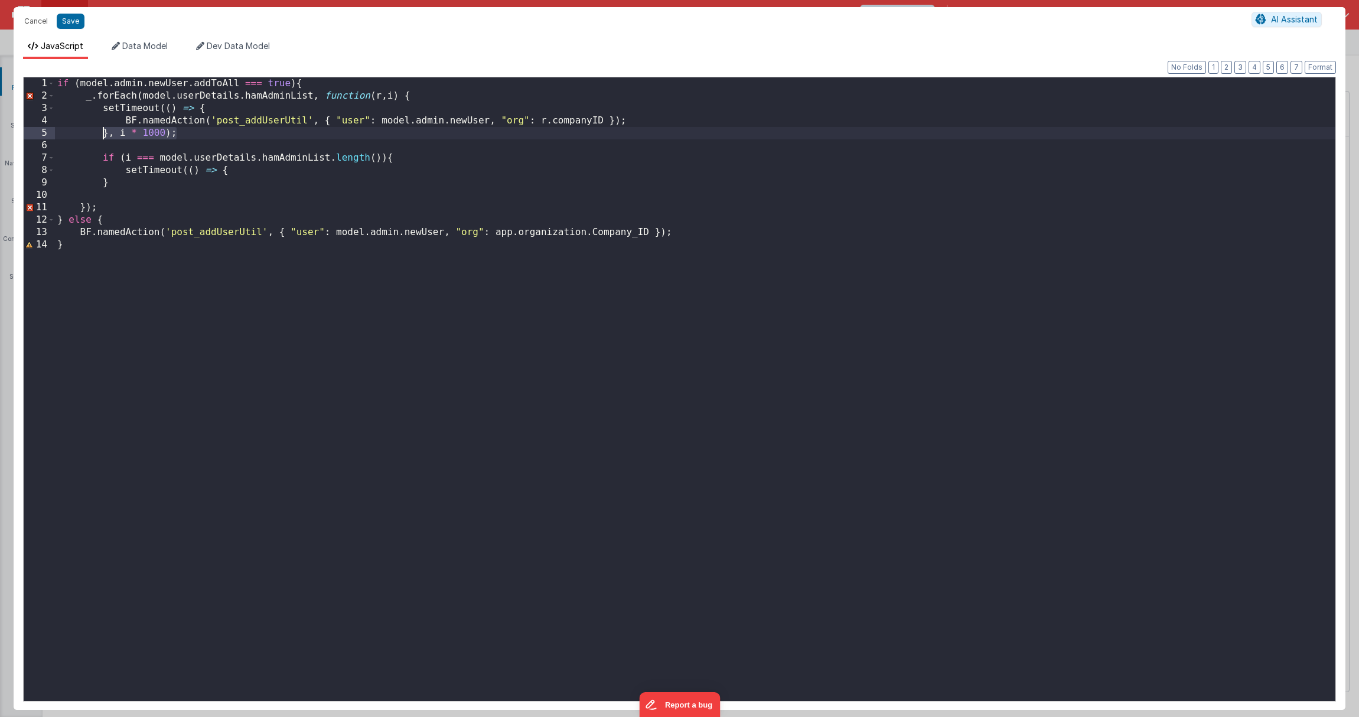
click at [242, 164] on div "if ( model . admin . newUser . addToAll === true ) { _ . forEach ( model . user…" at bounding box center [695, 401] width 1280 height 648
click at [242, 168] on div "if ( model . admin . newUser . addToAll === true ) { _ . forEach ( model . user…" at bounding box center [695, 401] width 1280 height 648
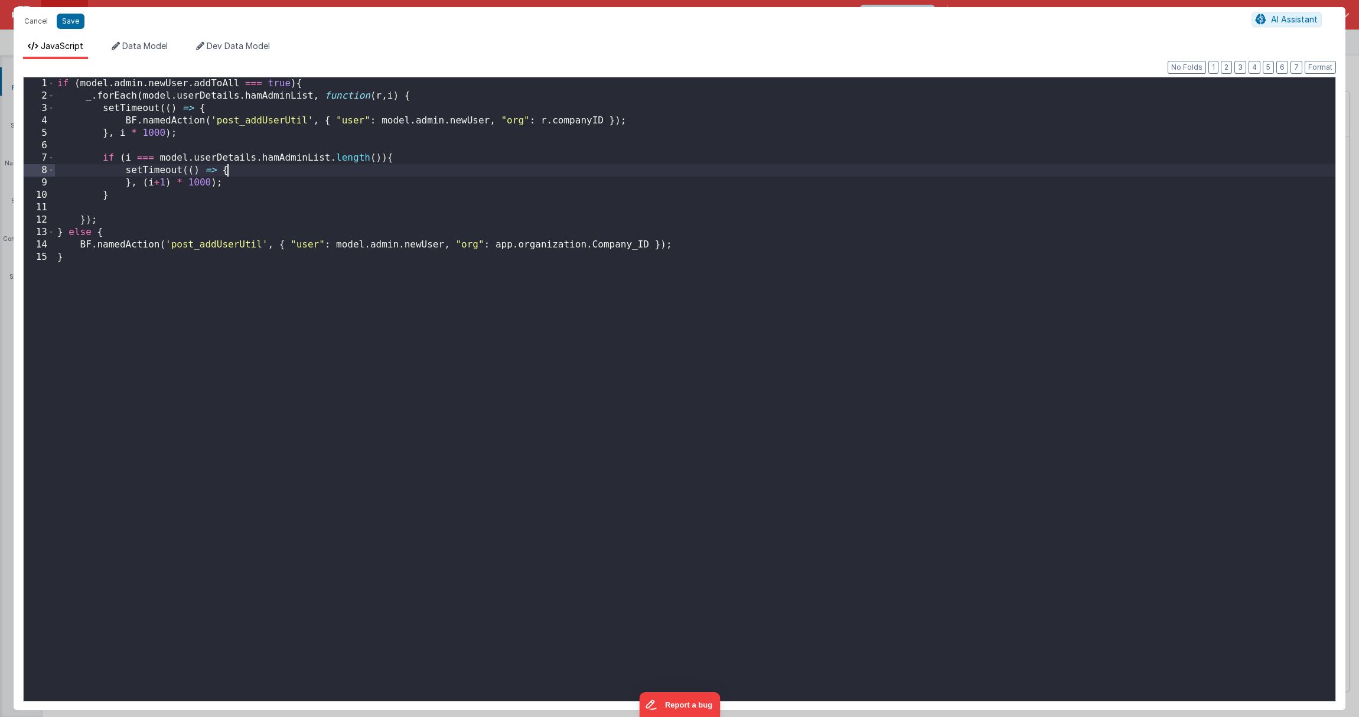
click at [273, 169] on div "if ( model . admin . newUser . addToAll === true ) { _ . forEach ( model . user…" at bounding box center [695, 401] width 1280 height 648
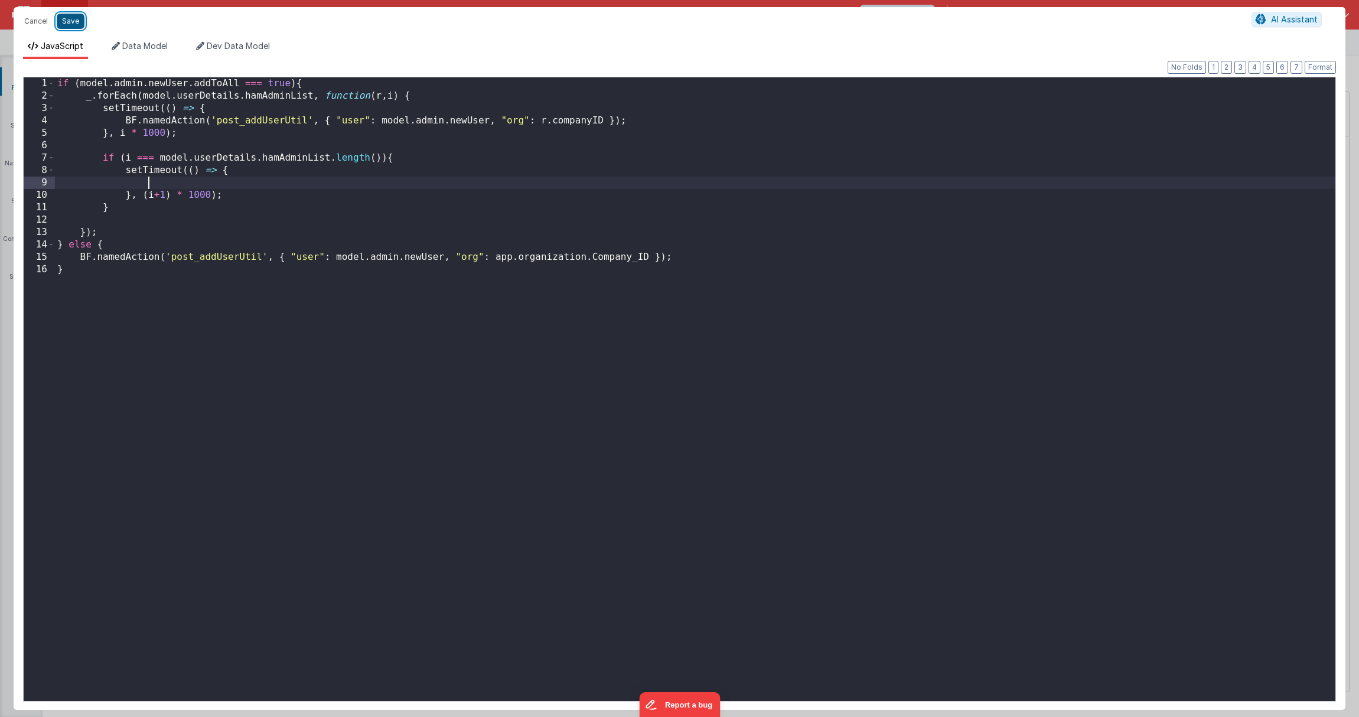
click at [63, 22] on button "Save" at bounding box center [71, 21] width 28 height 15
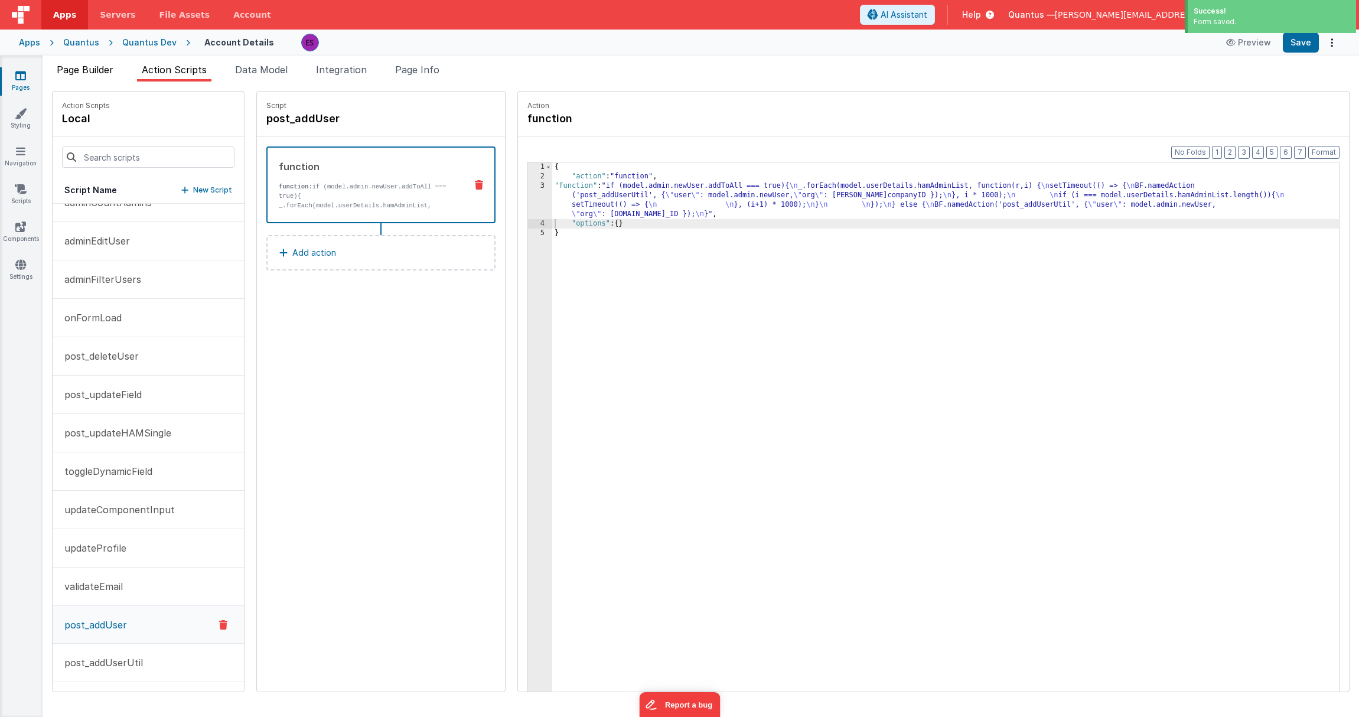
click at [92, 73] on span "Page Builder" at bounding box center [85, 70] width 57 height 12
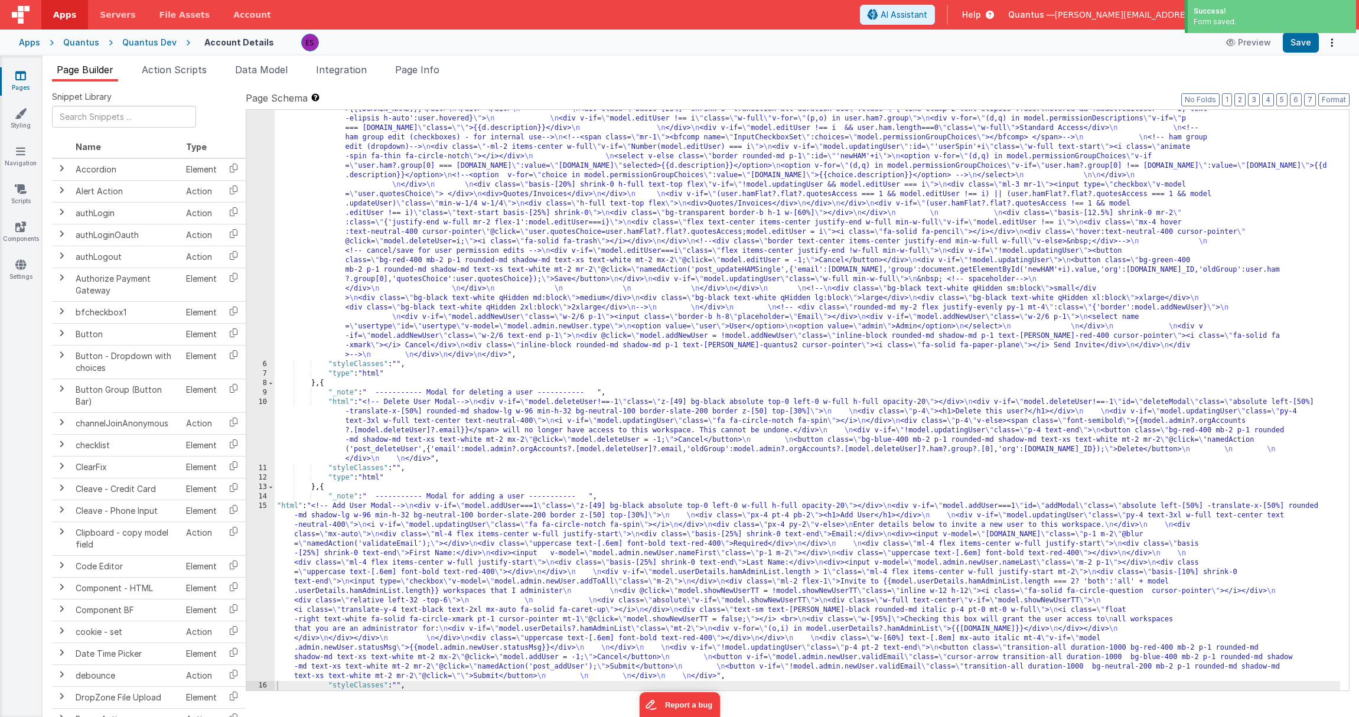
click at [339, 584] on div ""html" : "<!-- User Management Modal--> \n\n <div v-if= \" model.admin \" > \n\…" at bounding box center [807, 433] width 1065 height 1034
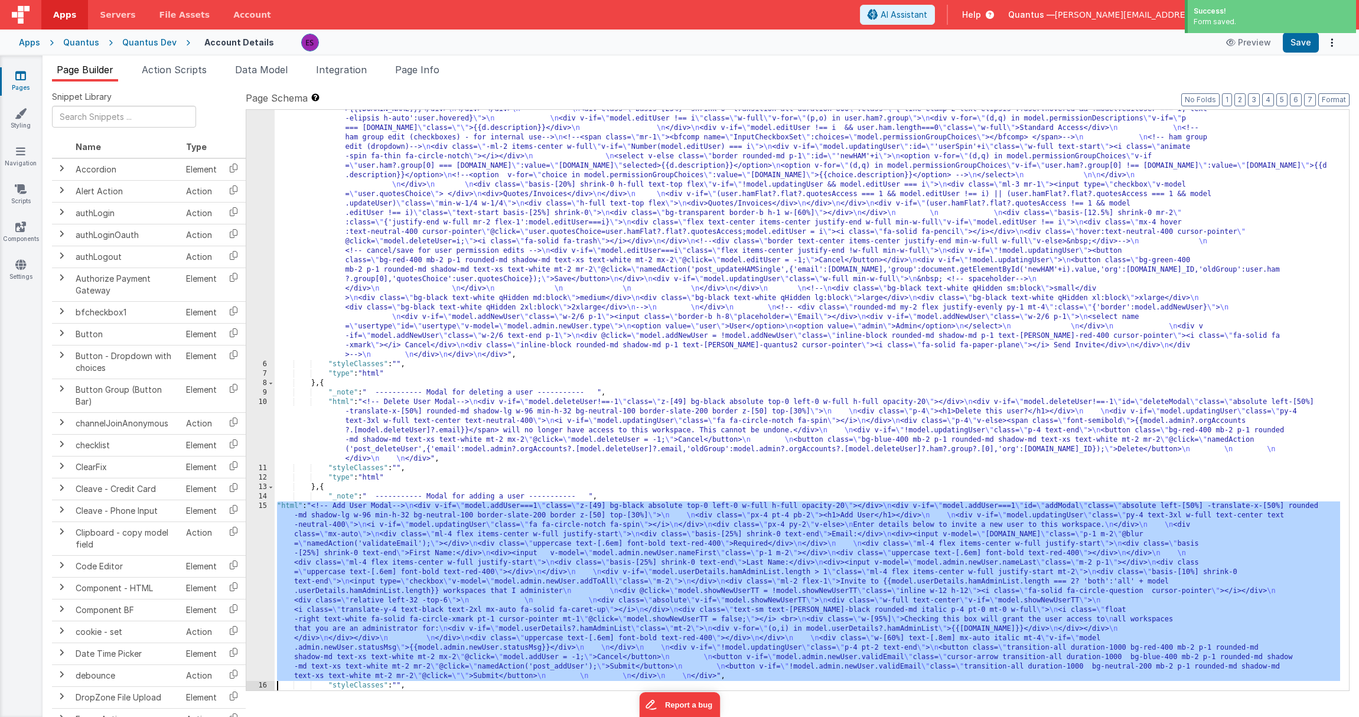
click at [247, 562] on div "15" at bounding box center [260, 591] width 28 height 180
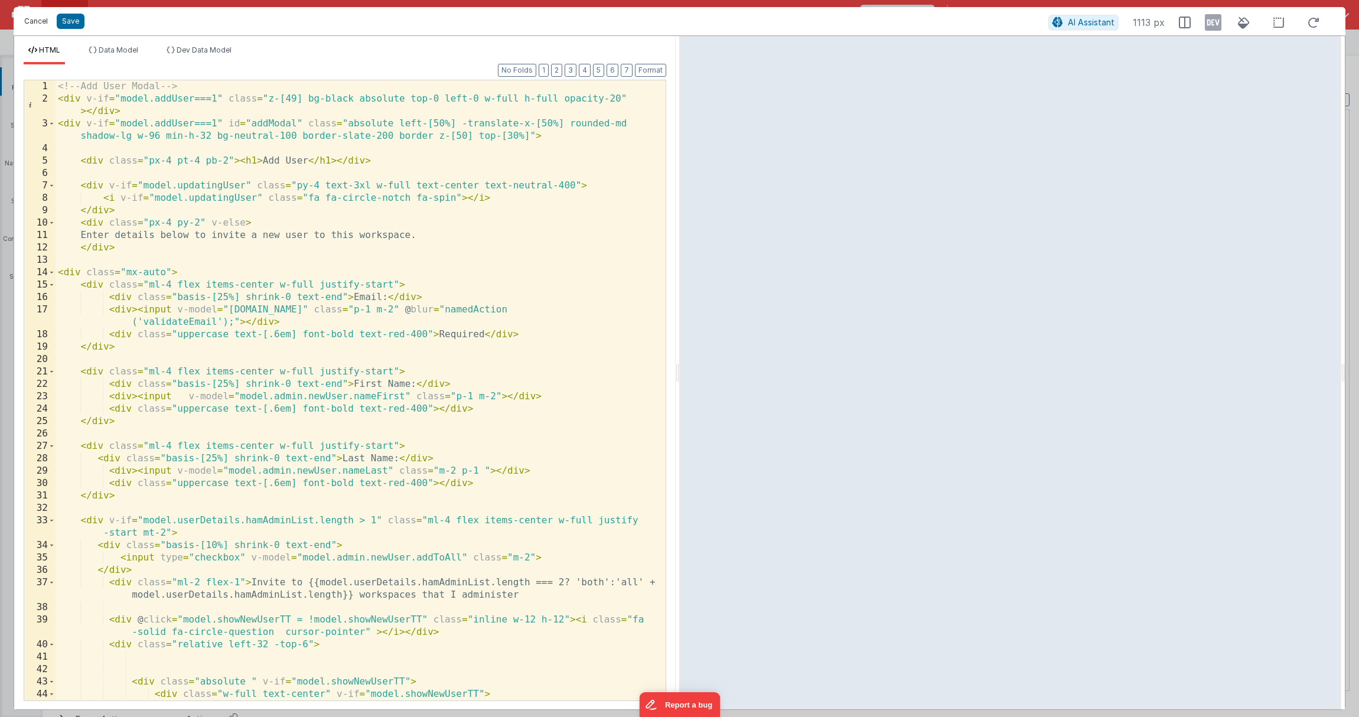
click at [32, 19] on button "Cancel" at bounding box center [35, 21] width 35 height 17
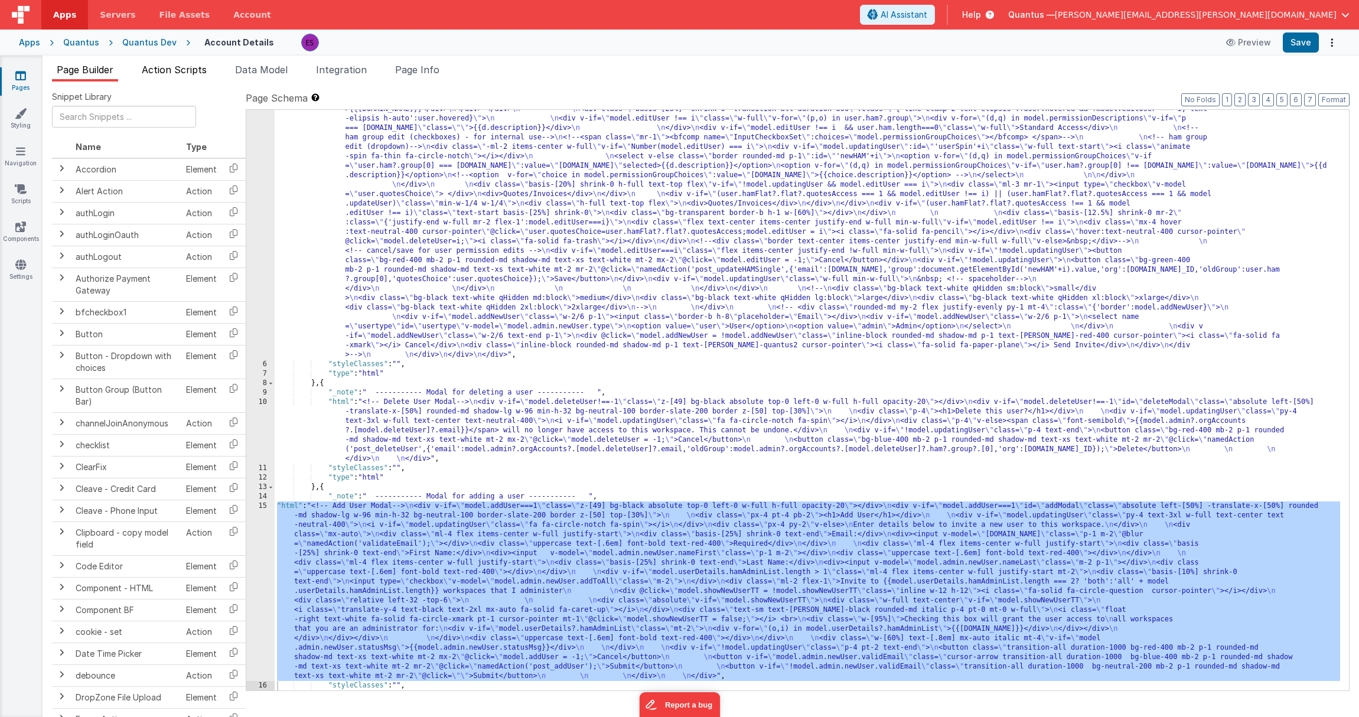
click at [190, 68] on span "Action Scripts" at bounding box center [174, 70] width 65 height 12
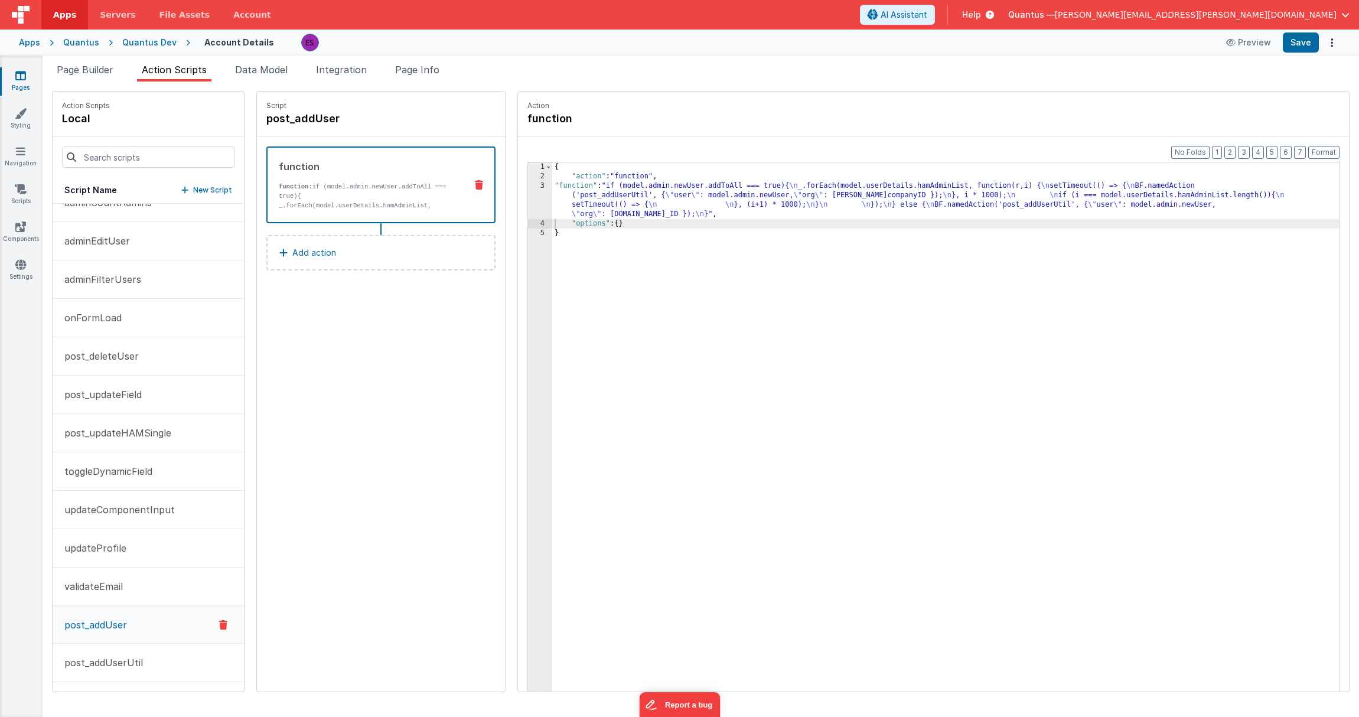
click at [552, 203] on div "{ "action" : "function" , "function" : "if (model.admin.newUser.addToAll === tr…" at bounding box center [960, 454] width 817 height 585
click at [528, 200] on div "3" at bounding box center [540, 200] width 24 height 38
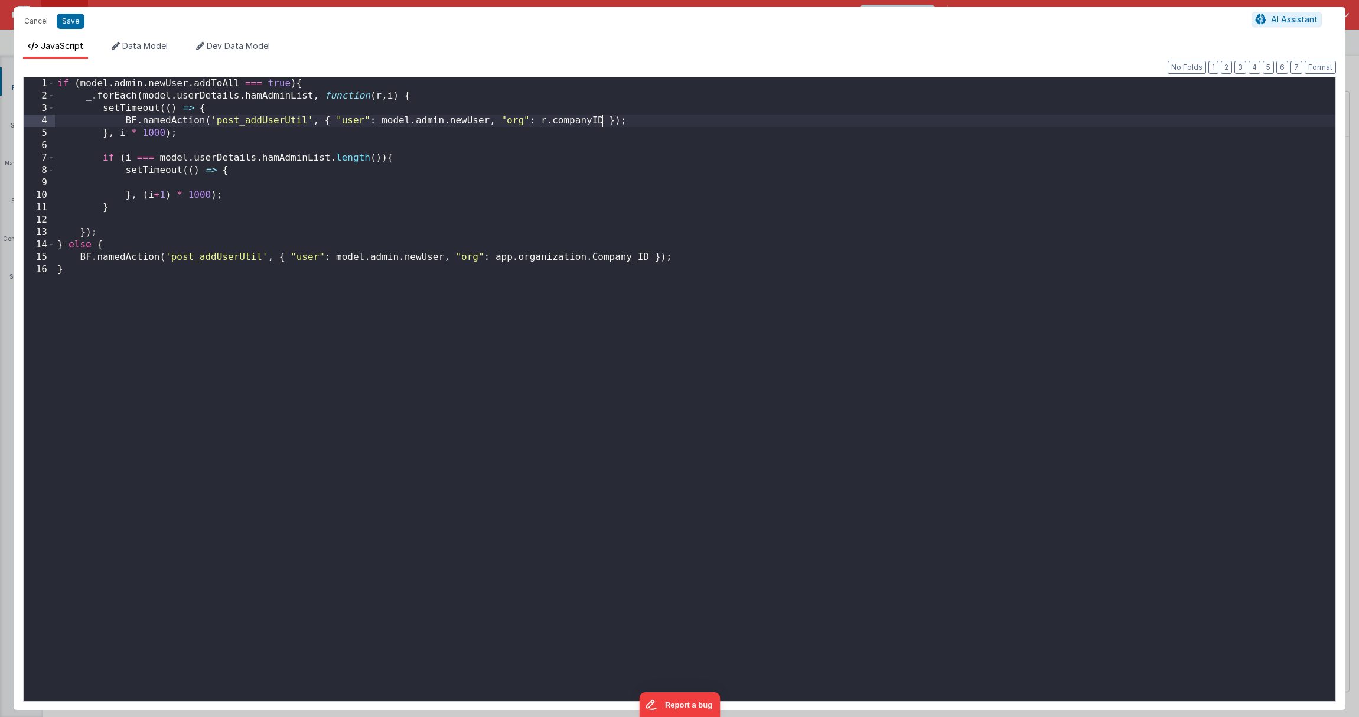
click at [602, 122] on div "if ( model . admin . newUser . addToAll === true ) { _ . forEach ( model . user…" at bounding box center [695, 401] width 1280 height 648
click at [400, 159] on div "if ( model . admin . newUser . addToAll === true ) { _ . forEach ( model . user…" at bounding box center [695, 401] width 1280 height 648
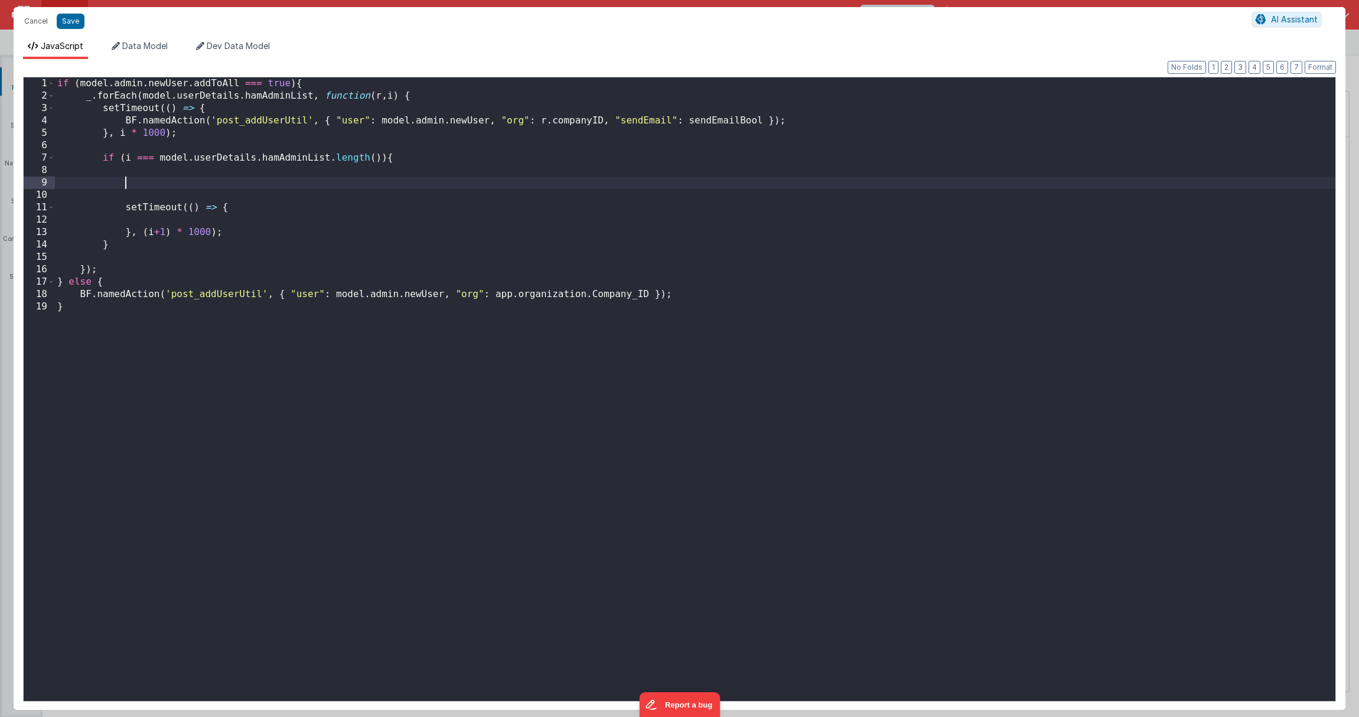
click at [459, 102] on div "if ( model . admin . newUser . addToAll === true ) { _ . forEach ( model . user…" at bounding box center [695, 401] width 1280 height 648
click at [464, 95] on div "if ( model . admin . newUser . addToAll === true ) { _ . forEach ( model . user…" at bounding box center [695, 401] width 1280 height 648
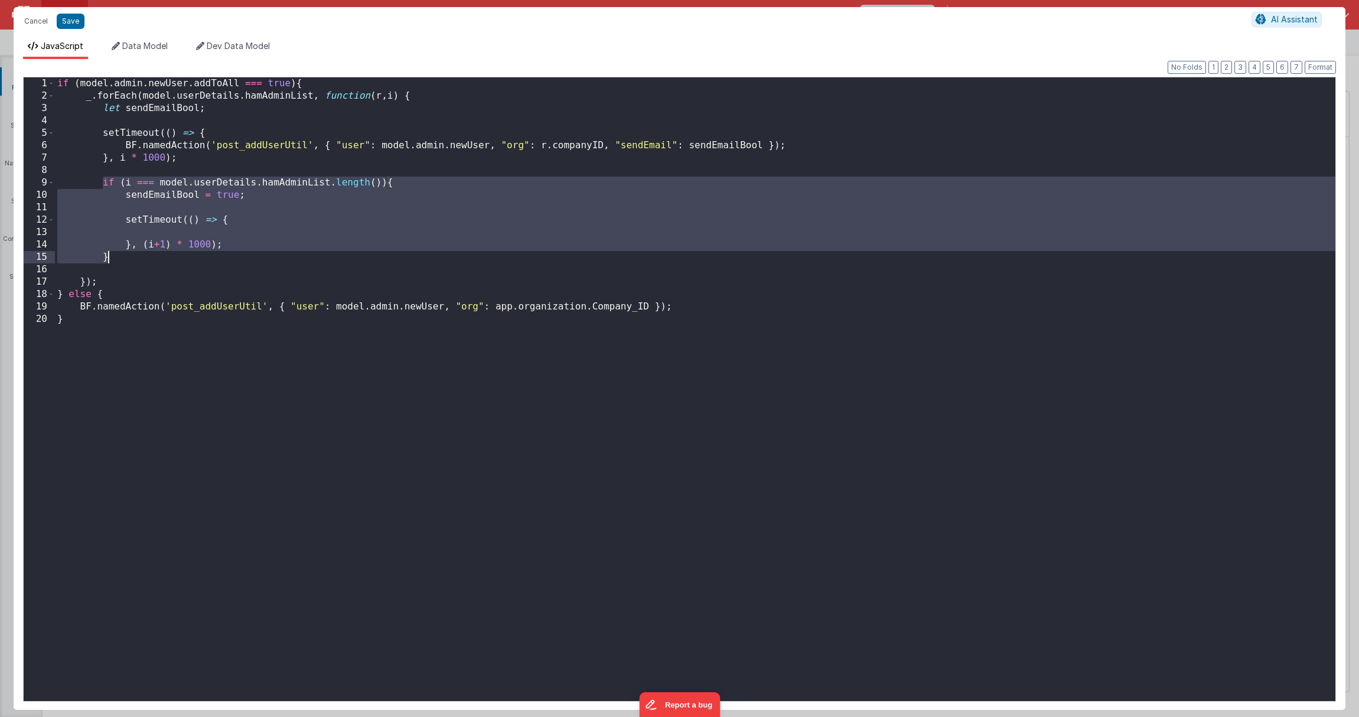
drag, startPoint x: 100, startPoint y: 183, endPoint x: 116, endPoint y: 252, distance: 70.2
click at [116, 252] on div "if ( model . admin . newUser . addToAll === true ) { _ . forEach ( model . user…" at bounding box center [695, 401] width 1280 height 648
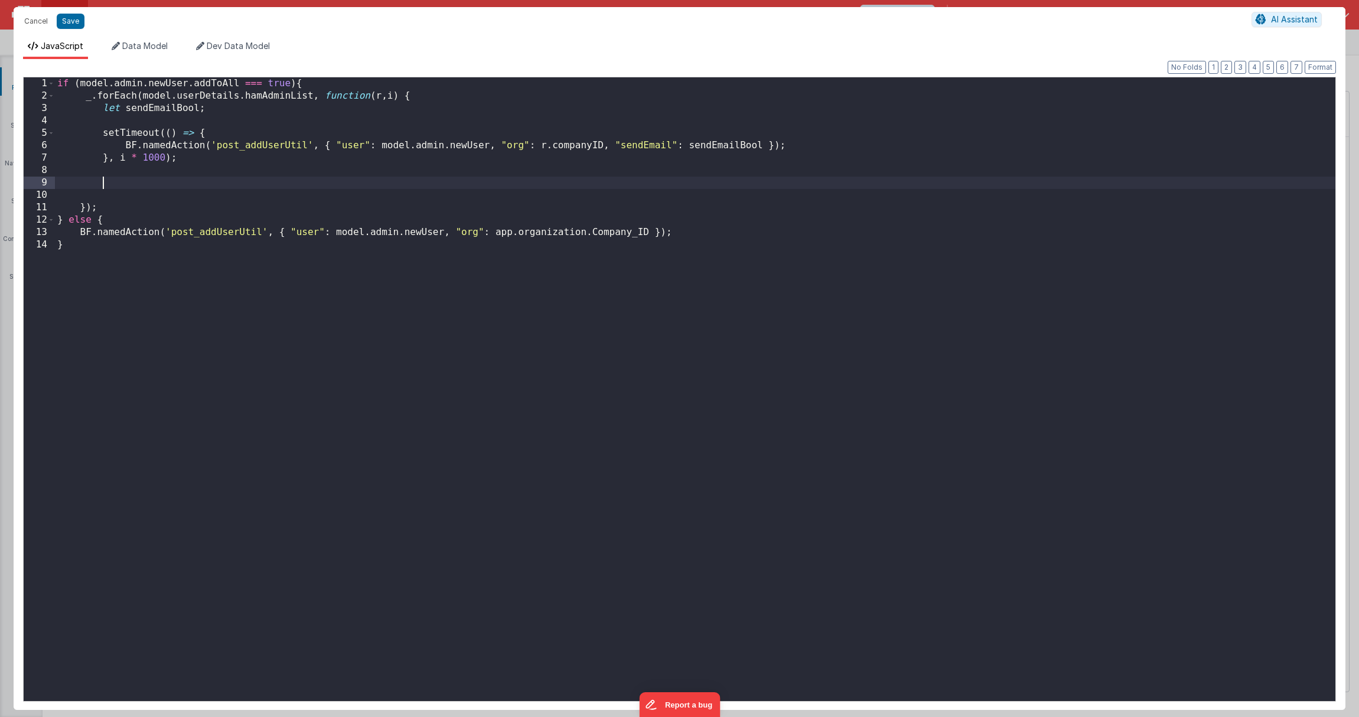
click at [172, 122] on div "if ( model . admin . newUser . addToAll === true ) { _ . forEach ( model . user…" at bounding box center [695, 401] width 1280 height 648
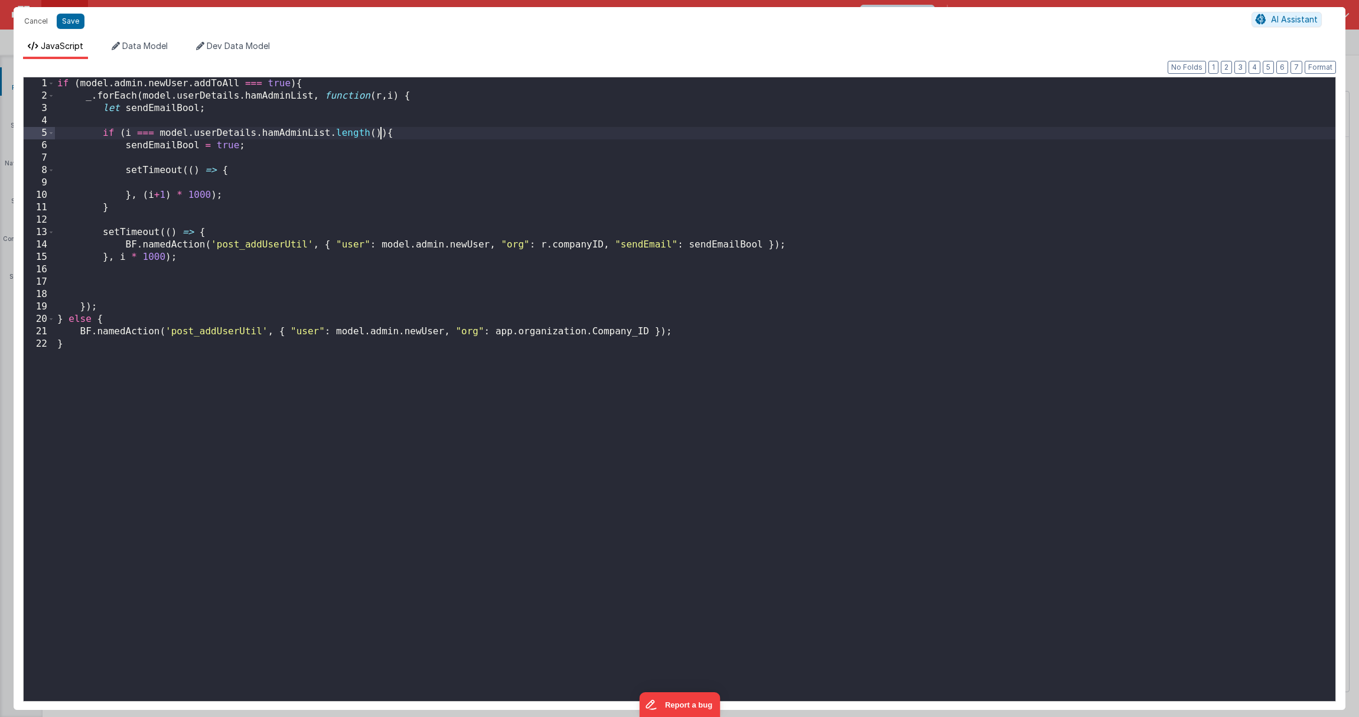
click at [380, 132] on div "if ( model . admin . newUser . addToAll === true ) { _ . forEach ( model . user…" at bounding box center [695, 401] width 1280 height 648
drag, startPoint x: 200, startPoint y: 106, endPoint x: 217, endPoint y: 100, distance: 18.1
click at [200, 106] on div "if ( model . admin . newUser . addToAll === true ) { _ . forEach ( model . user…" at bounding box center [695, 401] width 1280 height 648
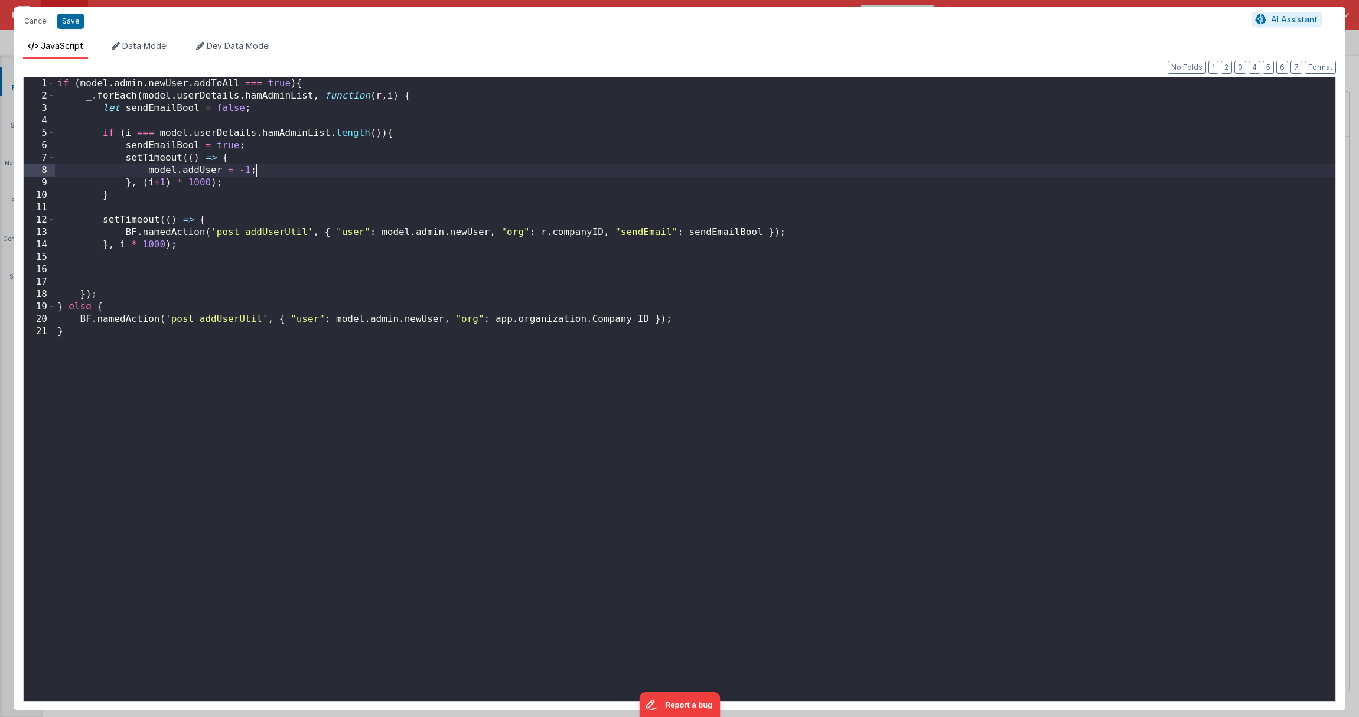
click at [650, 318] on div "if ( model . admin . newUser . addToAll === true ) { _ . forEach ( model . user…" at bounding box center [695, 401] width 1280 height 648
drag, startPoint x: 253, startPoint y: 107, endPoint x: 105, endPoint y: 107, distance: 147.6
click at [105, 107] on div "if ( model . admin . newUser . addToAll === true ) { _ . forEach ( model . user…" at bounding box center [695, 401] width 1280 height 648
drag, startPoint x: 605, startPoint y: 237, endPoint x: 762, endPoint y: 235, distance: 157.1
click at [762, 235] on div "if ( model . admin . newUser . addToAll === true ) { _ . forEach ( model . user…" at bounding box center [695, 401] width 1280 height 648
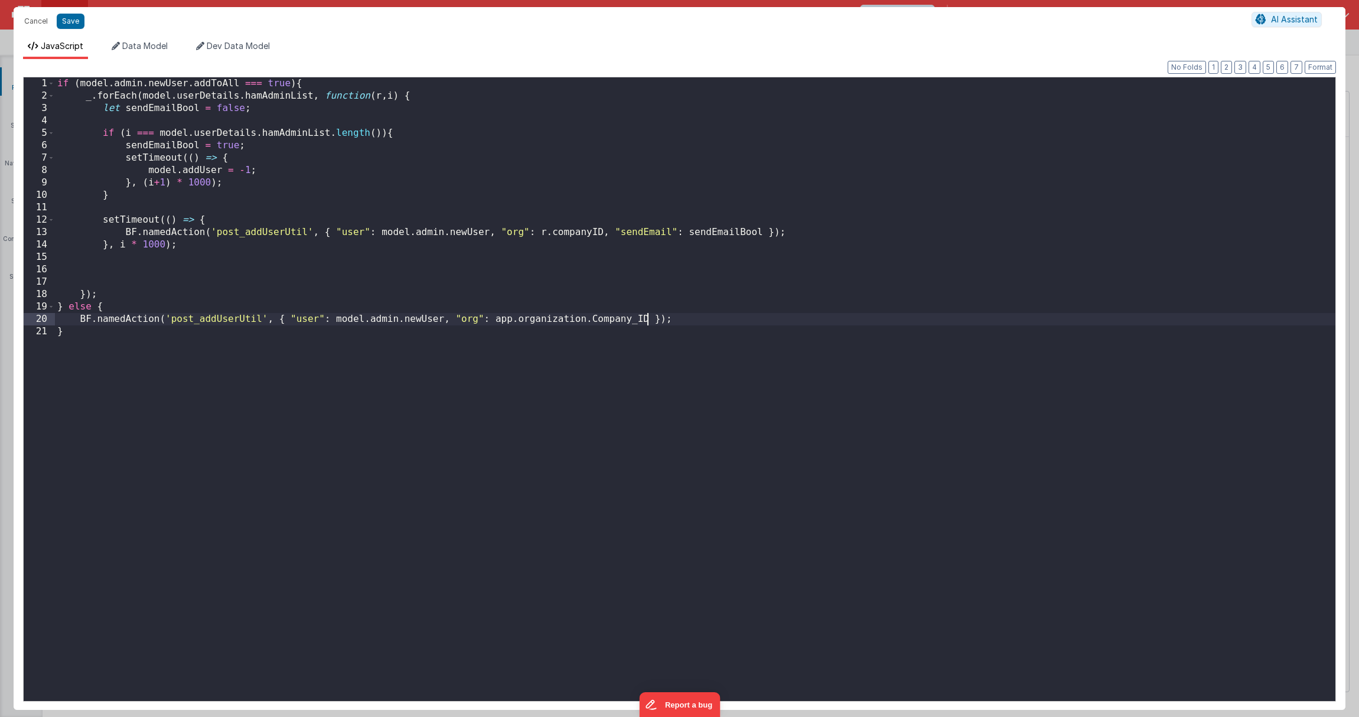
click at [647, 321] on div "if ( model . admin . newUser . addToAll === true ) { _ . forEach ( model . user…" at bounding box center [695, 401] width 1280 height 648
drag, startPoint x: 266, startPoint y: 109, endPoint x: 21, endPoint y: 110, distance: 244.5
click at [21, 110] on div "Format 7 6 5 4 3 2 1 No Folds 1 2 3 4 5 6 7 8 9 10 11 12 13 14 15 16 17 18 19 2…" at bounding box center [680, 384] width 1332 height 651
click at [119, 131] on div "if ( model . admin . newUser . addToAll === true ) { _ . forEach ( model . user…" at bounding box center [695, 401] width 1280 height 648
click at [114, 110] on div "if ( model . admin . newUser . addToAll === true ) { _ . forEach ( model . user…" at bounding box center [695, 401] width 1280 height 648
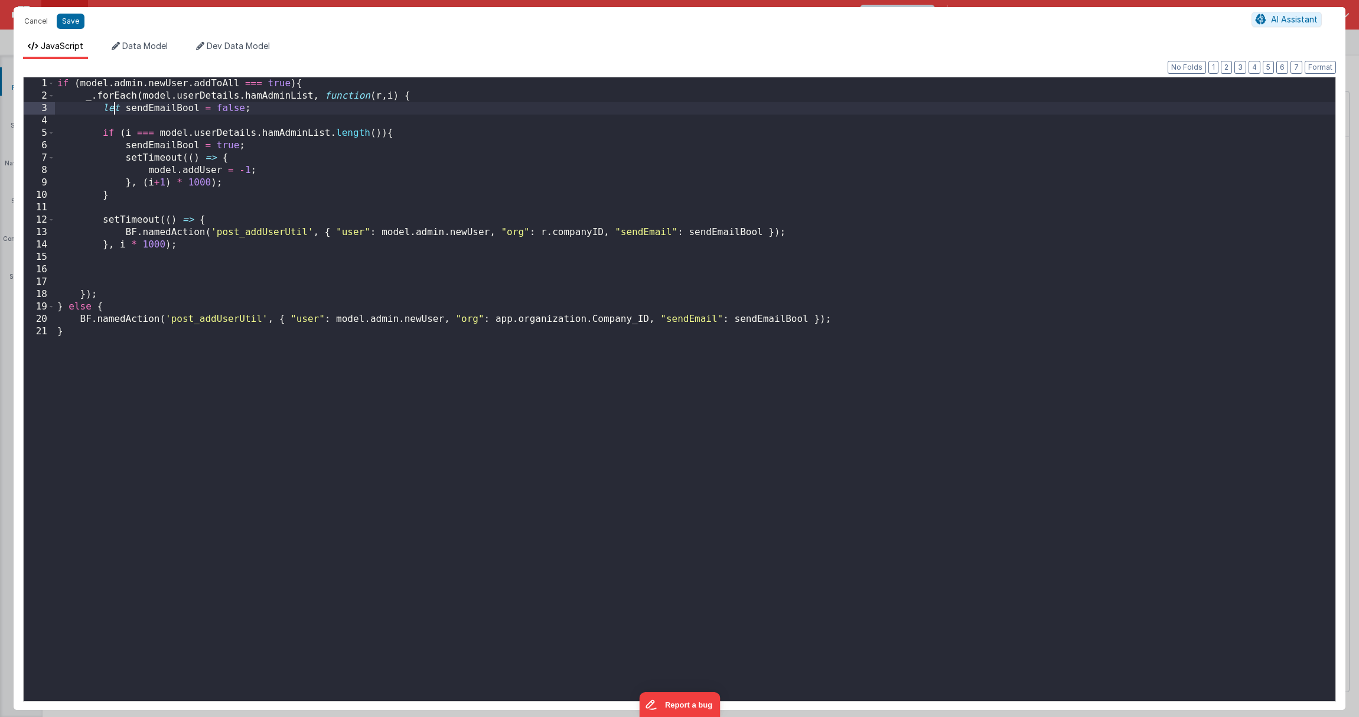
click at [114, 110] on div "if ( model . admin . newUser . addToAll === true ) { _ . forEach ( model . user…" at bounding box center [695, 401] width 1280 height 648
paste textarea
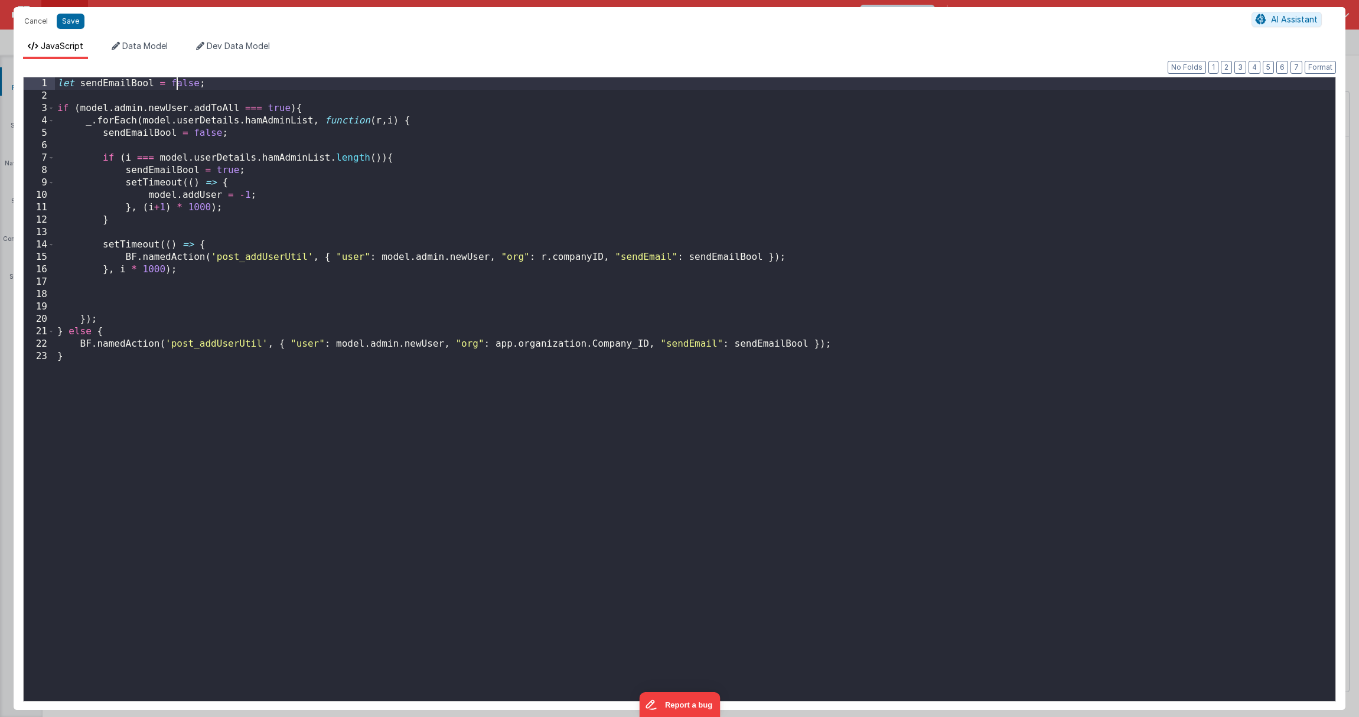
click at [179, 86] on div "let sendEmailBool = false ; if ( model . admin . newUser . addToAll === true ) …" at bounding box center [695, 401] width 1280 height 648
drag, startPoint x: 115, startPoint y: 331, endPoint x: 143, endPoint y: 319, distance: 31.3
click at [115, 332] on div "let sendEmailBool = true ; if ( model . admin . newUser . addToAll === true ) {…" at bounding box center [695, 401] width 1280 height 648
click at [340, 103] on div "let sendEmailBool = true ; if ( model . admin . newUser . addToAll === true ) {…" at bounding box center [695, 401] width 1280 height 648
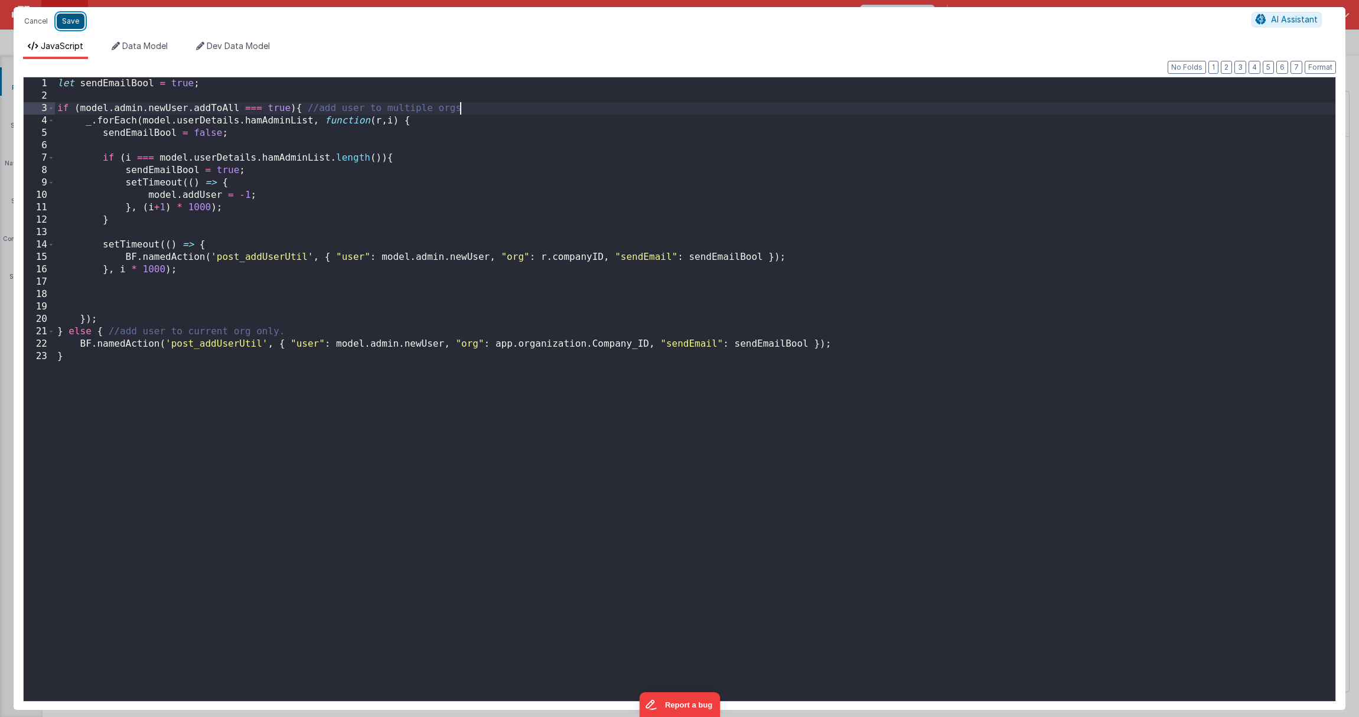
click at [68, 18] on button "Save" at bounding box center [71, 21] width 28 height 15
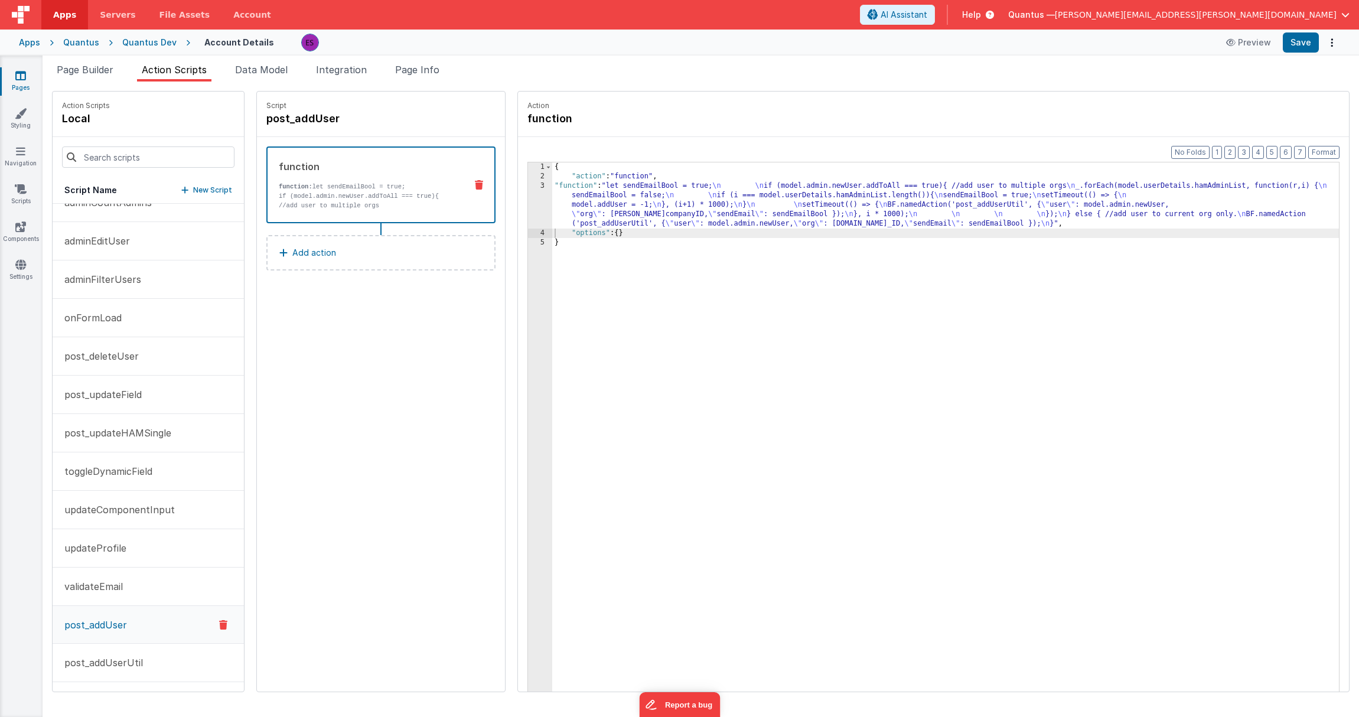
click at [552, 210] on div "{ "action" : "function" , "function" : "let sendEmailBool = true; \n \n if (mod…" at bounding box center [960, 454] width 817 height 585
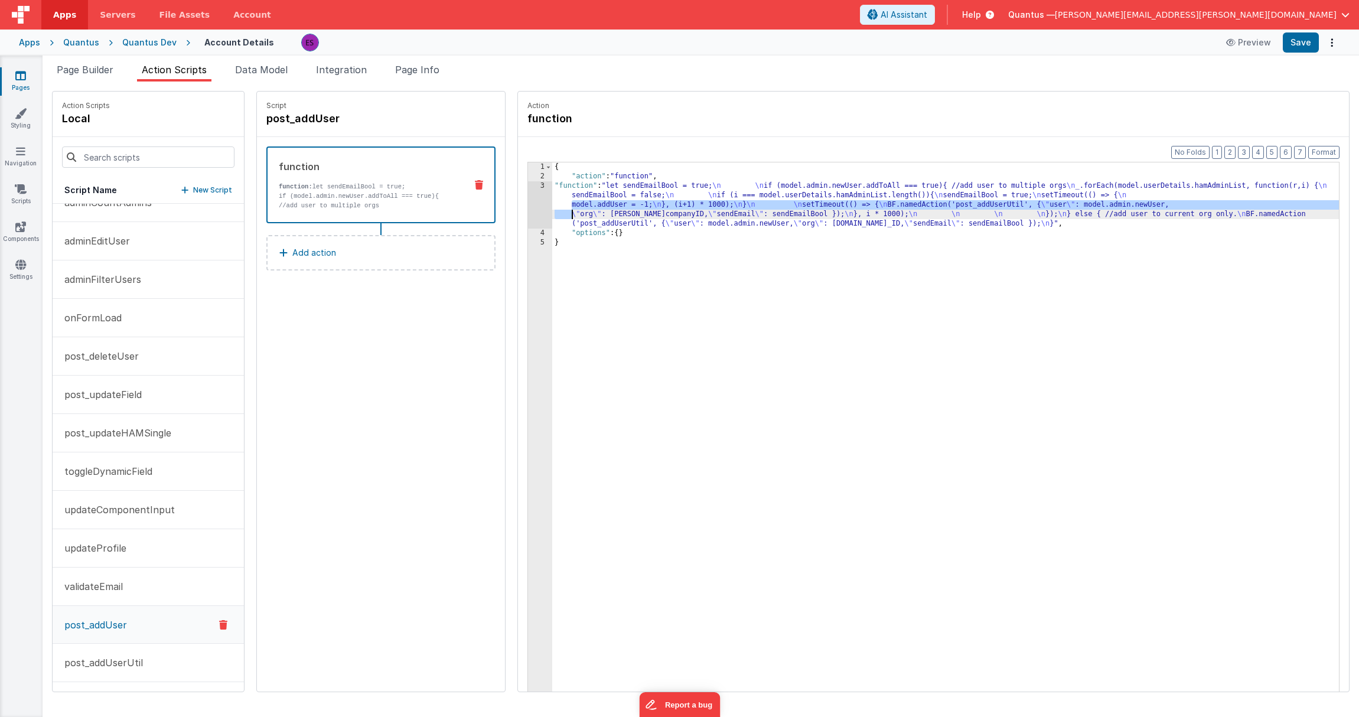
click at [528, 202] on div "3" at bounding box center [540, 204] width 24 height 47
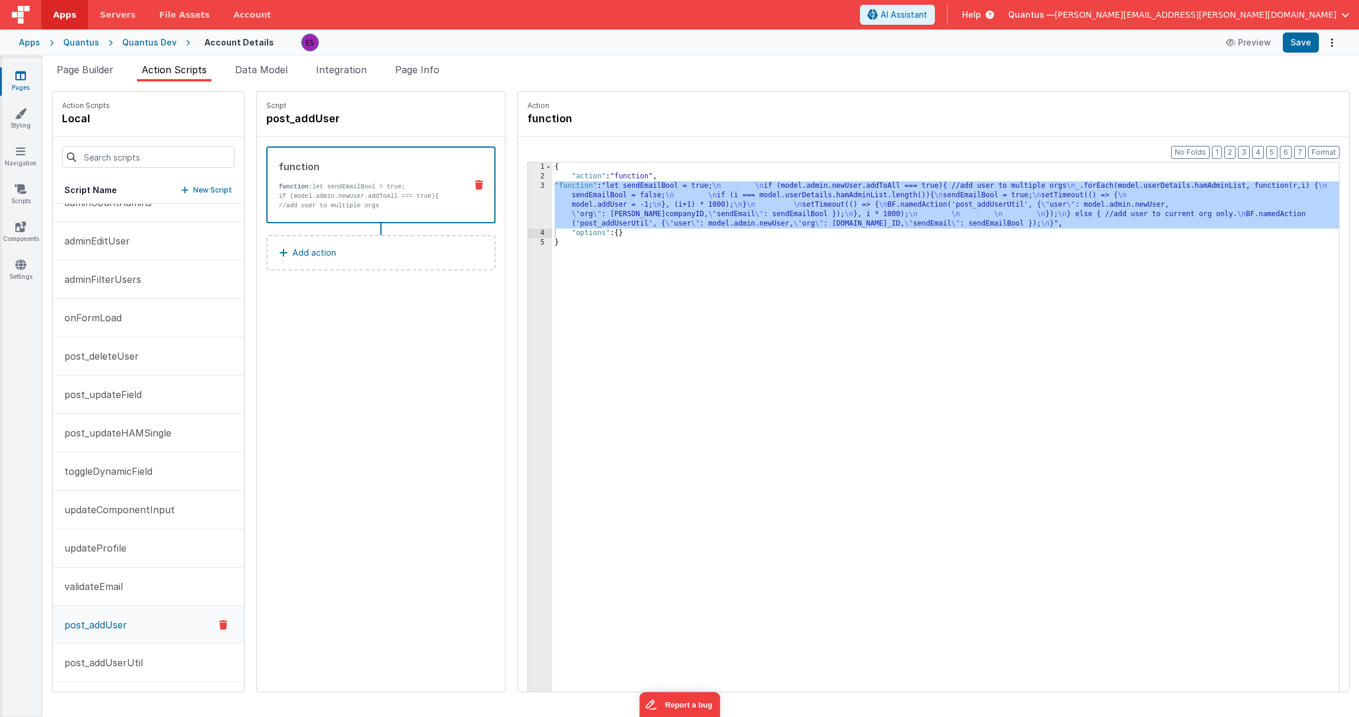
click at [603, 299] on div "{ "action" : "function" , "function" : "let sendEmailBool = true; \n \n if (mod…" at bounding box center [960, 454] width 817 height 585
click at [528, 204] on div "3" at bounding box center [540, 204] width 24 height 47
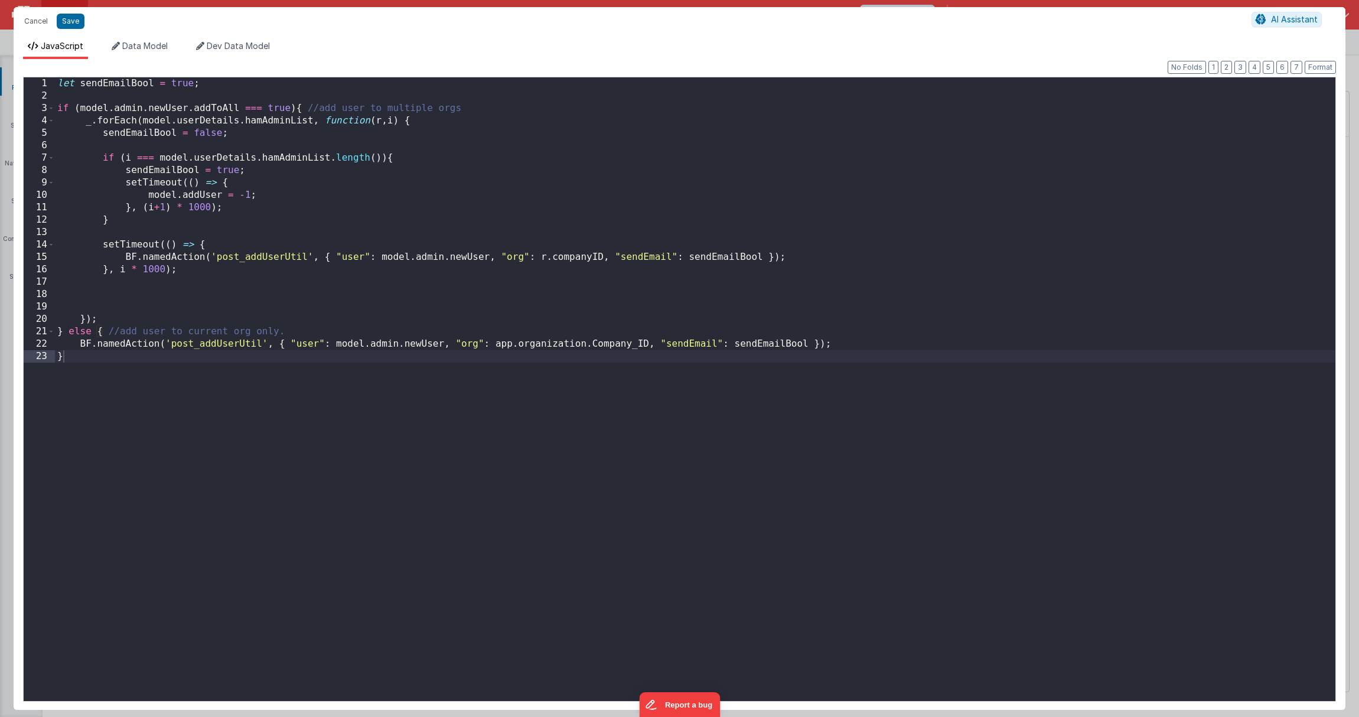
drag, startPoint x: 383, startPoint y: 157, endPoint x: 397, endPoint y: 144, distance: 19.2
click at [383, 156] on div "let sendEmailBool = true ; if ( model . admin . newUser . addToAll === true ) {…" at bounding box center [695, 401] width 1280 height 648
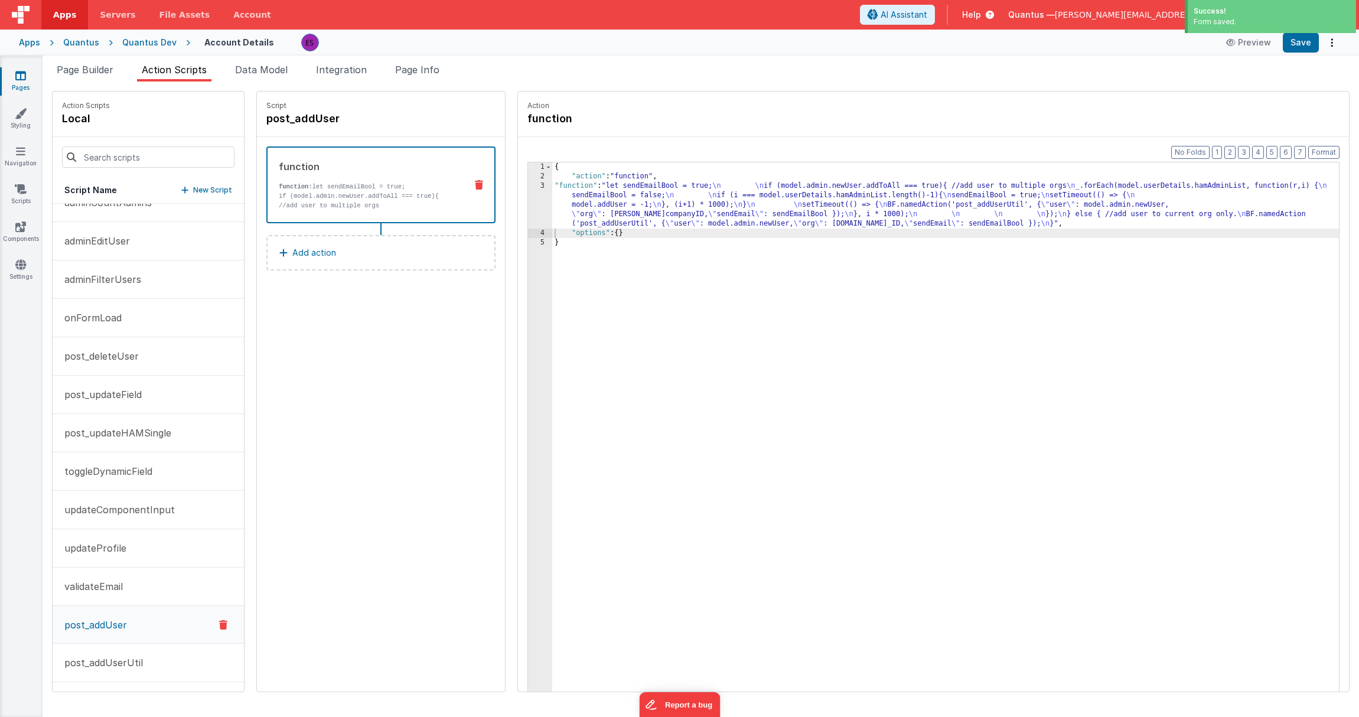
click at [645, 277] on div "{ "action" : "function" , "function" : "let sendEmailBool = true; \n \n if (mod…" at bounding box center [960, 454] width 817 height 585
click at [528, 205] on div "3" at bounding box center [540, 204] width 24 height 47
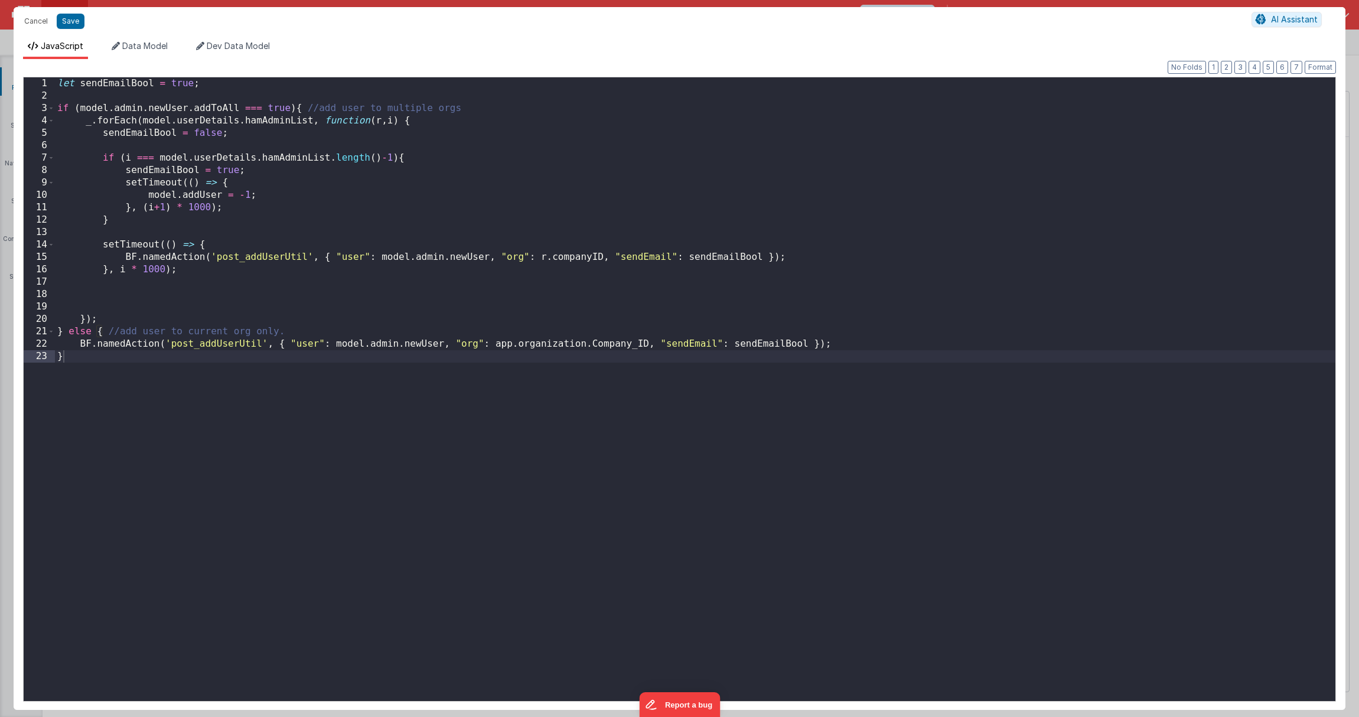
click at [381, 158] on div "let sendEmailBool = true ; if ( model . admin . newUser . addToAll === true ) {…" at bounding box center [695, 401] width 1280 height 648
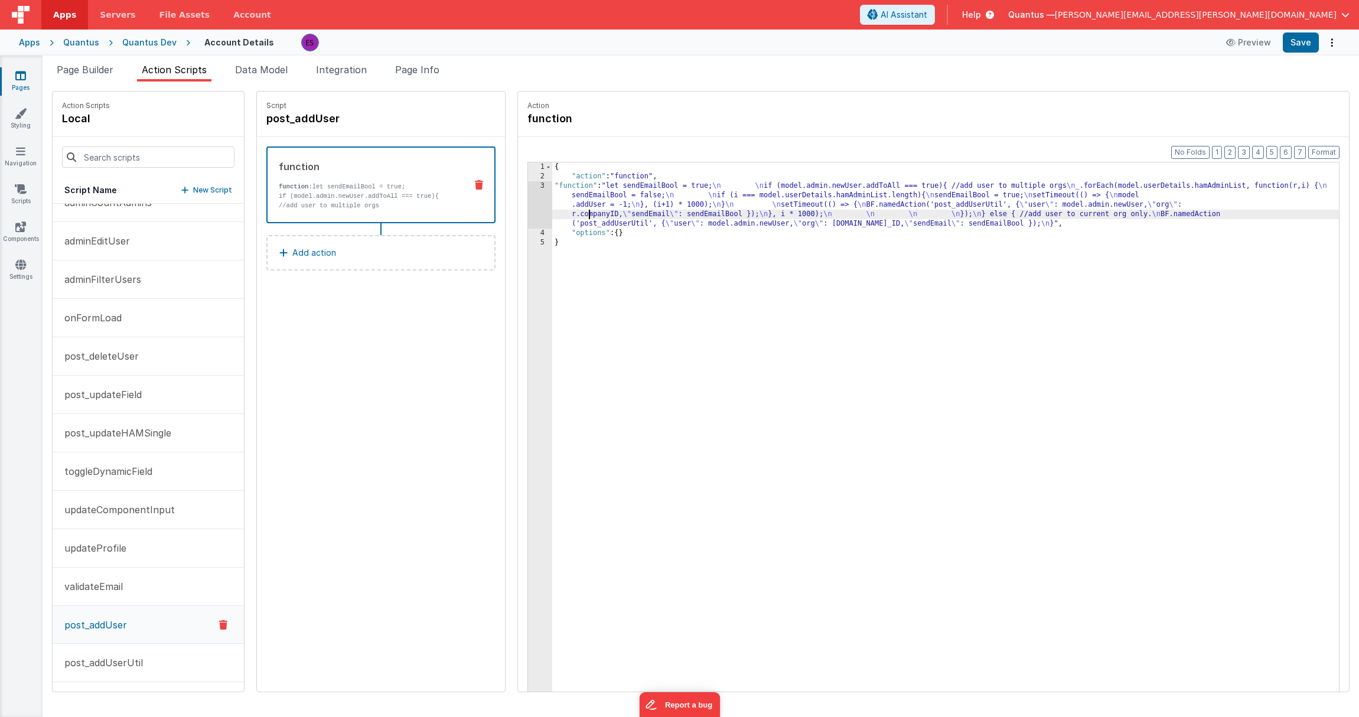
click at [557, 213] on div "{ "action" : "function" , "function" : "let sendEmailBool = true; \n \n if (mod…" at bounding box center [960, 454] width 817 height 585
click at [528, 192] on div "3" at bounding box center [540, 204] width 24 height 47
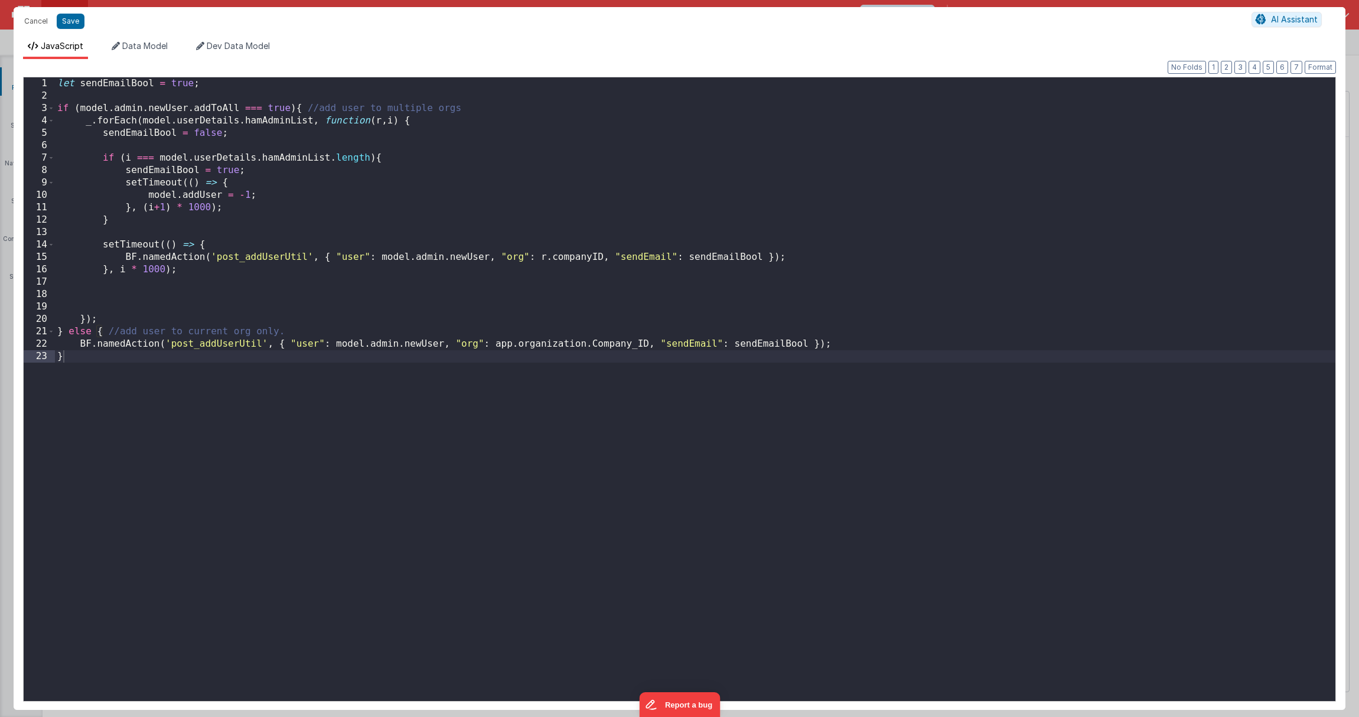
drag, startPoint x: 372, startPoint y: 159, endPoint x: 378, endPoint y: 158, distance: 6.2
click at [372, 159] on div "let sendEmailBool = true ; if ( model . admin . newUser . addToAll === true ) {…" at bounding box center [695, 401] width 1280 height 648
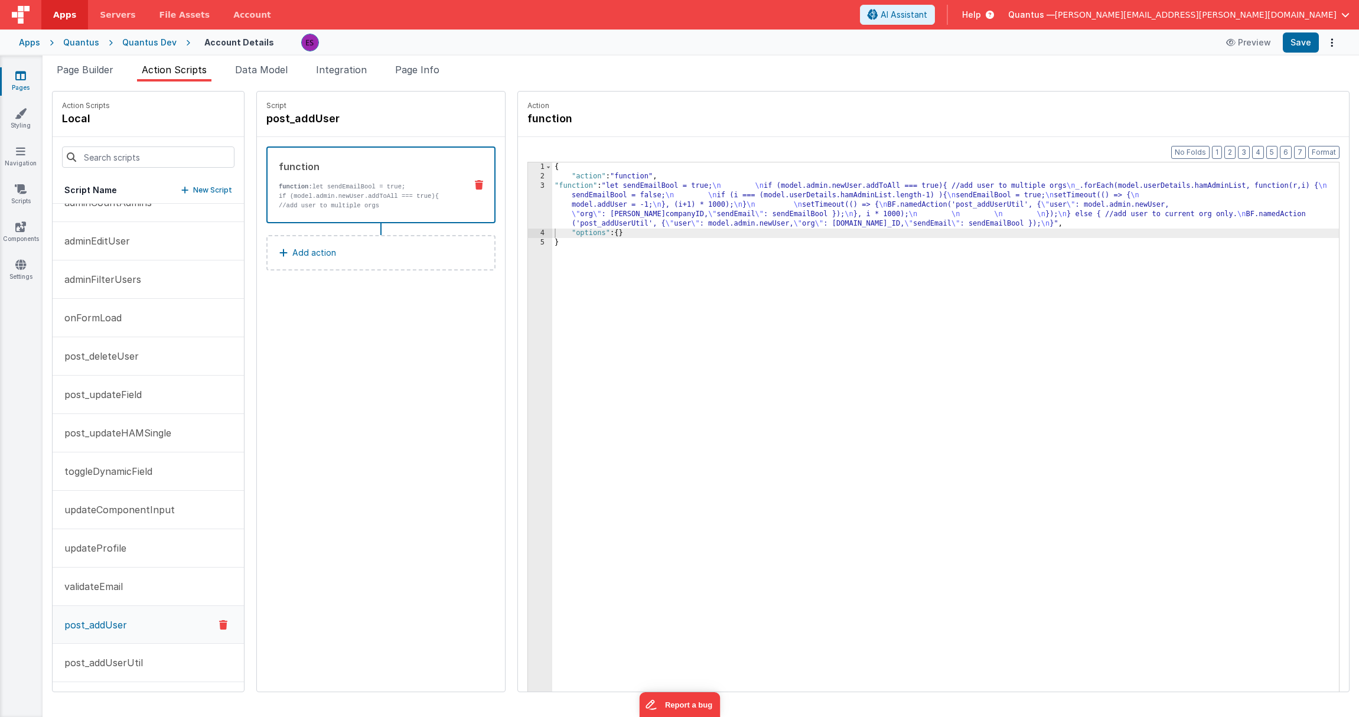
click at [733, 199] on div "{ "action" : "function" , "function" : "let sendEmailBool = true; \n \n if (mod…" at bounding box center [960, 454] width 817 height 585
click at [528, 205] on div "3" at bounding box center [540, 204] width 24 height 47
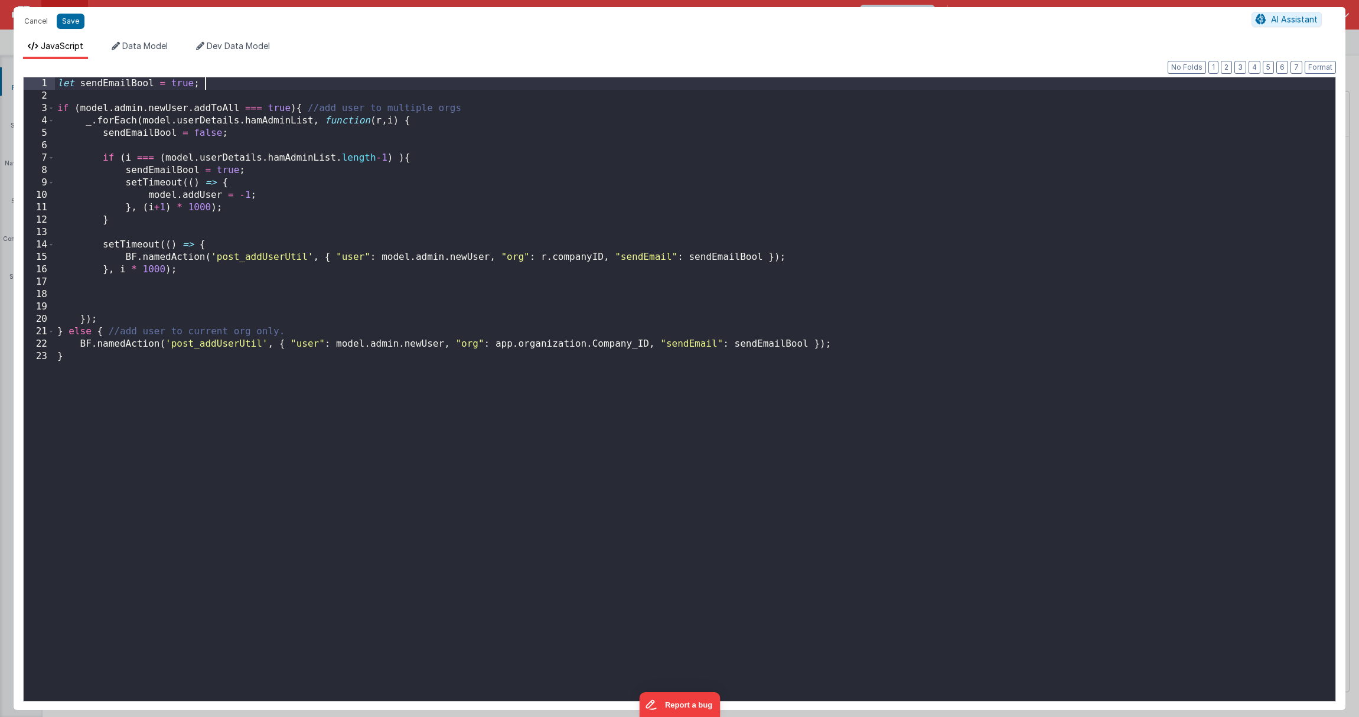
click at [246, 87] on div "let sendEmailBool = true ; if ( model . admin . newUser . addToAll === true ) {…" at bounding box center [695, 401] width 1280 height 648
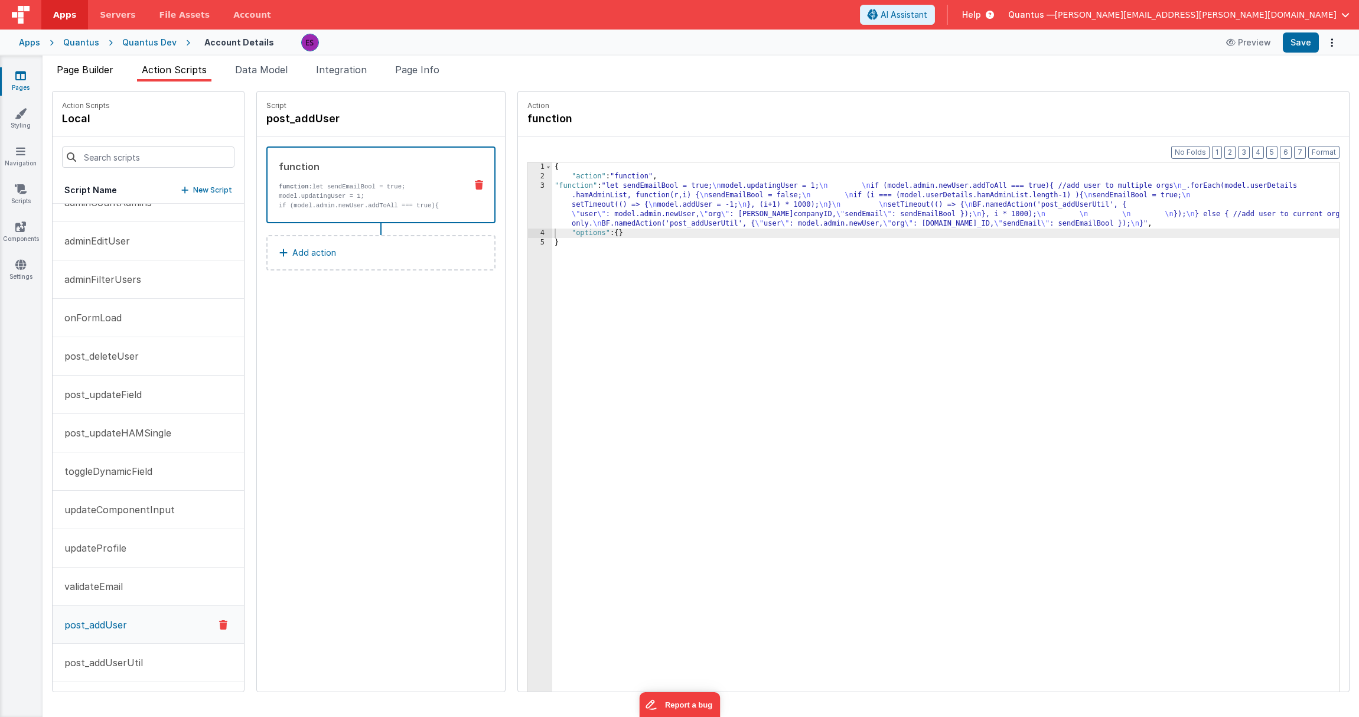
click at [94, 66] on span "Page Builder" at bounding box center [85, 70] width 57 height 12
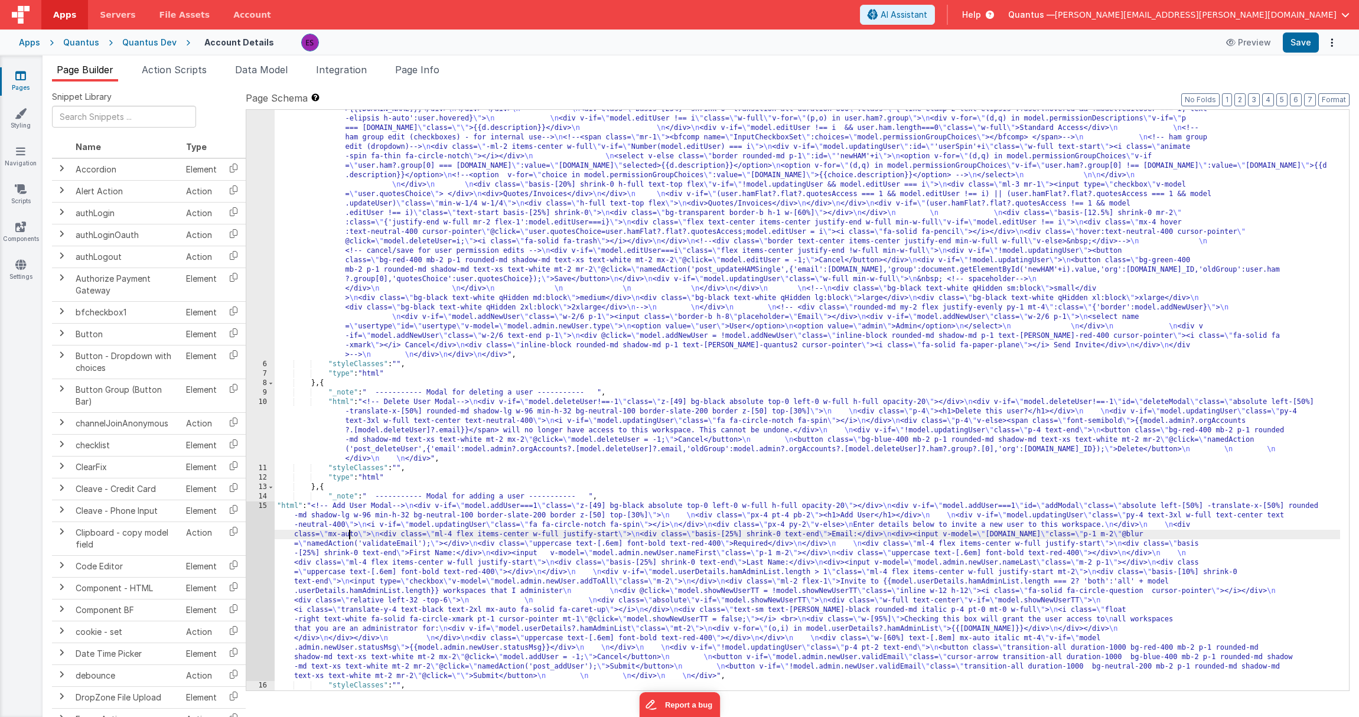
drag, startPoint x: 348, startPoint y: 536, endPoint x: 338, endPoint y: 540, distance: 10.6
click at [348, 536] on div ""html" : "<!-- User Management Modal--> \n\n <div v-if= \" model.admin \" > \n\…" at bounding box center [807, 433] width 1065 height 1034
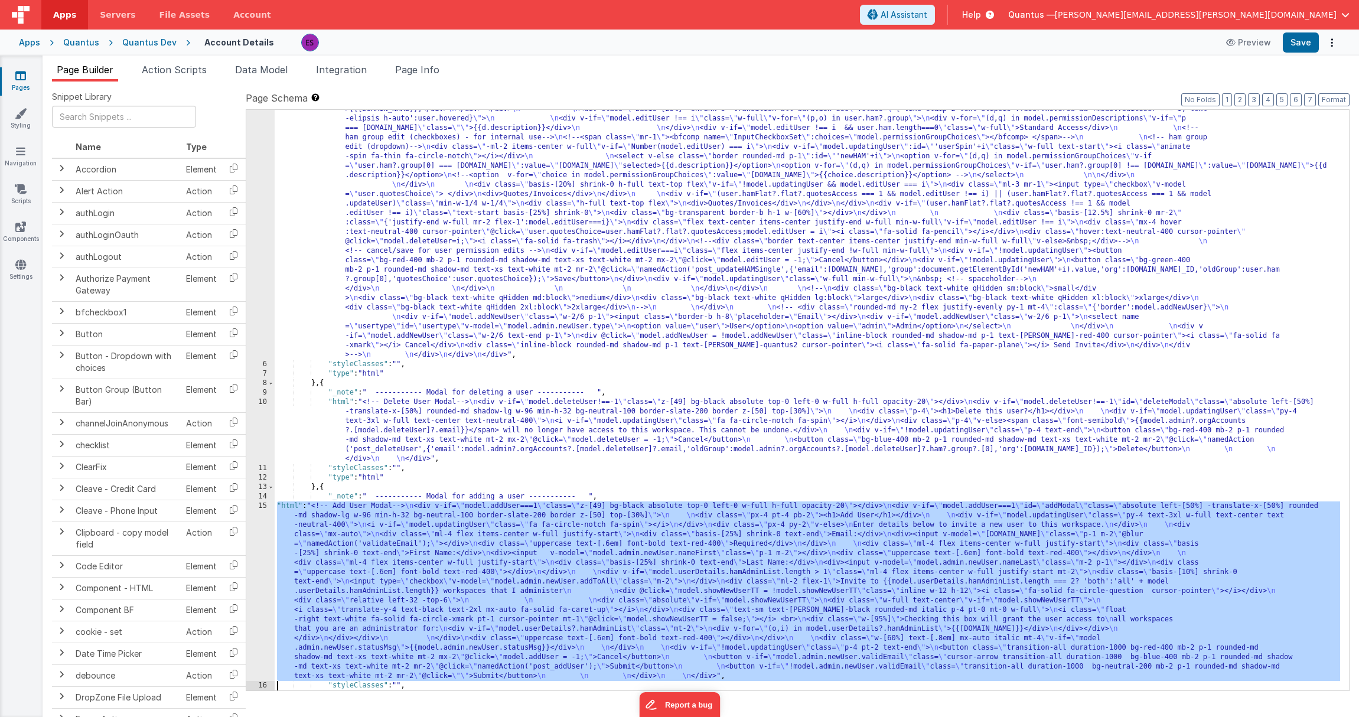
click at [256, 557] on div "15" at bounding box center [260, 591] width 28 height 180
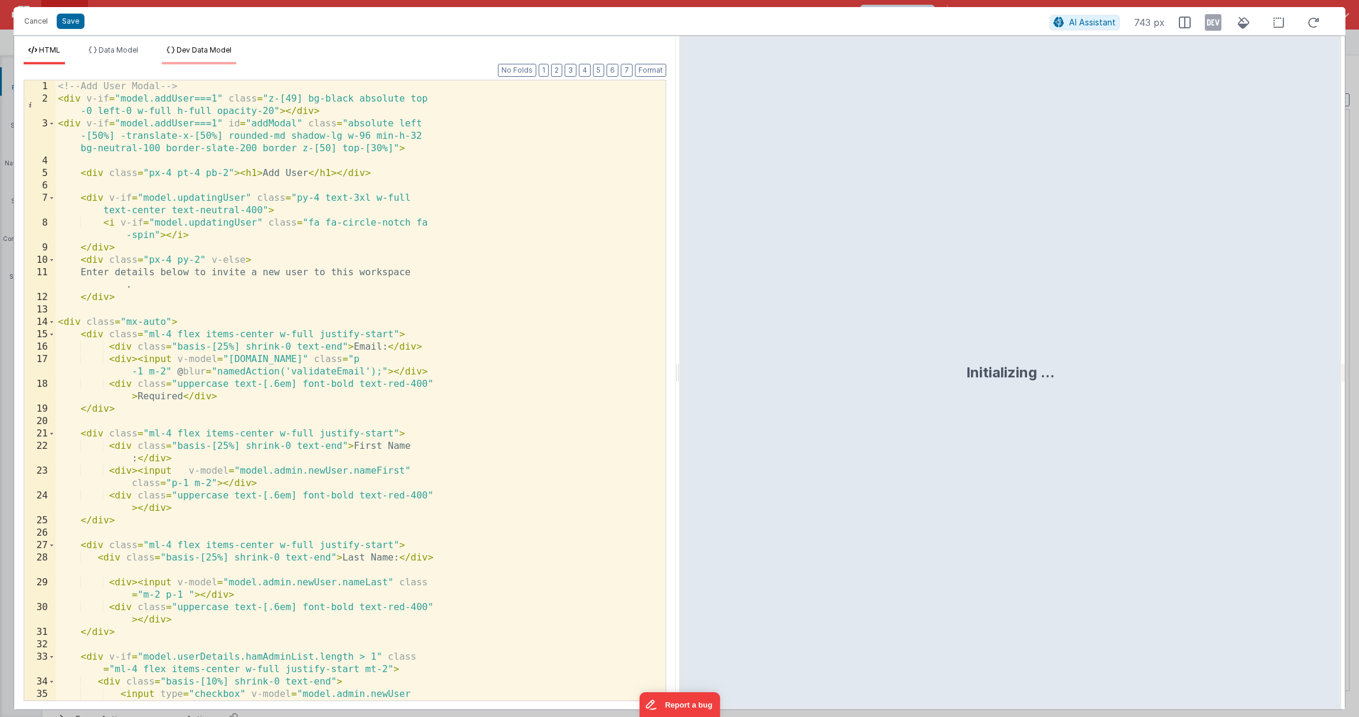
click at [199, 50] on span "Dev Data Model" at bounding box center [204, 49] width 55 height 9
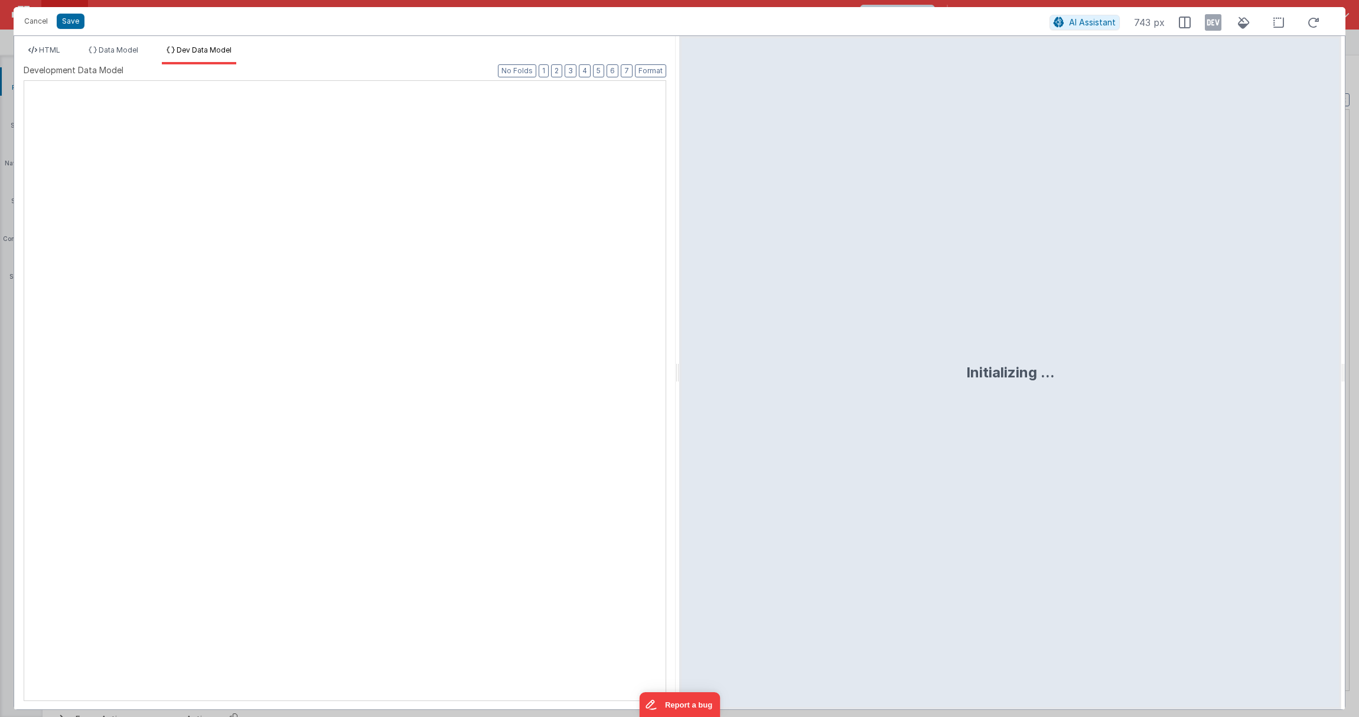
click at [187, 178] on div "XXXXXXXXXXXXXXXXXXXXXXXXXXXXXXXXXXXXXXXXXXXXXXXXXX" at bounding box center [345, 390] width 642 height 621
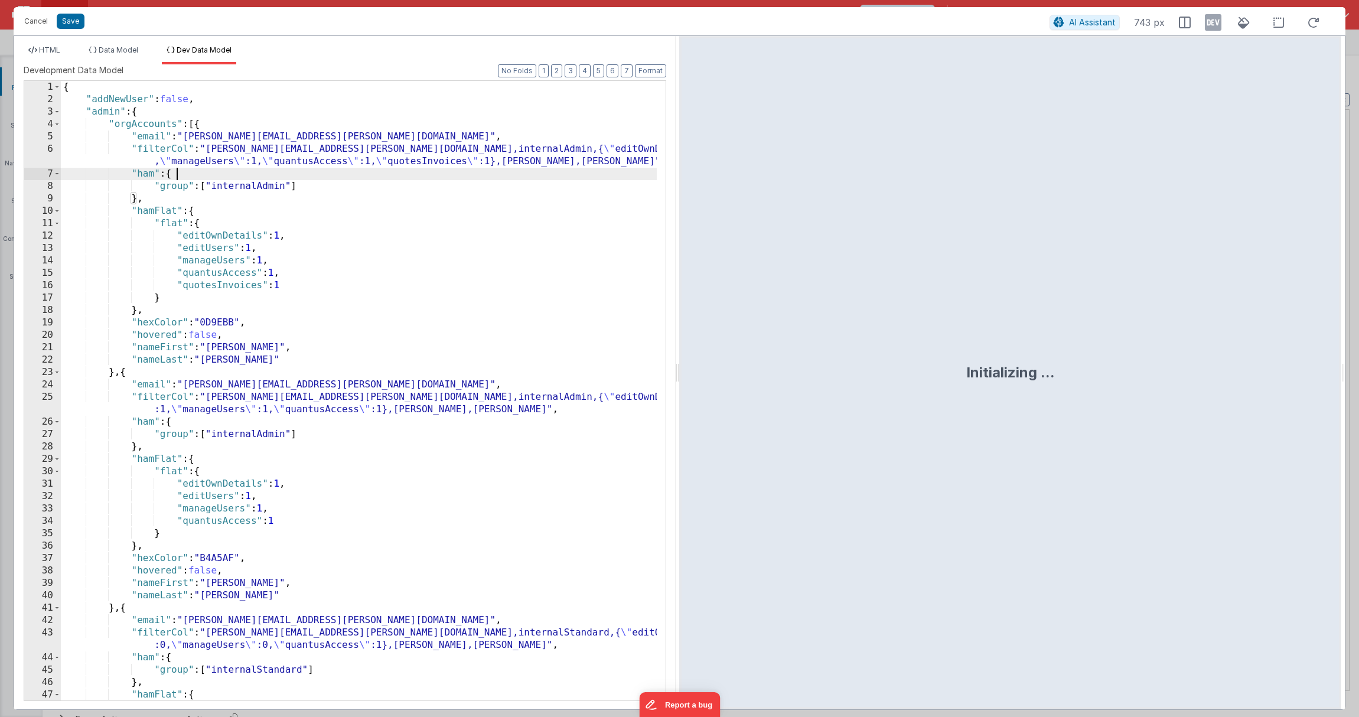
click at [187, 178] on div "{ "addNewUser" : false , "admin" : { "orgAccounts" : [{ "email" : "[PERSON_NAME…" at bounding box center [359, 403] width 596 height 644
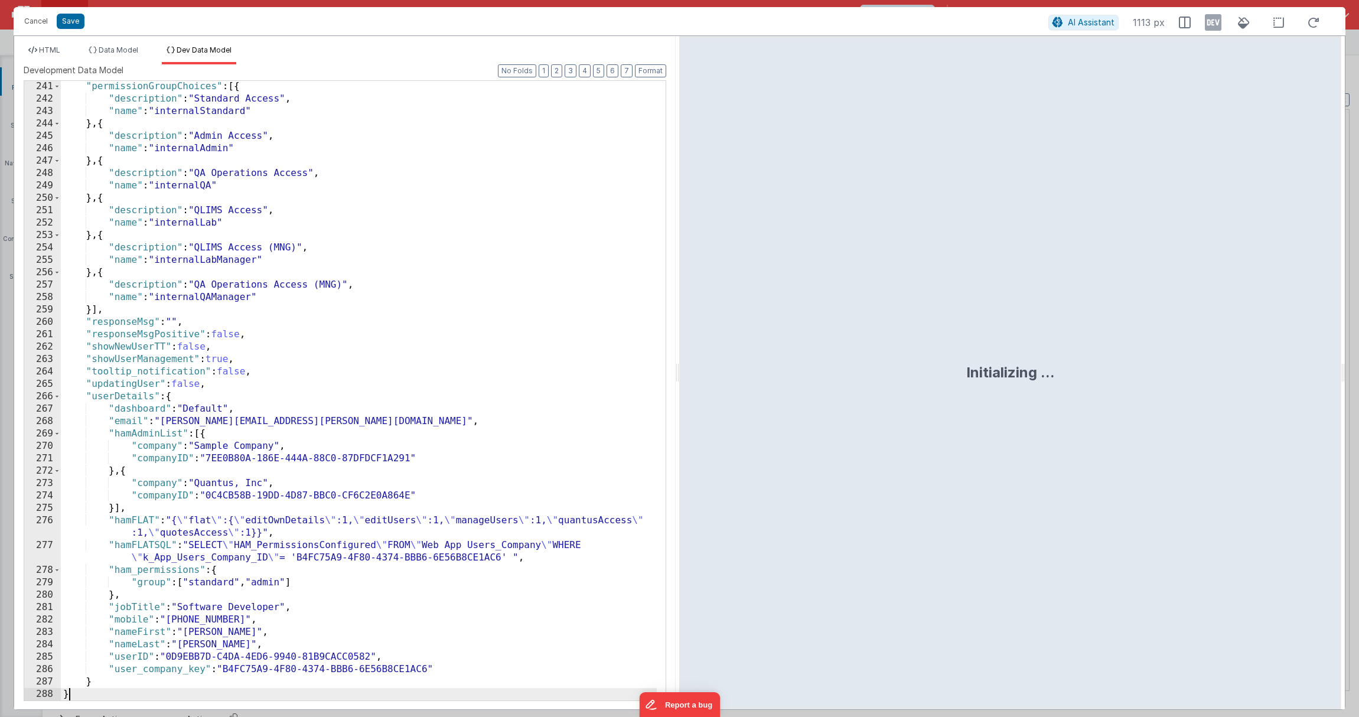
scroll to position [3026, 0]
drag, startPoint x: 1210, startPoint y: 25, endPoint x: 1186, endPoint y: 32, distance: 24.7
click at [1210, 23] on icon at bounding box center [1213, 22] width 17 height 19
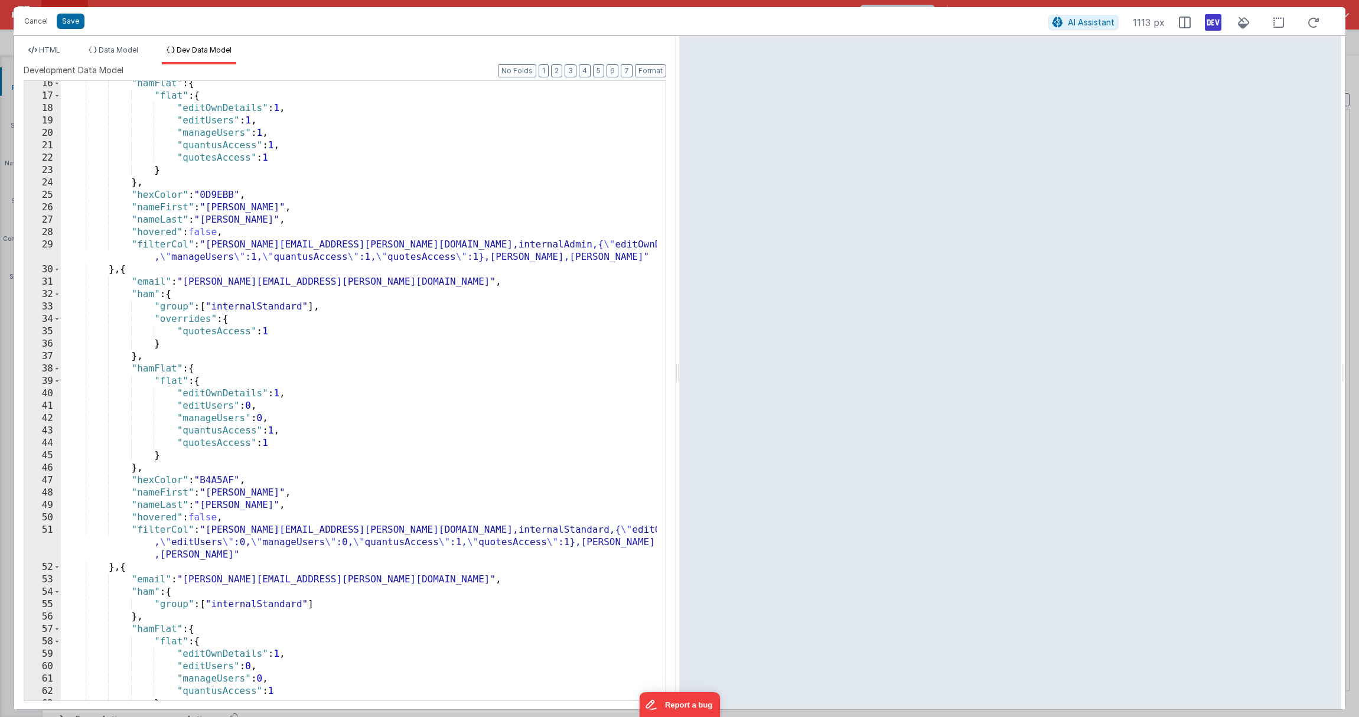
scroll to position [0, 0]
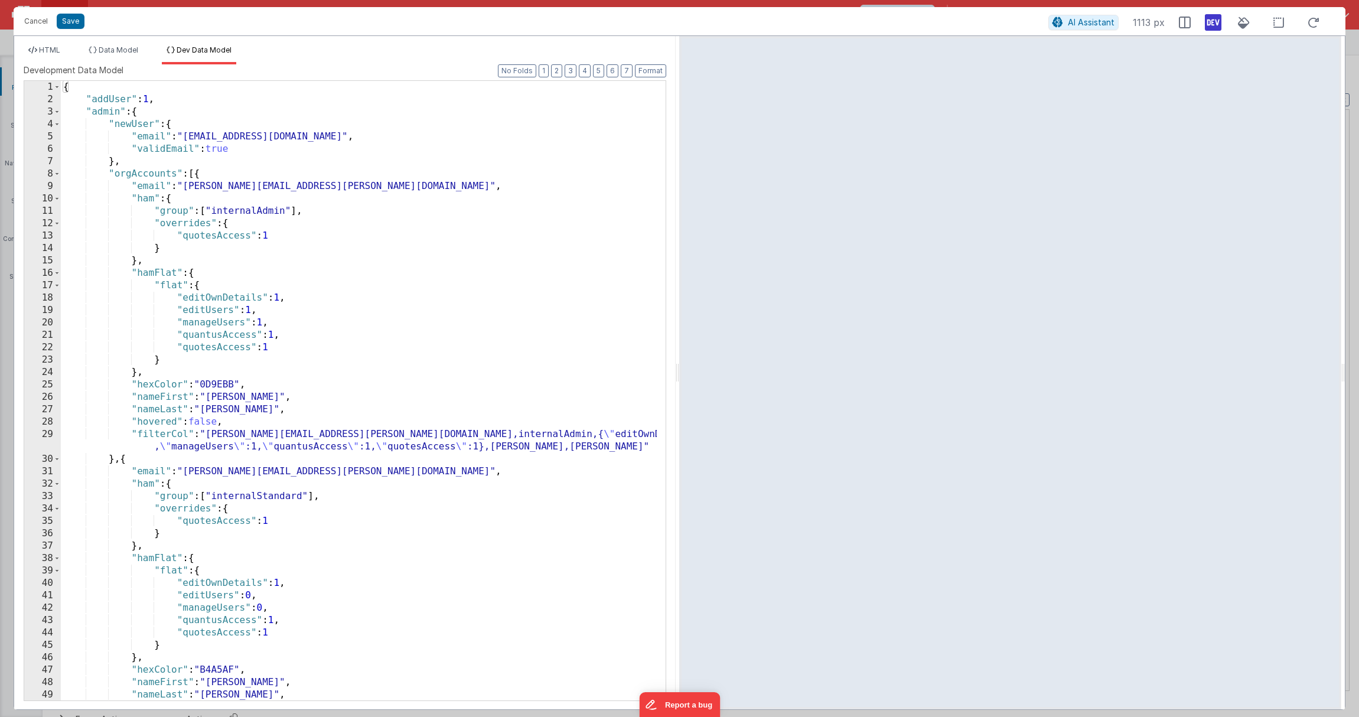
click at [172, 97] on div "{ "addUser" : 1 , "admin" : { "newUser" : { "email" : "[EMAIL_ADDRESS][DOMAIN_N…" at bounding box center [359, 403] width 596 height 644
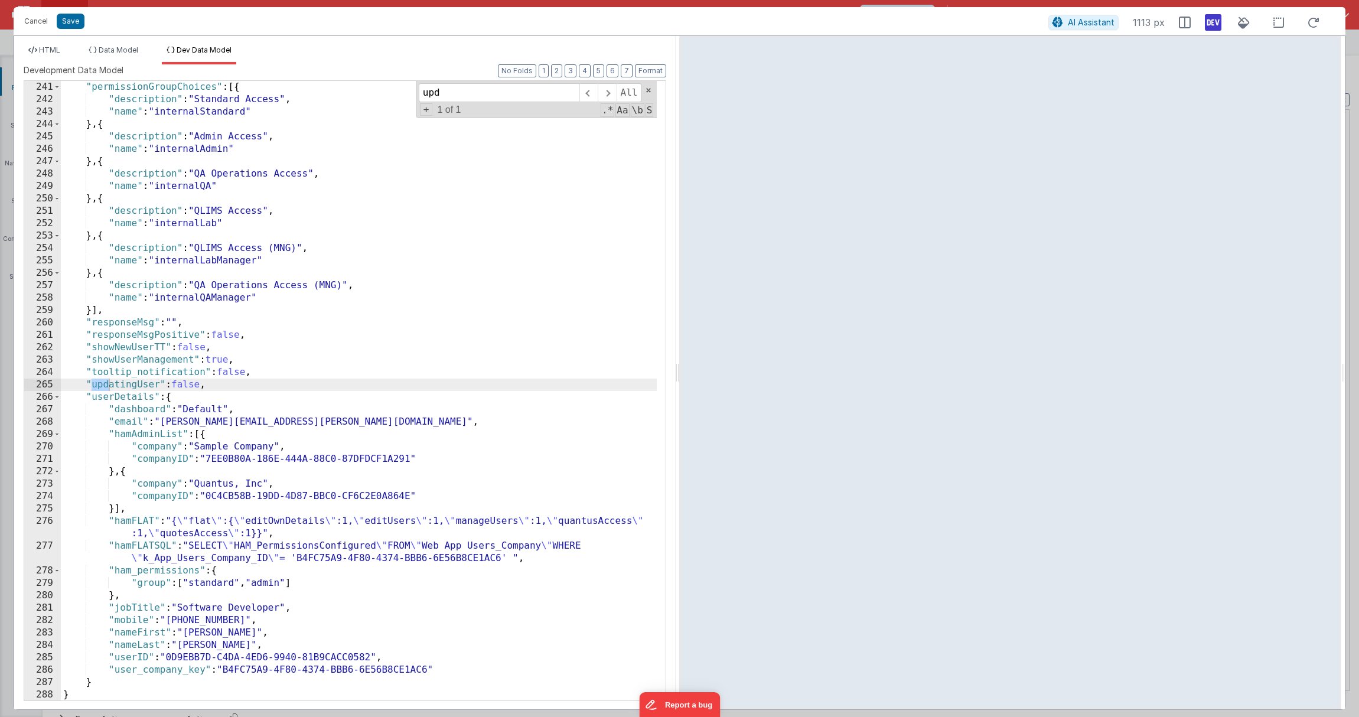
scroll to position [3026, 0]
type input "updating"
click at [190, 384] on div ""permissionGroupChoices" : [{ "description" : "Standard Access" , "name" : "int…" at bounding box center [359, 403] width 596 height 644
click at [50, 45] on span "HTML" at bounding box center [49, 49] width 21 height 9
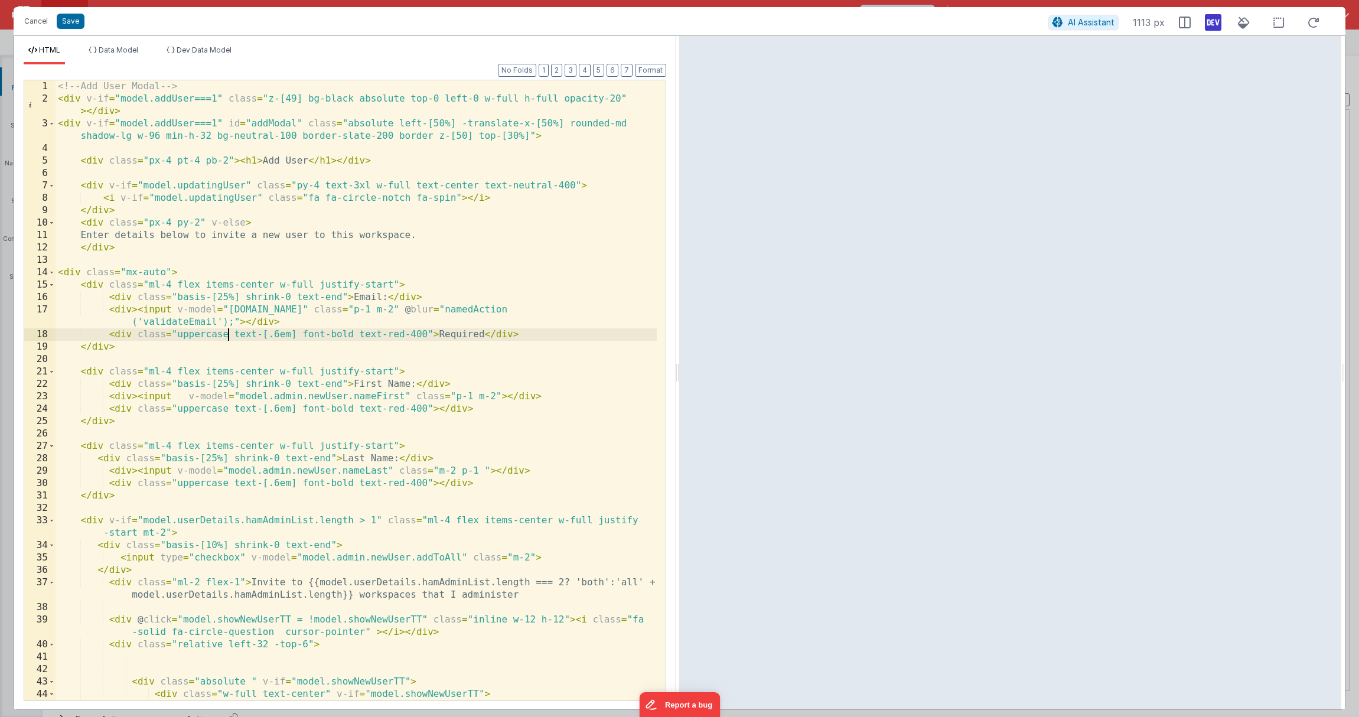
click at [227, 338] on div "<!-- Add User Modal --> < div v-if = "model.addUser===1" class = "z-[49] bg-bla…" at bounding box center [356, 402] width 601 height 645
type input "fa-spin"
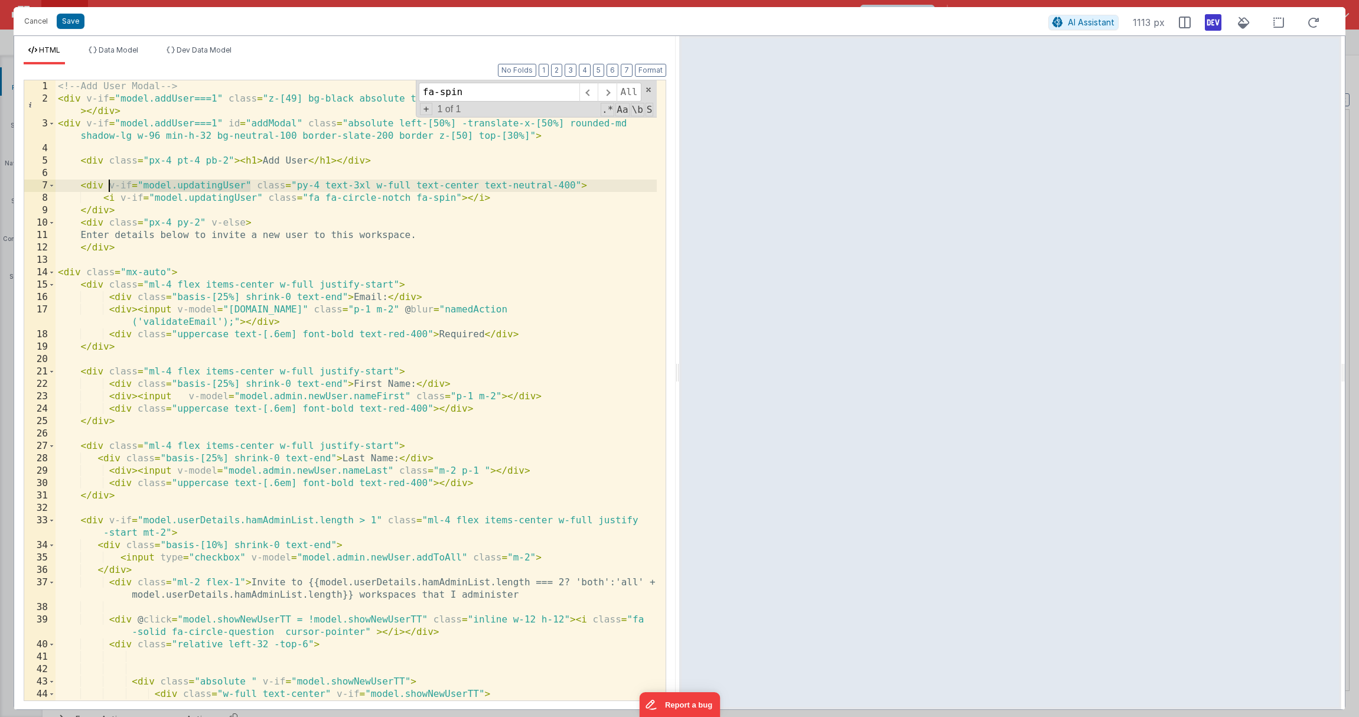
drag, startPoint x: 252, startPoint y: 184, endPoint x: 107, endPoint y: 188, distance: 144.7
click at [107, 188] on div "<!-- Add User Modal --> < div v-if = "model.addUser===1" class = "z-[49] bg-bla…" at bounding box center [356, 402] width 601 height 645
click at [167, 272] on div "<!-- Add User Modal --> < div v-if = "model.addUser===1" class = "z-[49] bg-bla…" at bounding box center [356, 402] width 601 height 645
click at [172, 273] on div "<!-- Add User Modal --> < div v-if = "model.addUser===1" class = "z-[49] bg-bla…" at bounding box center [356, 402] width 601 height 645
click at [211, 270] on div "<!-- Add User Modal --> < div v-if = "model.addUser===1" class = "z-[49] bg-bla…" at bounding box center [356, 402] width 601 height 645
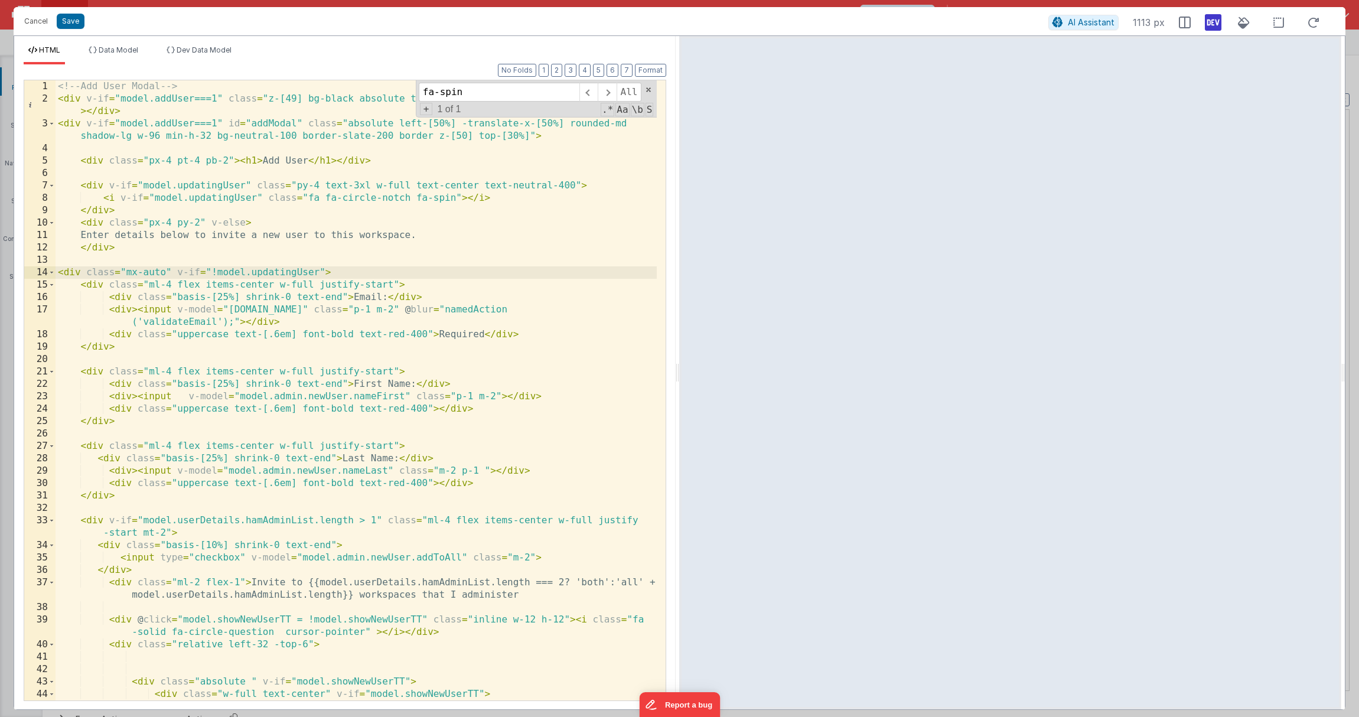
drag, startPoint x: 573, startPoint y: 187, endPoint x: 575, endPoint y: 178, distance: 9.0
click at [574, 187] on div "<!-- Add User Modal --> < div v-if = "model.addUser===1" class = "z-[49] bg-bla…" at bounding box center [356, 402] width 601 height 645
click at [455, 198] on div "<!-- Add User Modal --> < div v-if = "model.addUser===1" class = "z-[49] bg-bla…" at bounding box center [356, 402] width 601 height 645
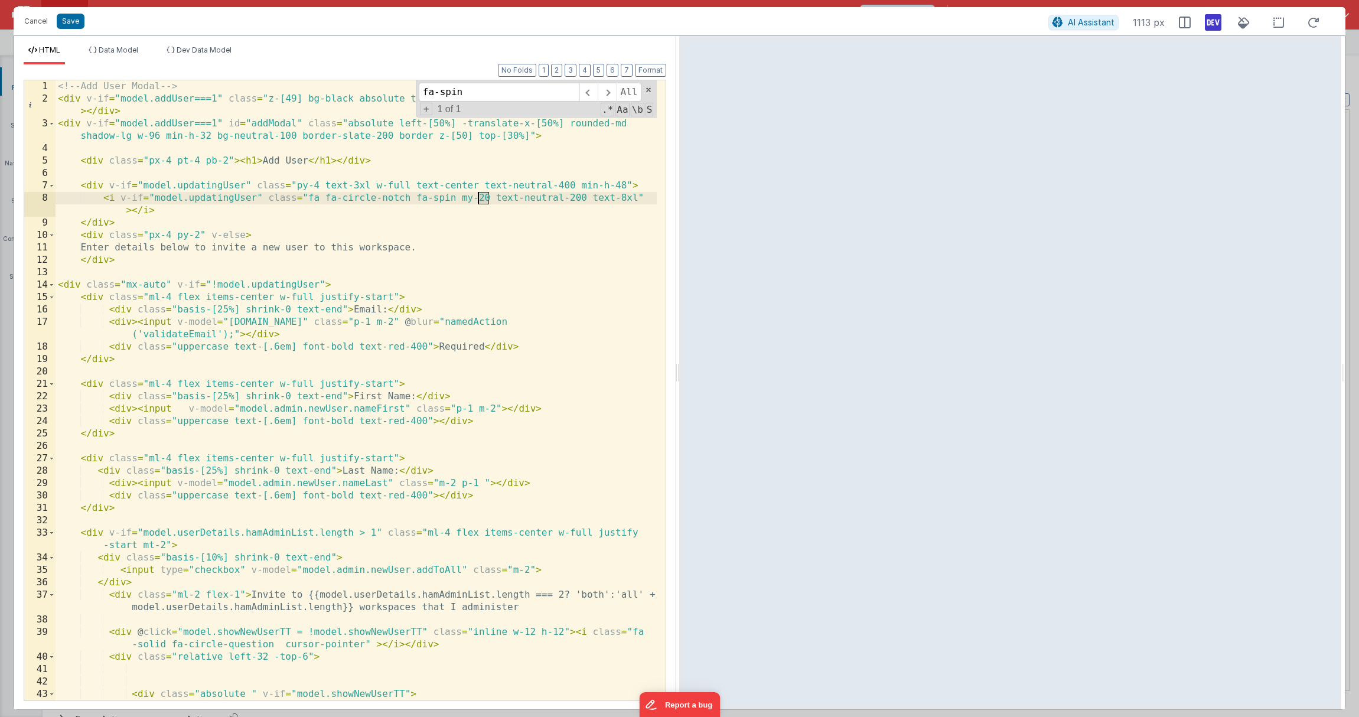
drag, startPoint x: 490, startPoint y: 198, endPoint x: 478, endPoint y: 195, distance: 11.5
click at [478, 195] on div "<!-- Add User Modal --> < div v-if = "model.addUser===1" class = "z-[49] bg-bla…" at bounding box center [356, 402] width 601 height 645
click at [529, 134] on div "<!-- Add User Modal --> < div v-if = "model.addUser===1" class = "z-[49] bg-bla…" at bounding box center [356, 402] width 601 height 645
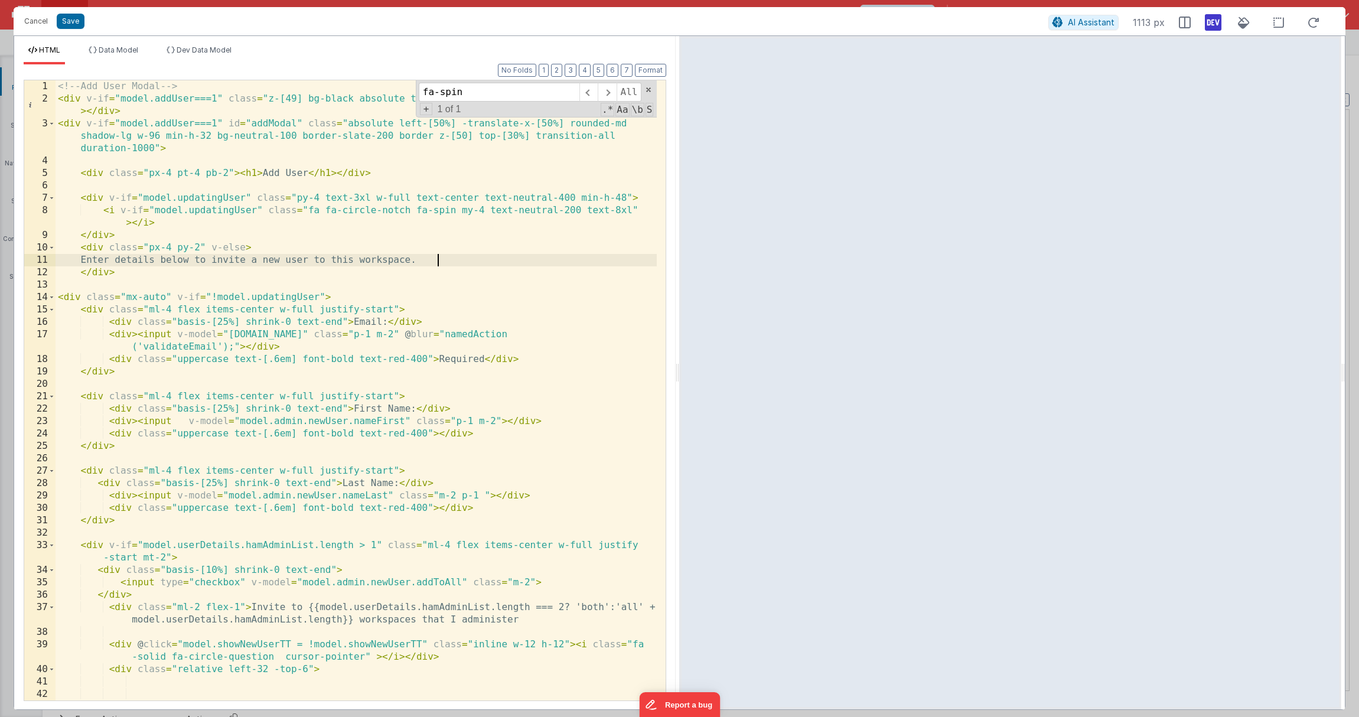
click at [482, 254] on div "<!-- Add User Modal --> < div v-if = "model.addUser===1" class = "z-[49] bg-bla…" at bounding box center [356, 402] width 601 height 645
click at [568, 207] on div "<!-- Add User Modal --> < div v-if = "model.addUser===1" class = "z-[49] bg-bla…" at bounding box center [356, 402] width 601 height 645
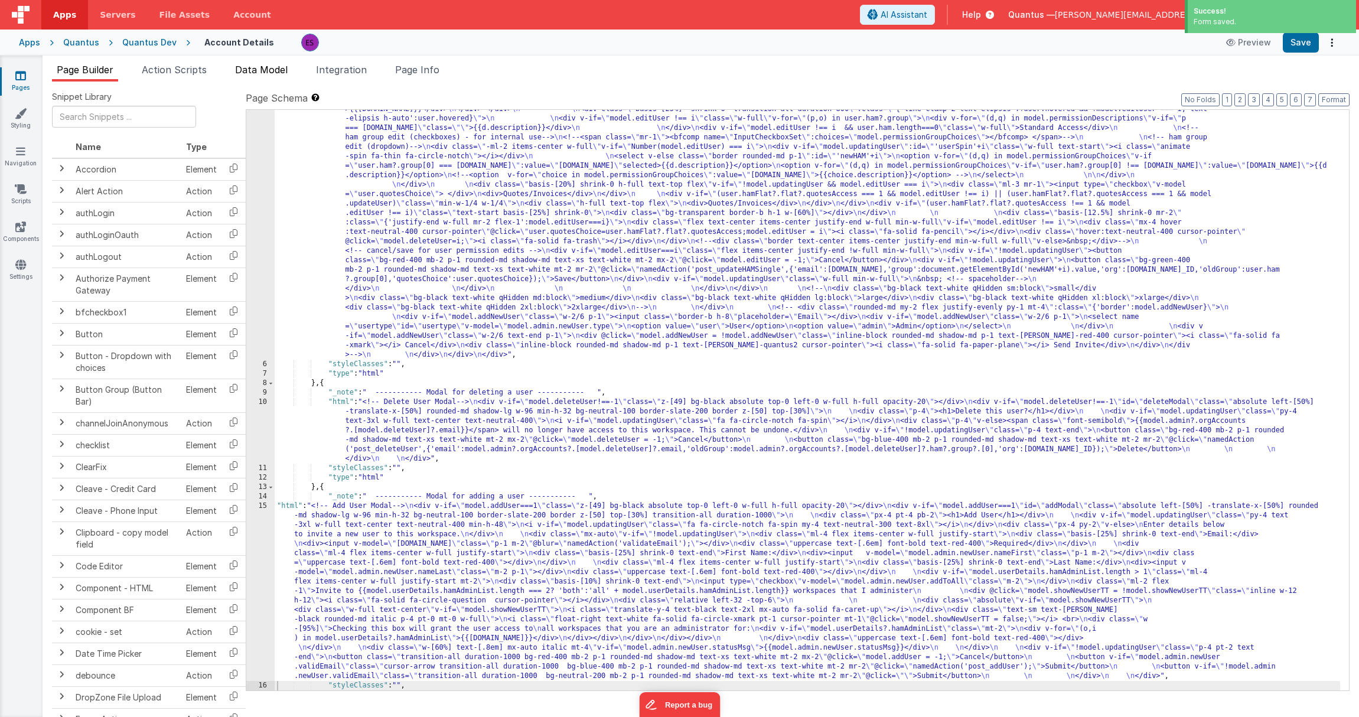
click at [251, 79] on li "Data Model" at bounding box center [261, 72] width 62 height 19
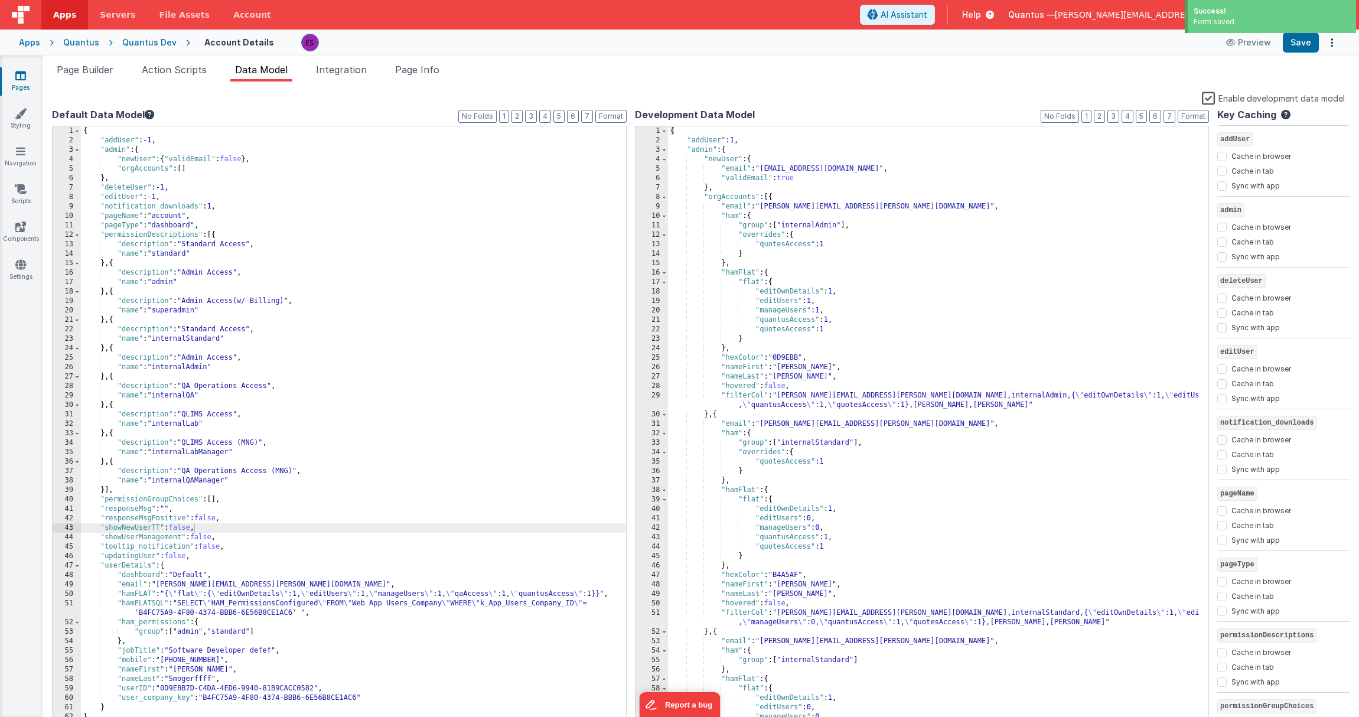
scroll to position [0, 0]
click at [1213, 97] on label "Enable development data model" at bounding box center [1273, 98] width 143 height 14
click at [0, 0] on input "Enable development data model" at bounding box center [0, 0] width 0 height 0
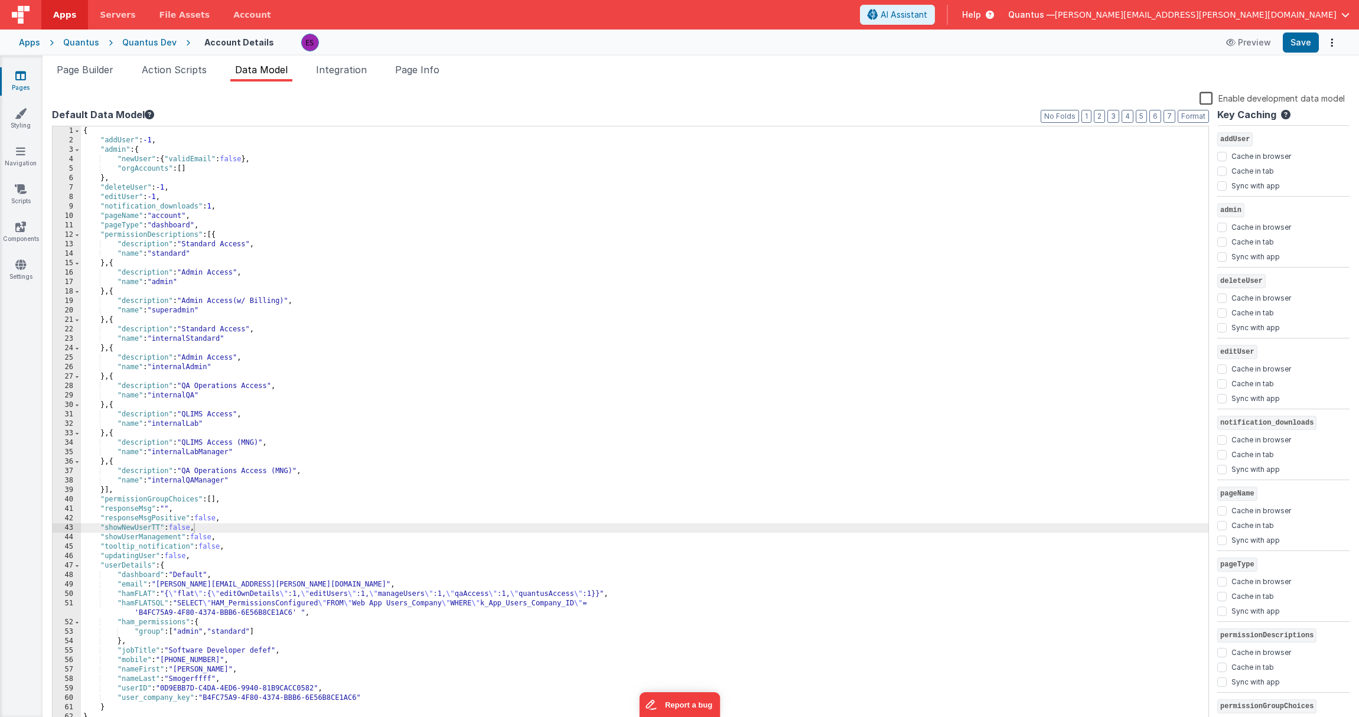
click at [462, 225] on div "{ "addUser" : -1 , "admin" : { "newUser" : { "validEmail" : false } , "orgAccou…" at bounding box center [644, 435] width 1127 height 619
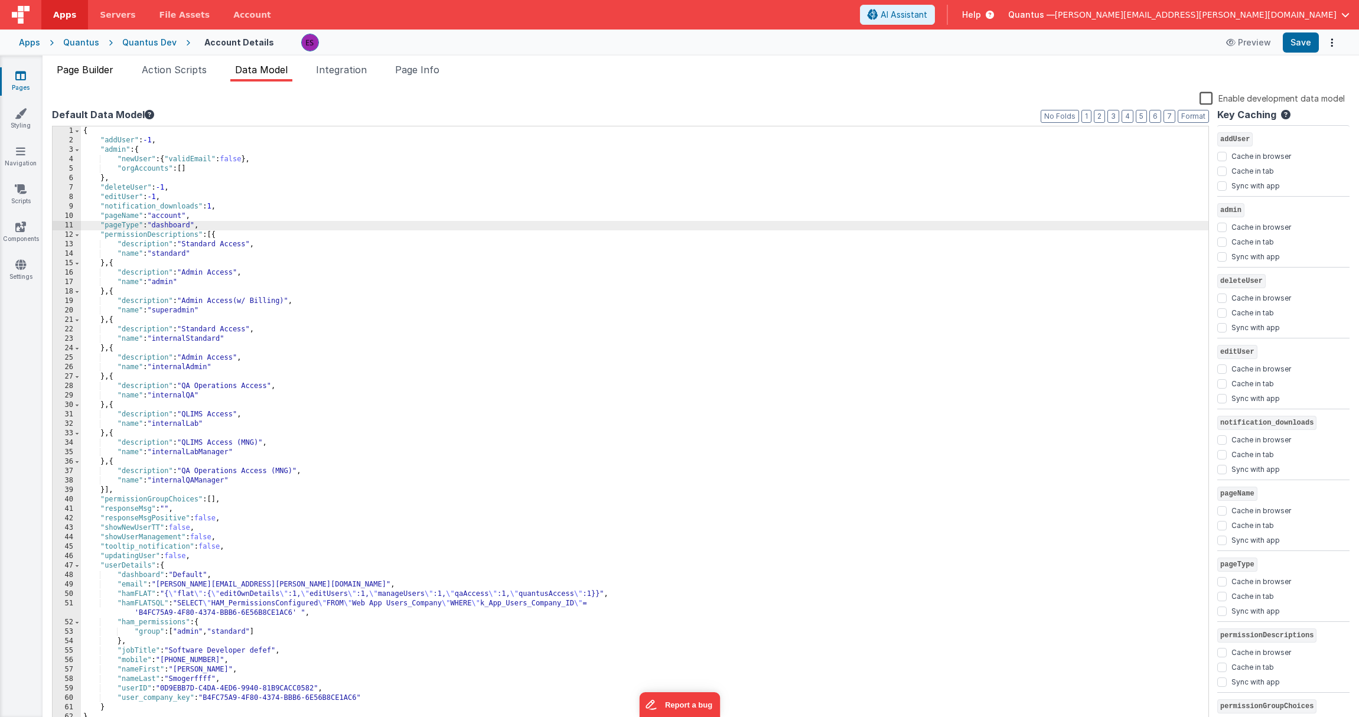
click at [110, 71] on span "Page Builder" at bounding box center [85, 70] width 57 height 12
